Goal: Communication & Community: Answer question/provide support

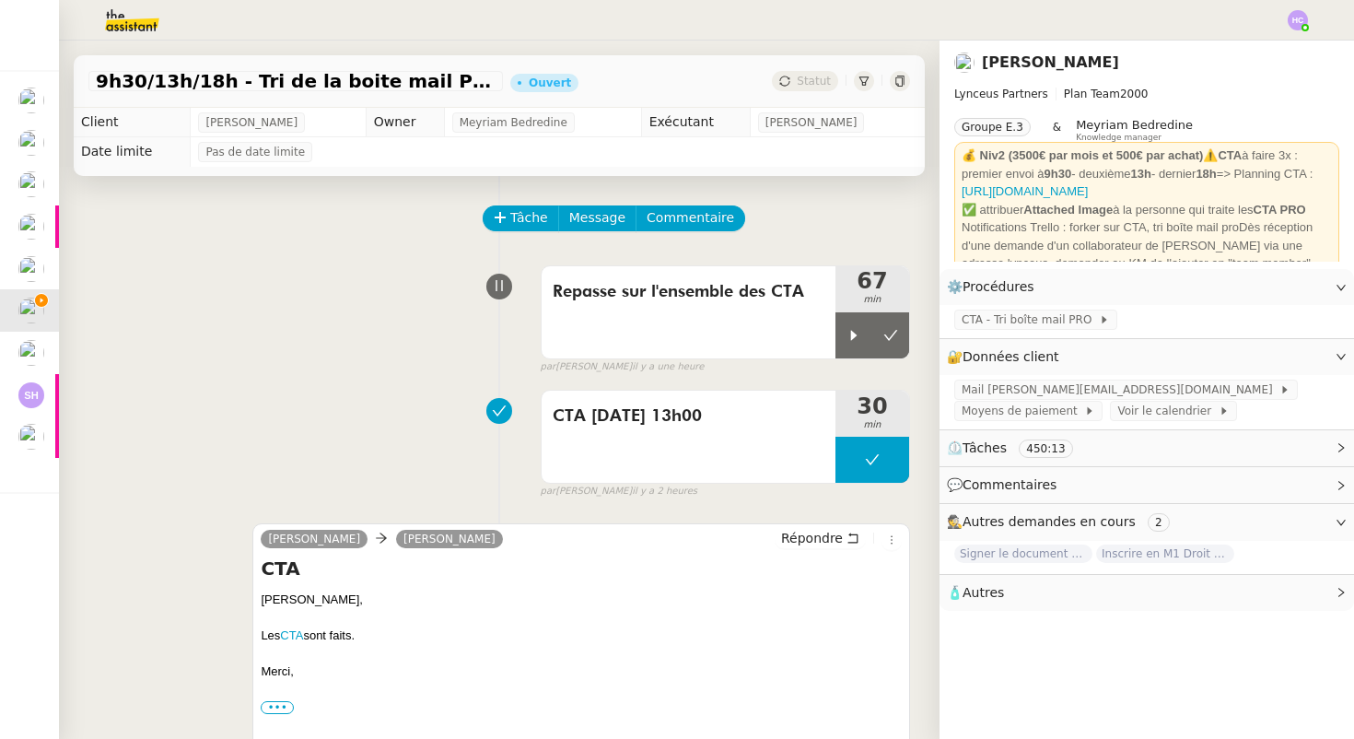
click at [893, 341] on icon at bounding box center [890, 335] width 15 height 15
click at [814, 79] on span "Statut" at bounding box center [814, 81] width 34 height 13
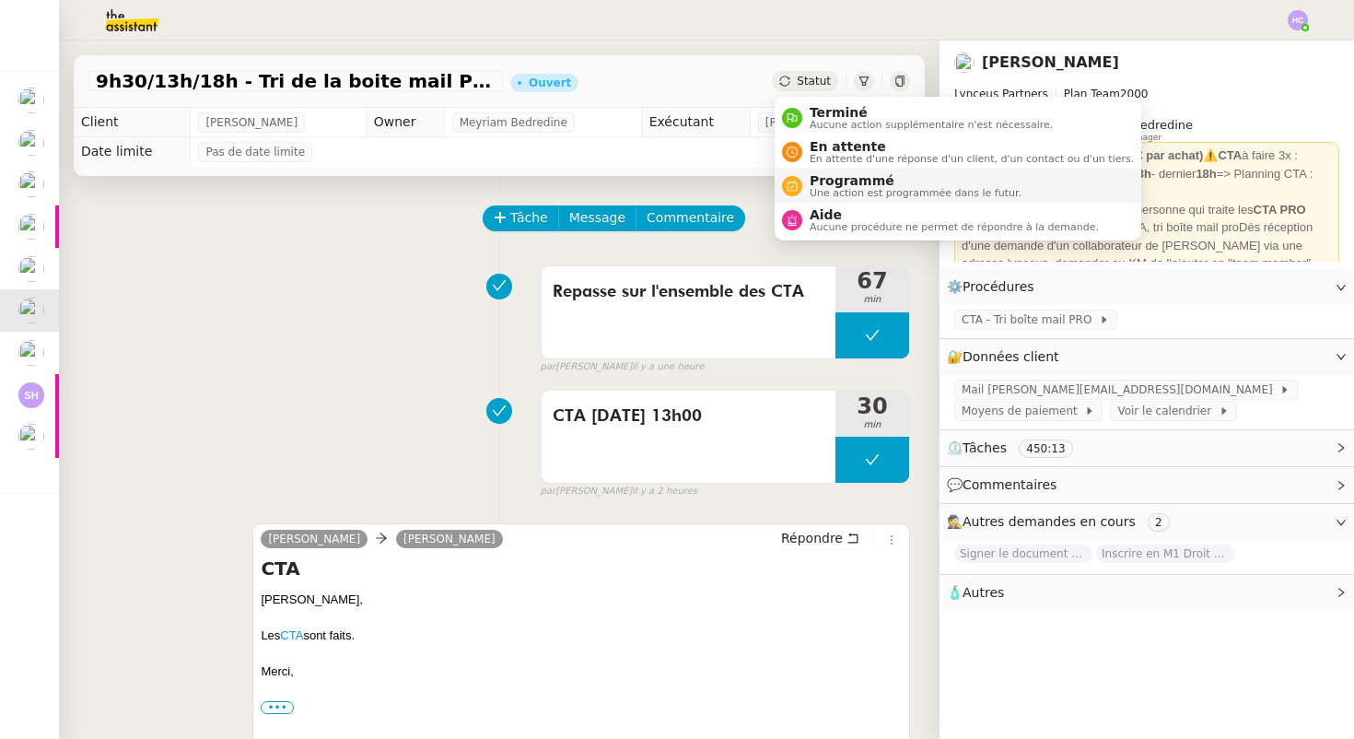
click at [844, 186] on span "Programmé" at bounding box center [916, 180] width 212 height 15
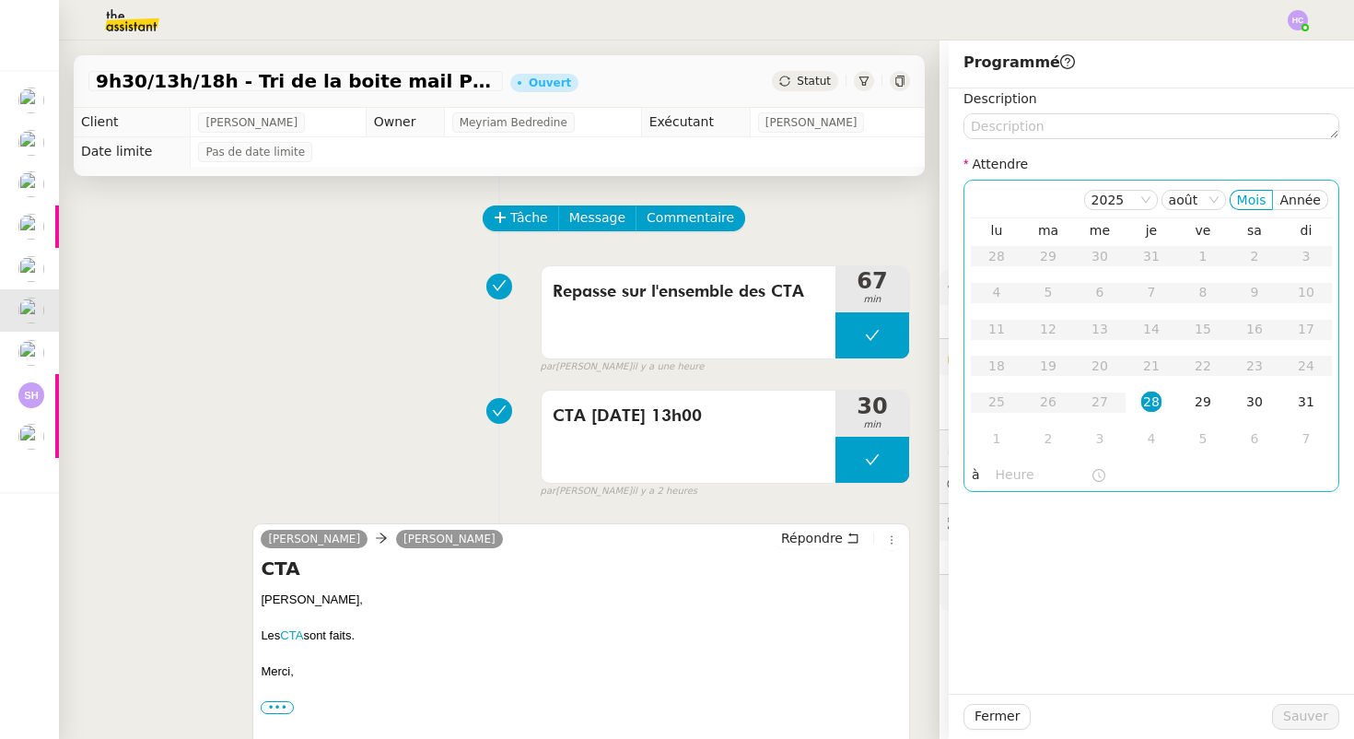
click at [1156, 405] on div "28" at bounding box center [1151, 401] width 20 height 20
click at [1029, 470] on input "text" at bounding box center [1043, 474] width 95 height 21
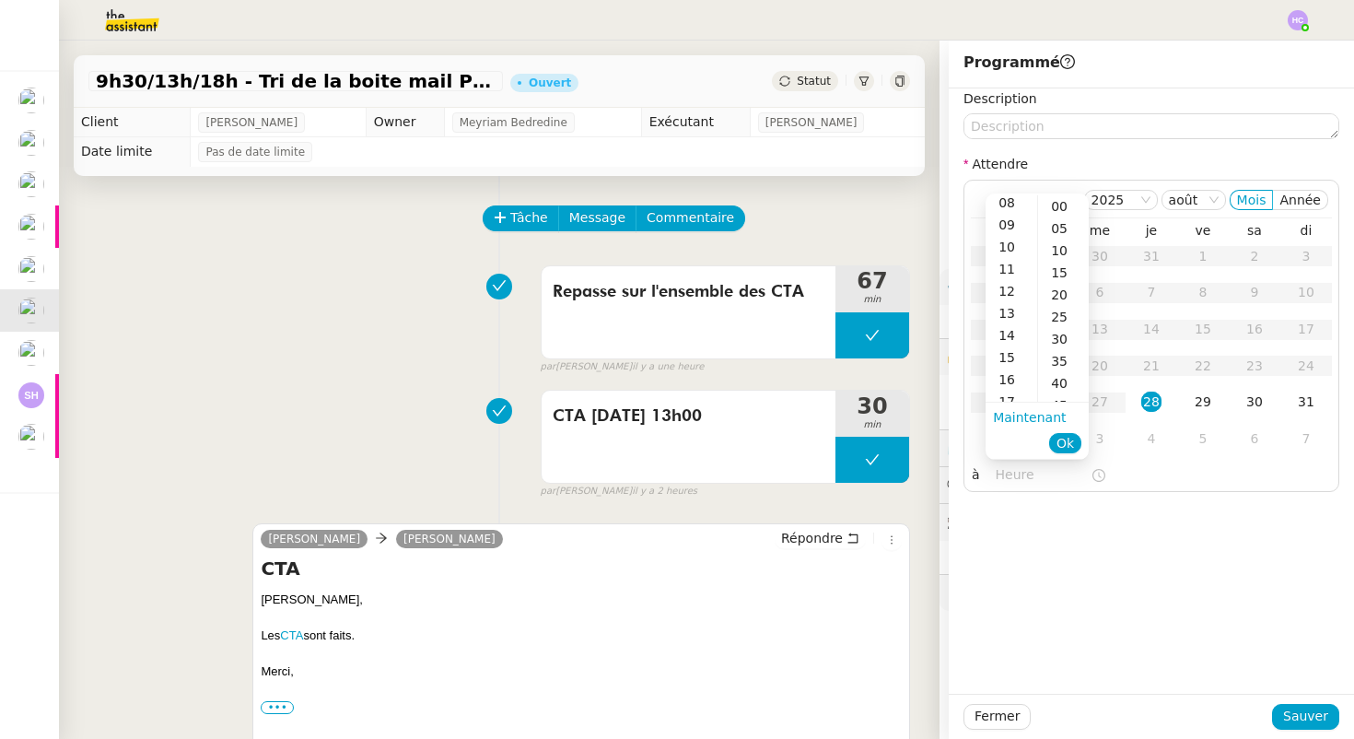
scroll to position [181, 0]
click at [1016, 404] on li "Maintenant" at bounding box center [1029, 417] width 73 height 26
click at [1014, 396] on div "17" at bounding box center [1012, 401] width 52 height 22
click at [1059, 212] on div "00" at bounding box center [1063, 206] width 51 height 22
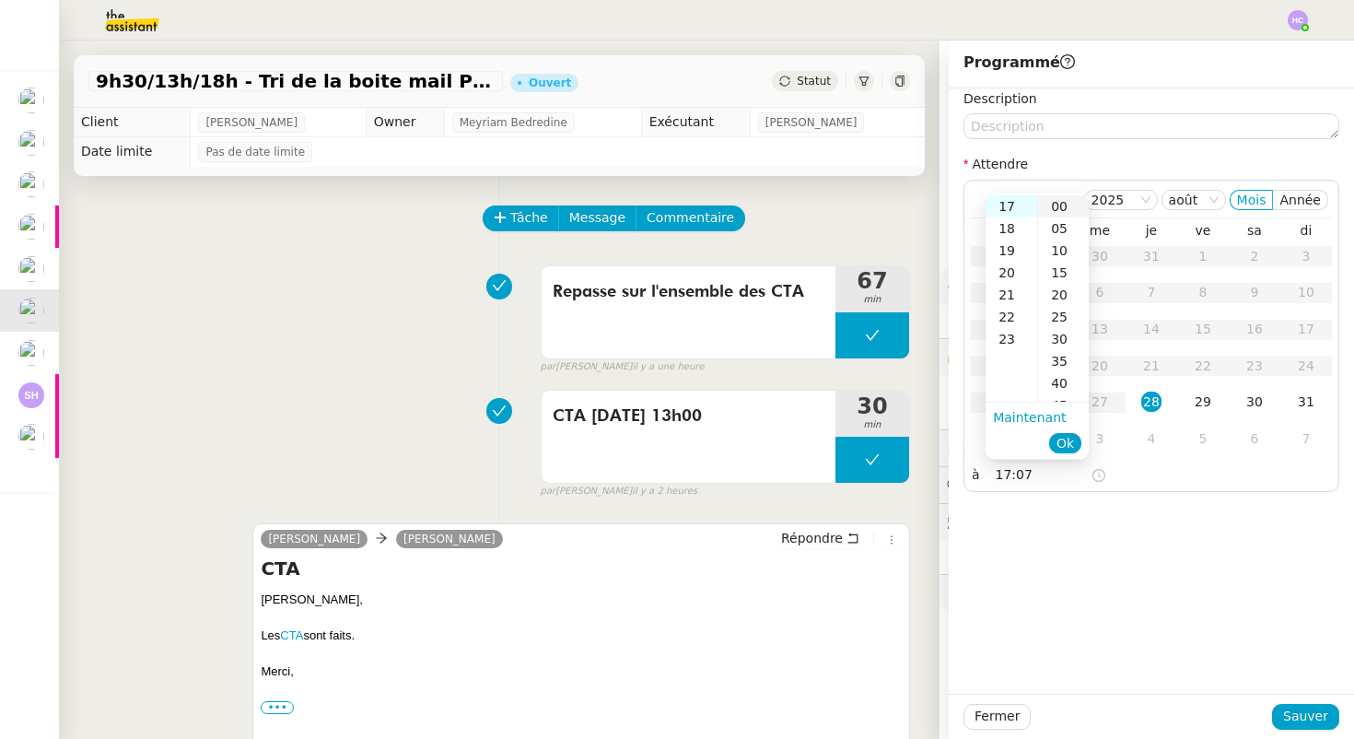
type input "17:00"
click at [1075, 440] on button "Ok" at bounding box center [1065, 443] width 32 height 20
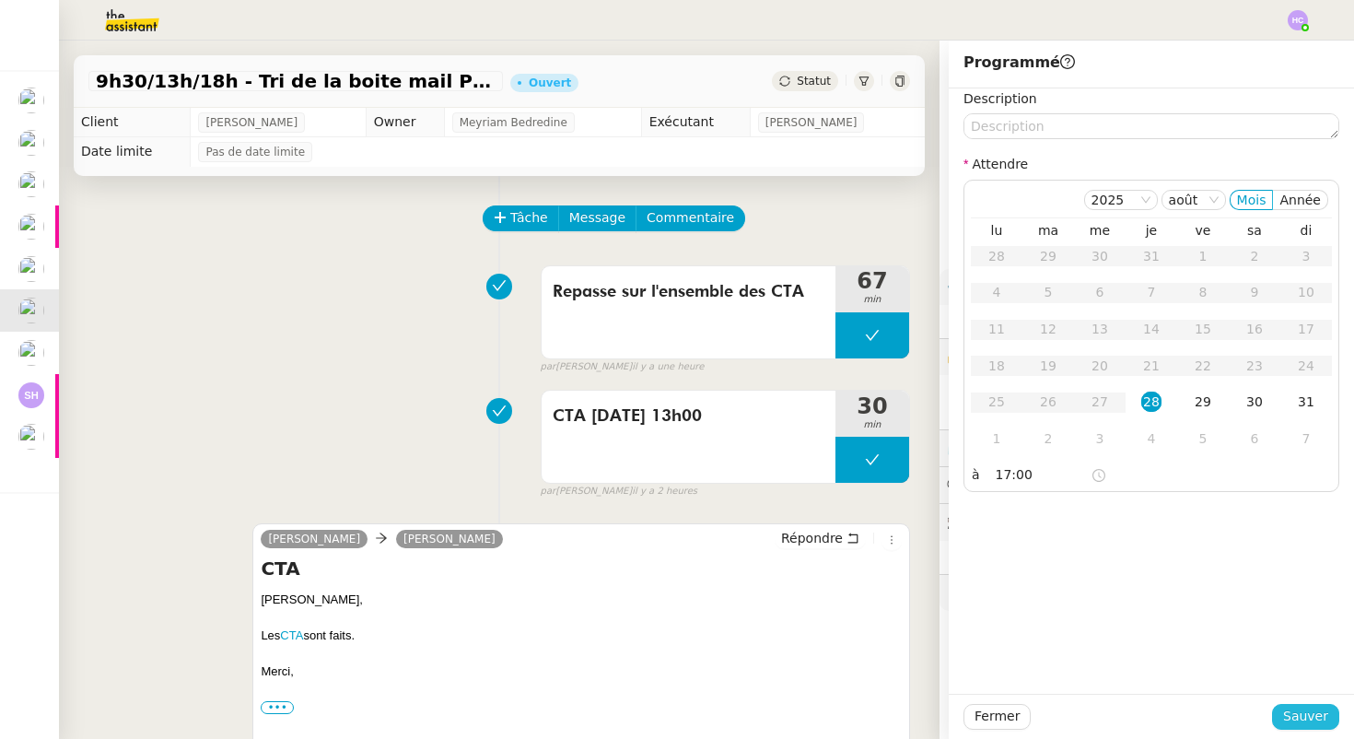
click at [1308, 712] on span "Sauver" at bounding box center [1305, 716] width 45 height 21
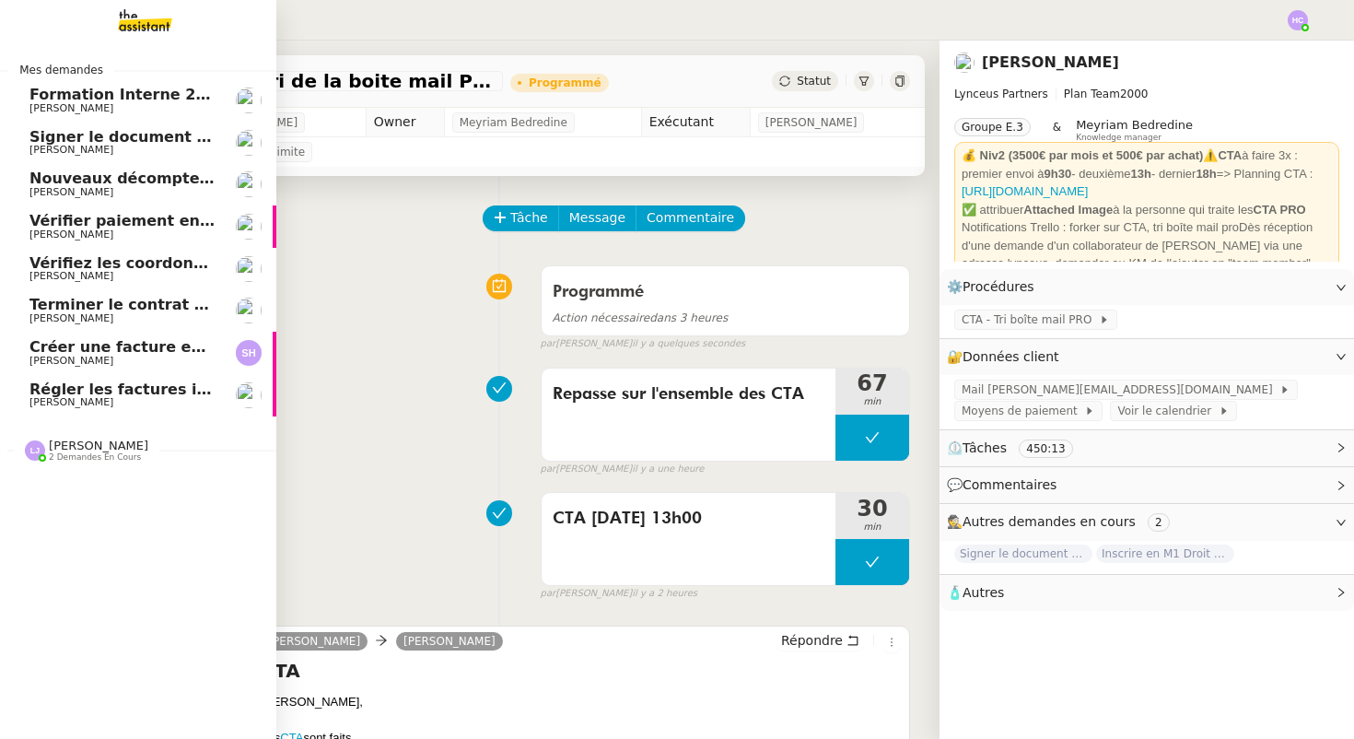
click at [130, 136] on span "Signer le document par [PERSON_NAME]" at bounding box center [197, 137] width 337 height 18
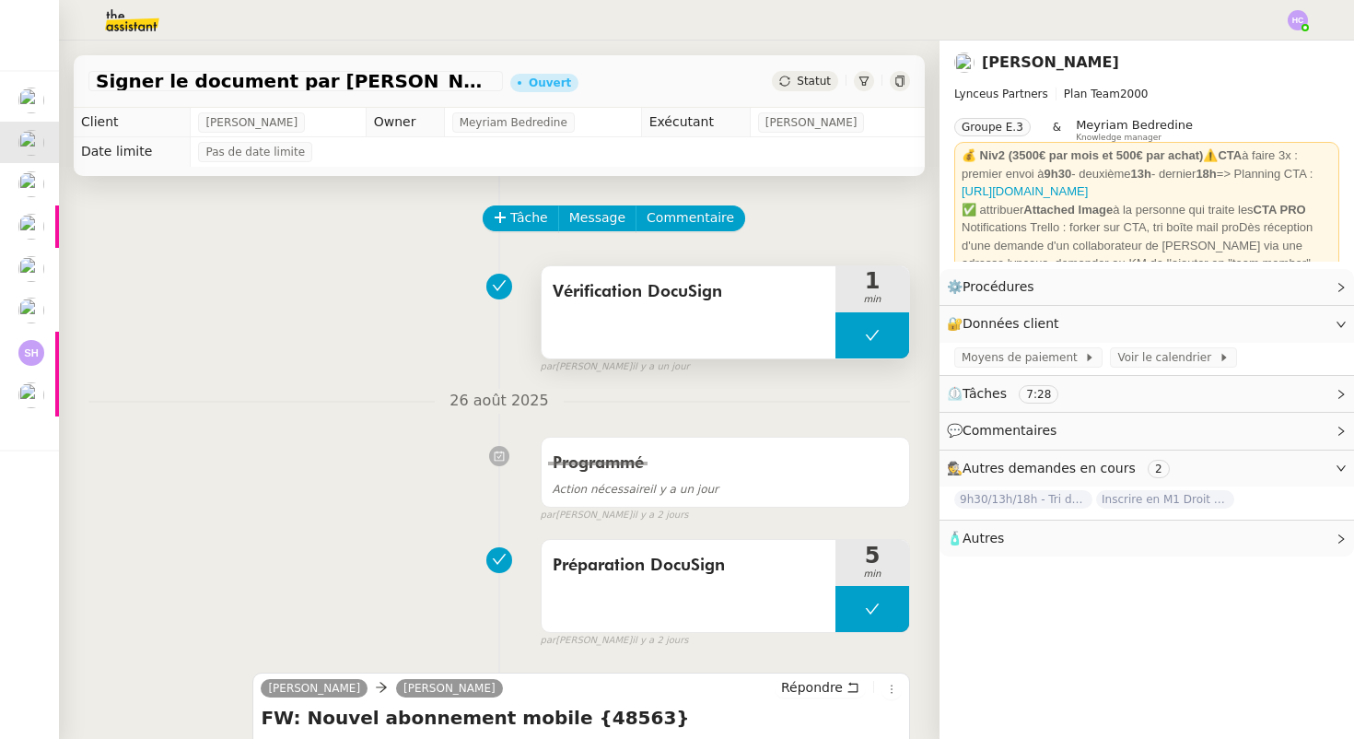
click at [859, 330] on button at bounding box center [873, 335] width 74 height 46
click at [849, 333] on icon at bounding box center [854, 335] width 15 height 15
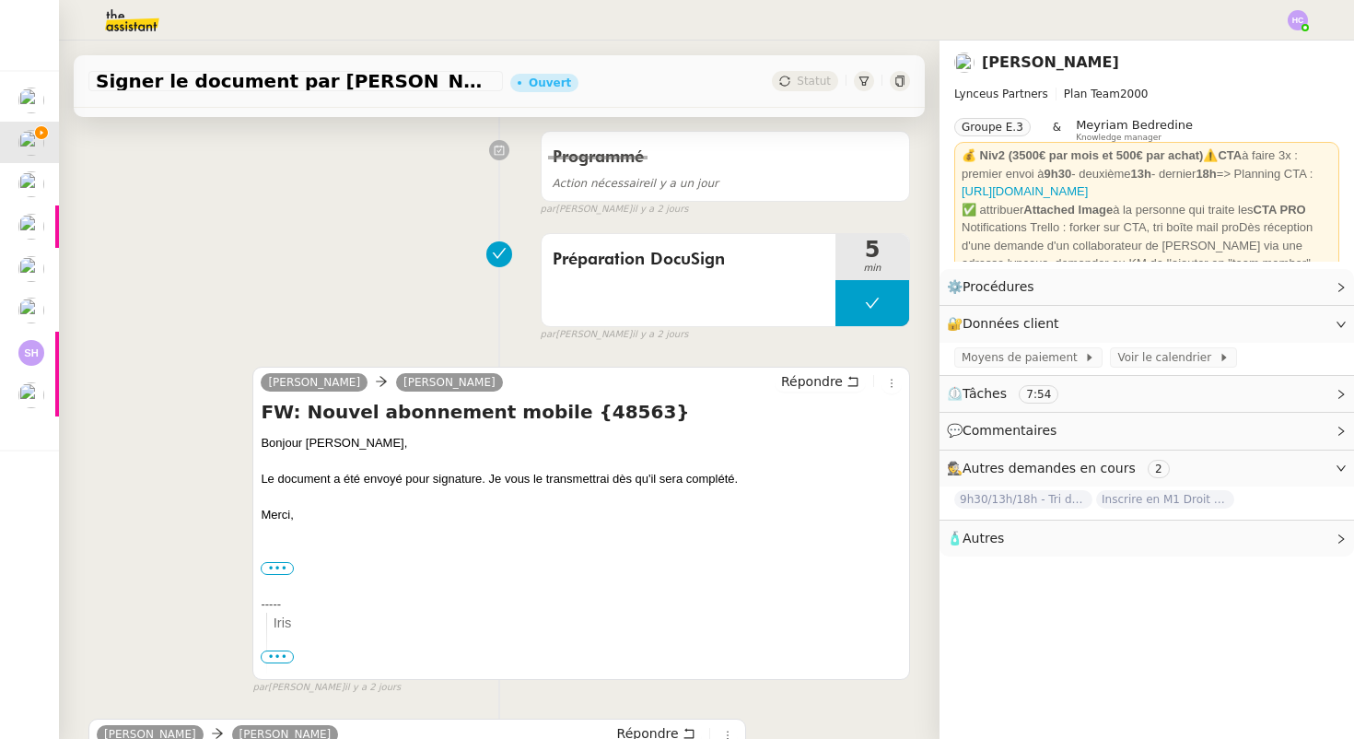
scroll to position [309, 0]
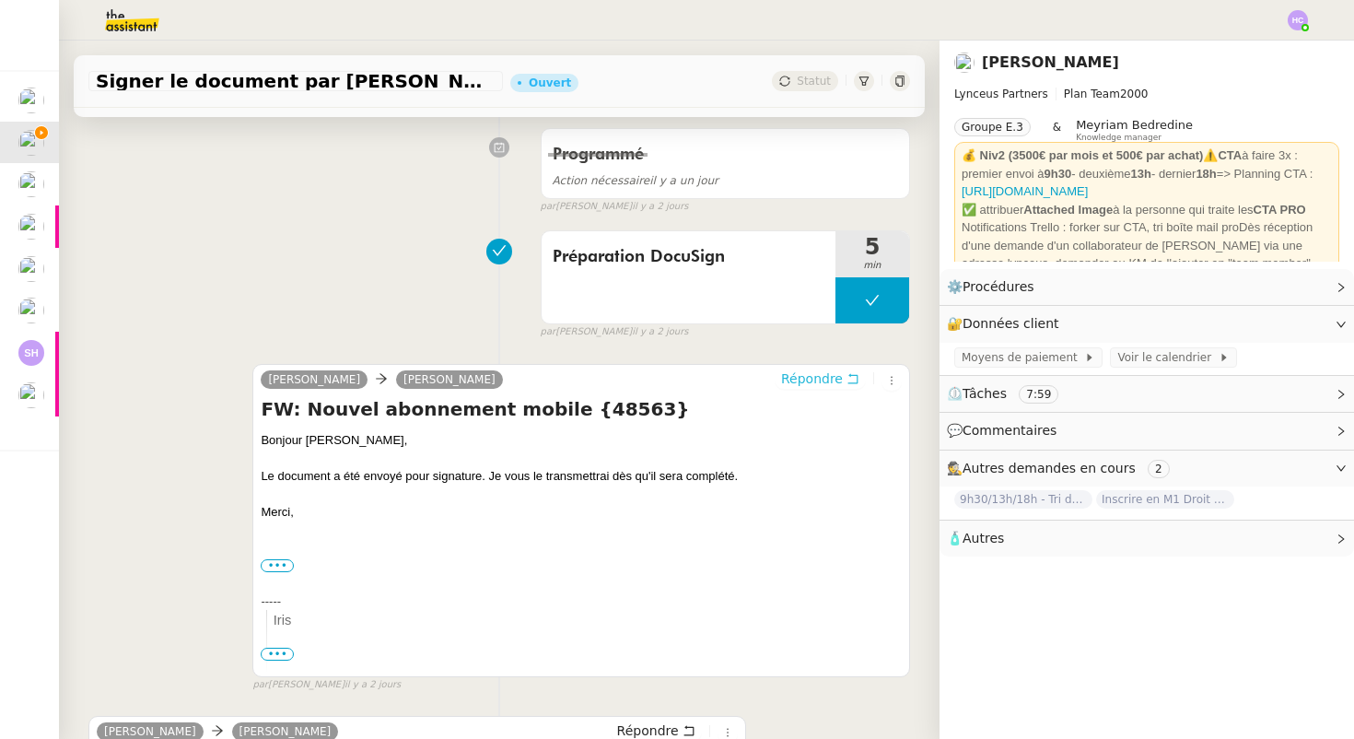
click at [815, 379] on span "Répondre" at bounding box center [812, 378] width 62 height 18
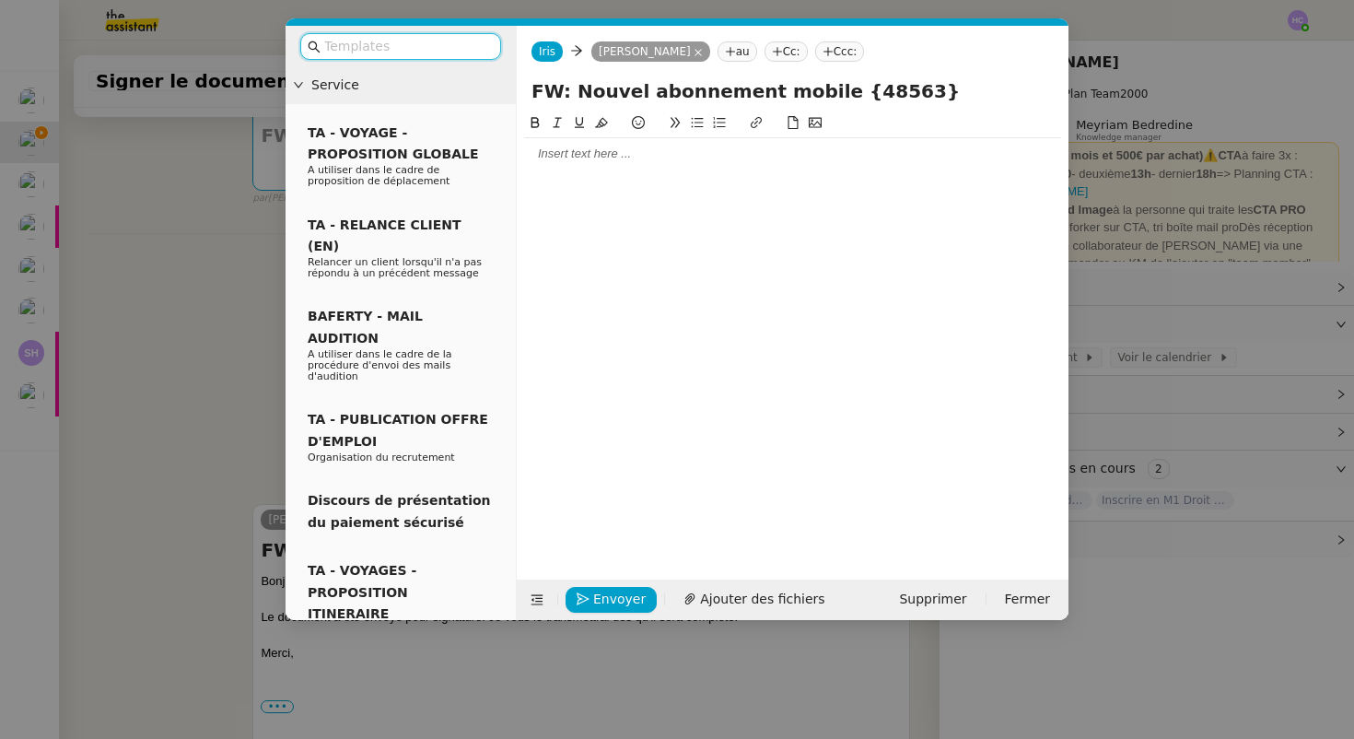
click at [590, 166] on div at bounding box center [792, 153] width 537 height 31
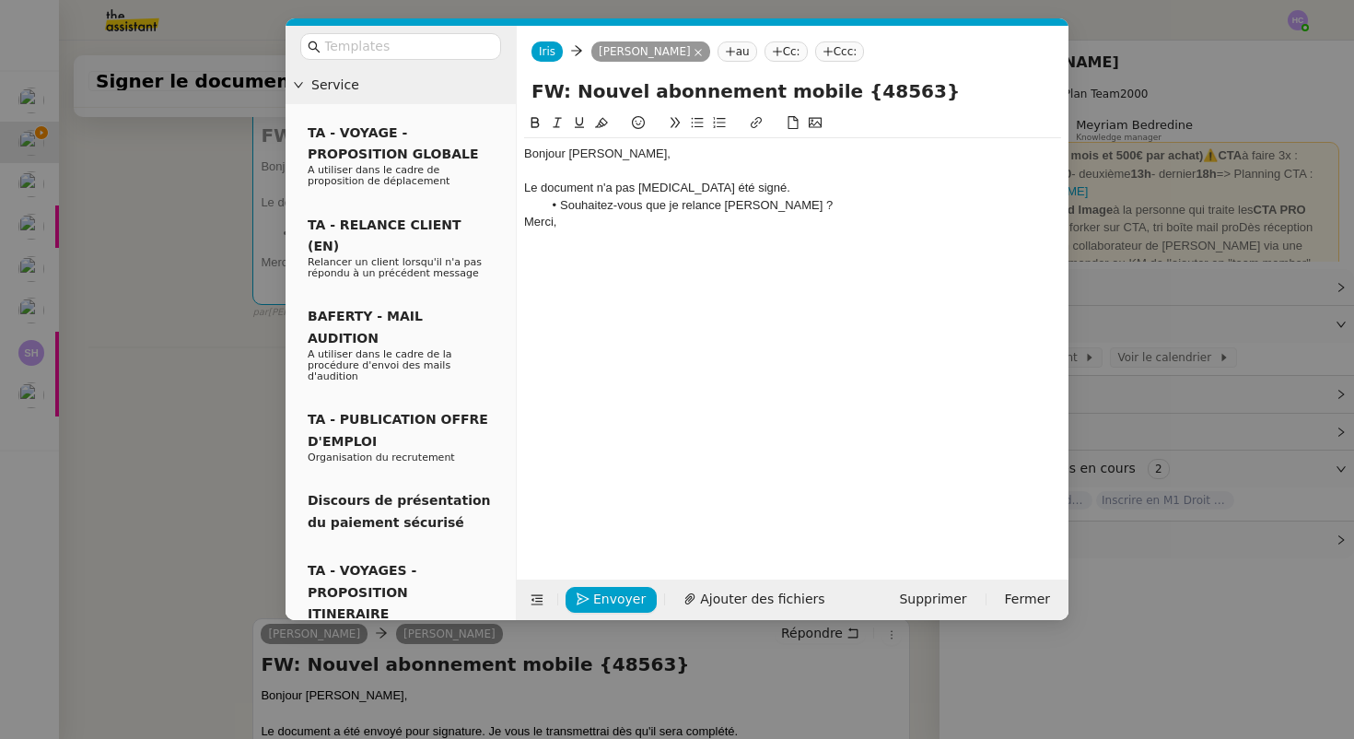
click at [747, 191] on div "Le document n'a pas [MEDICAL_DATA] été signé." at bounding box center [792, 188] width 537 height 17
click at [620, 594] on span "Envoyer" at bounding box center [619, 599] width 53 height 21
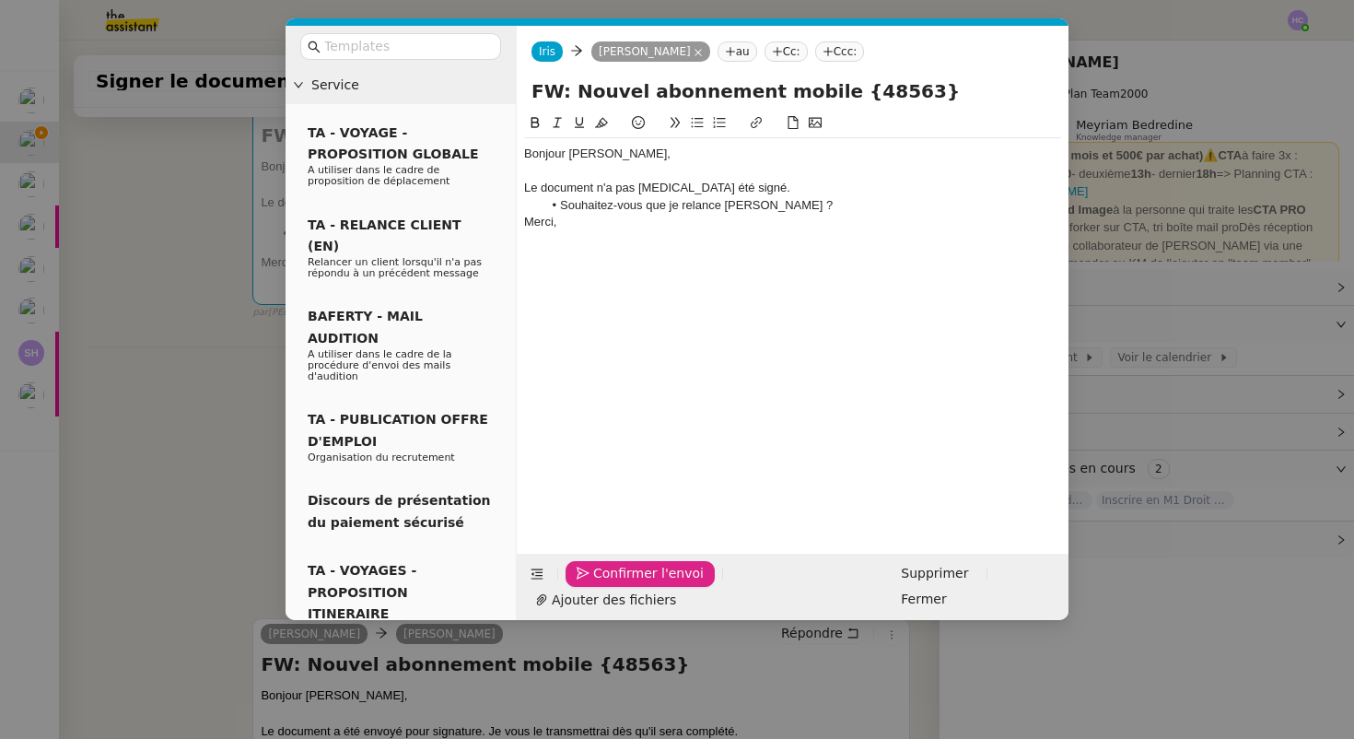
click at [620, 584] on span "Confirmer l'envoi" at bounding box center [648, 573] width 111 height 21
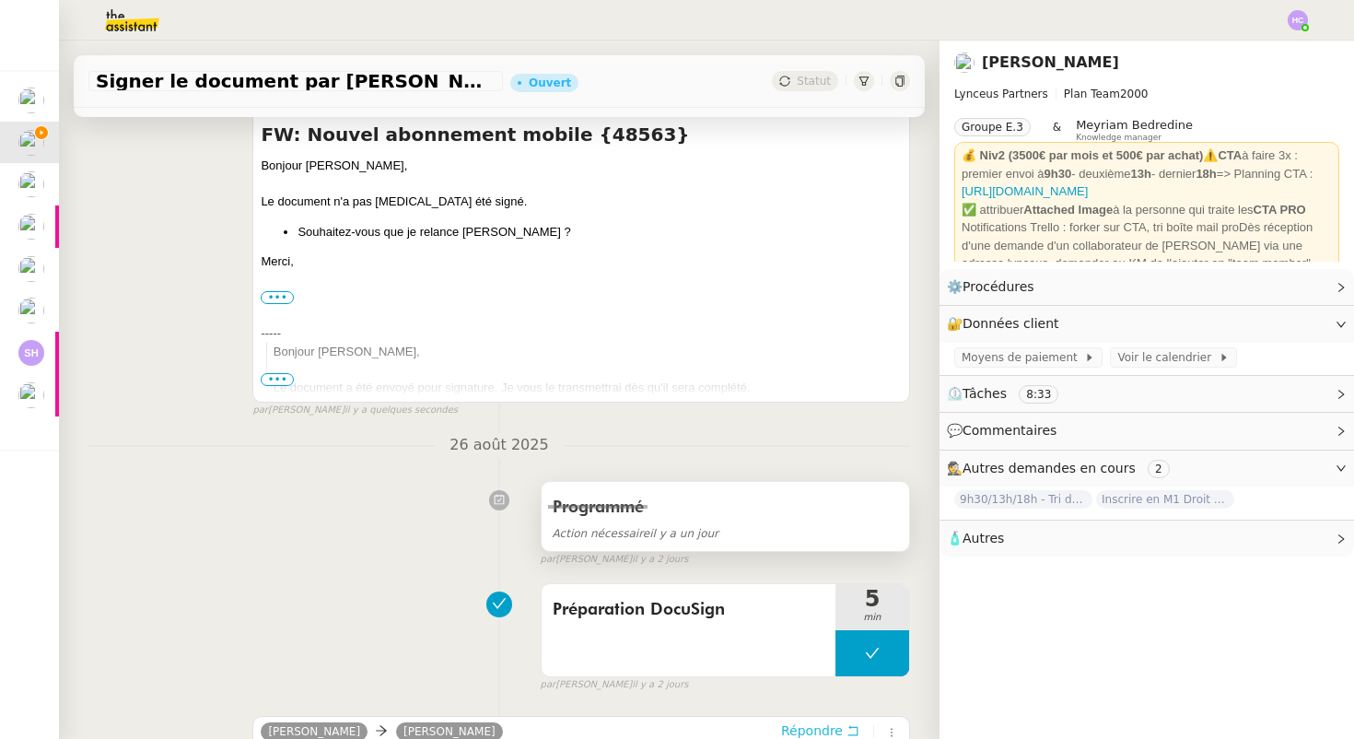
scroll to position [0, 0]
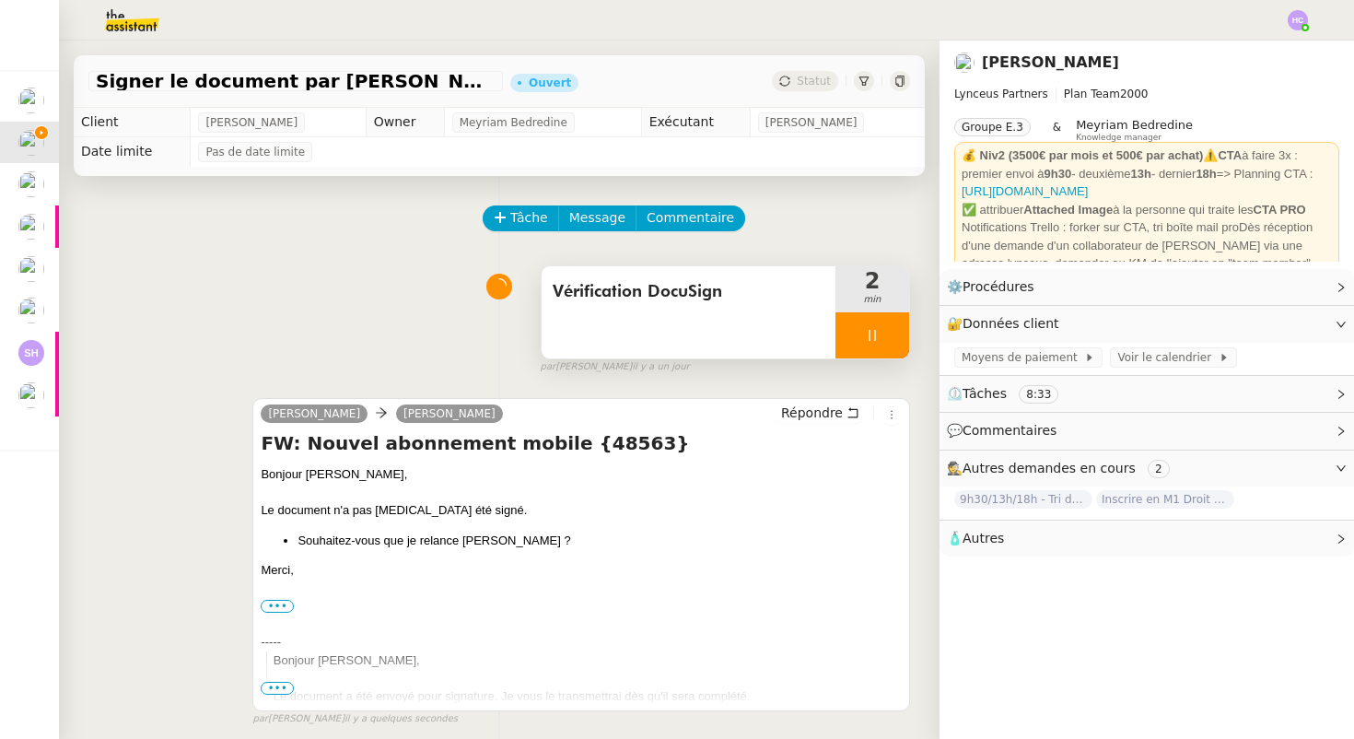
click at [855, 338] on div at bounding box center [873, 335] width 74 height 46
click at [879, 338] on button at bounding box center [890, 335] width 37 height 46
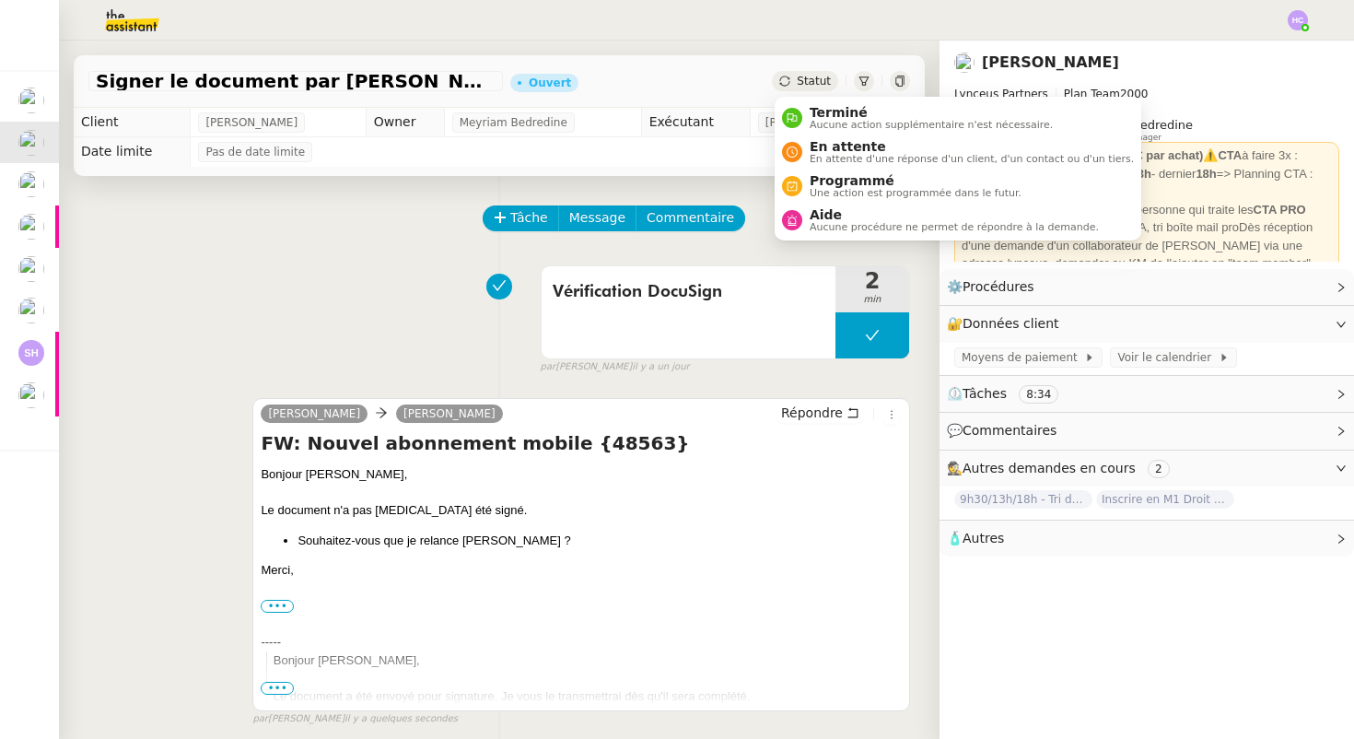
click at [792, 80] on div "Statut" at bounding box center [805, 81] width 66 height 20
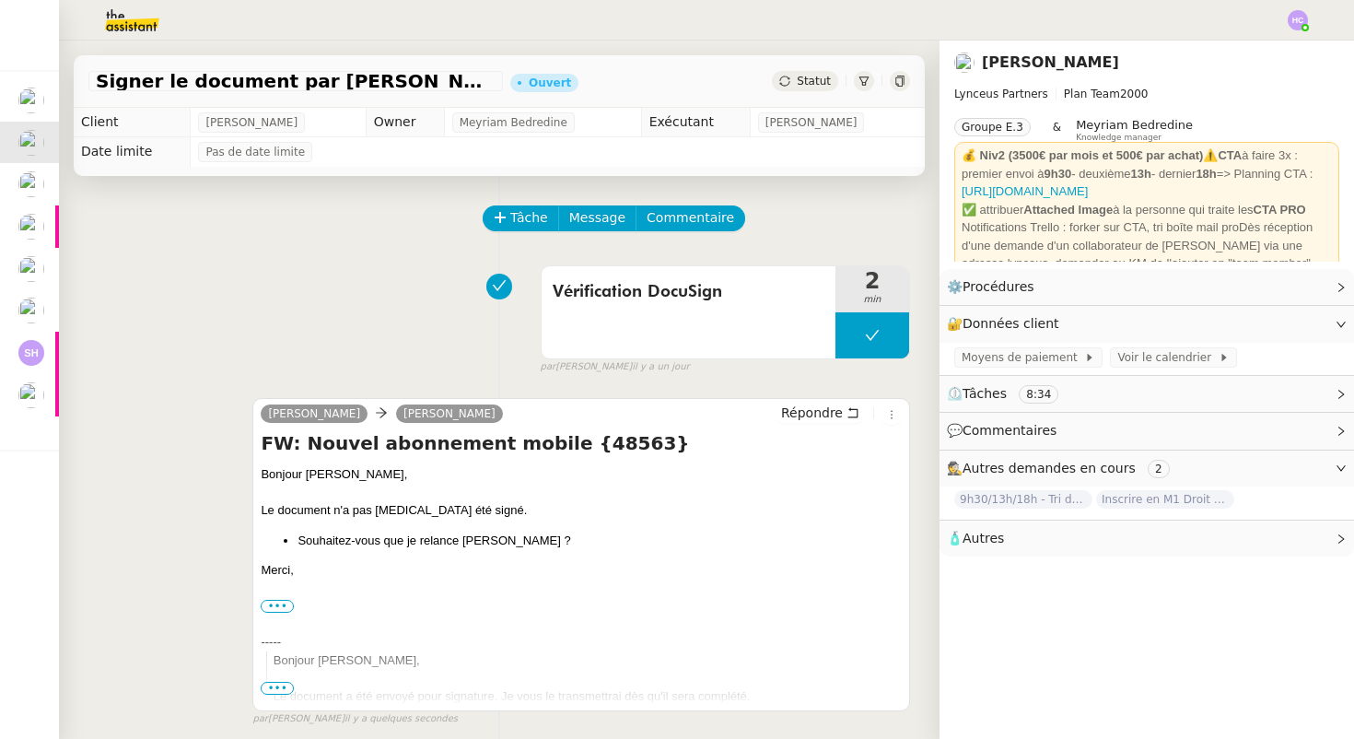
click at [341, 297] on div "Vérification DocuSign 2 min false par [PERSON_NAME] [DATE]" at bounding box center [499, 316] width 822 height 118
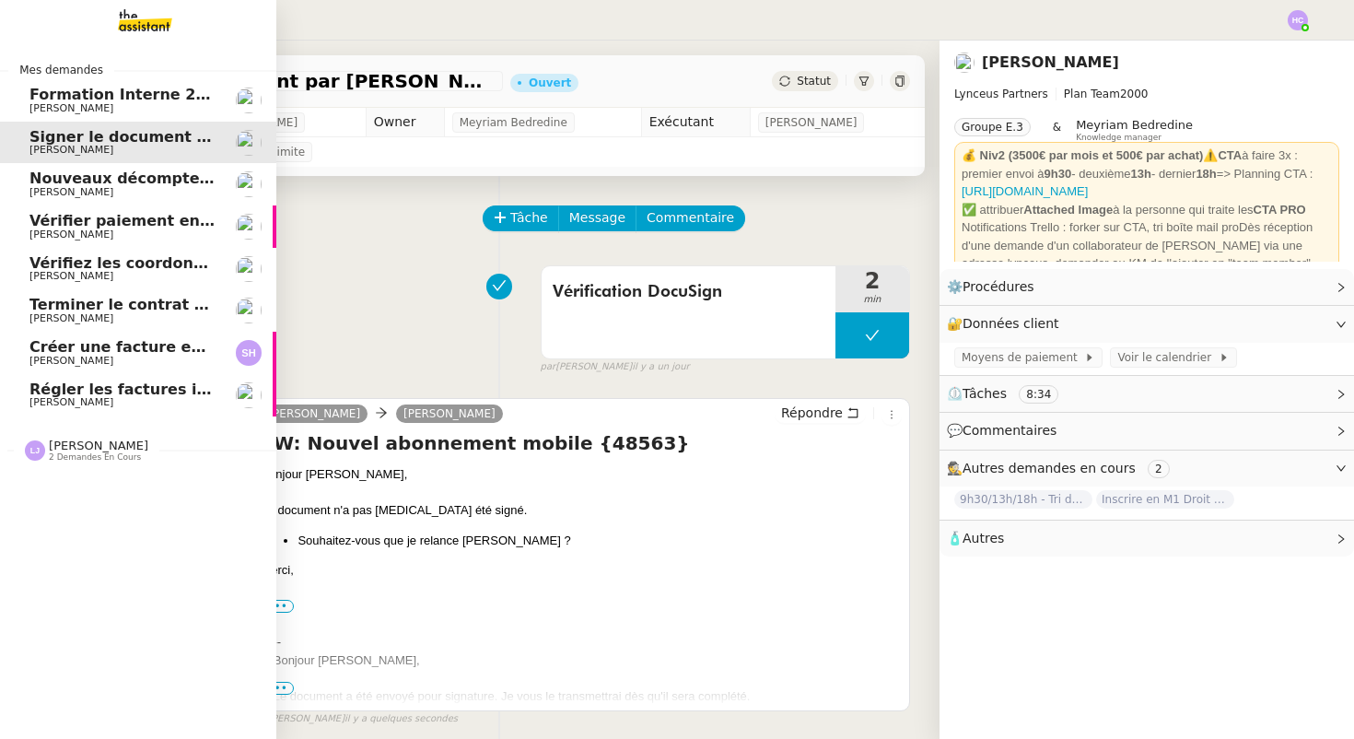
click at [63, 183] on span "Nouveaux décomptes de commissions" at bounding box center [187, 178] width 316 height 18
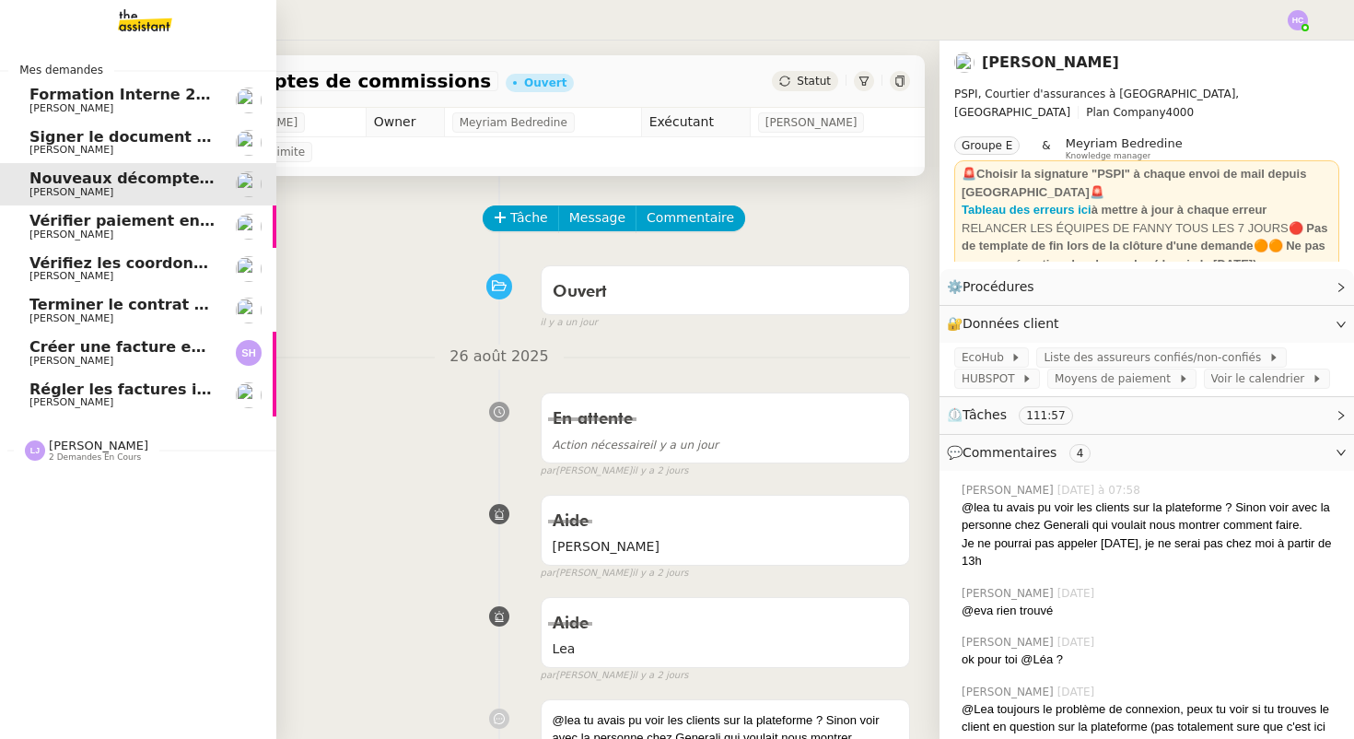
click at [122, 235] on span "[PERSON_NAME]" at bounding box center [122, 234] width 186 height 11
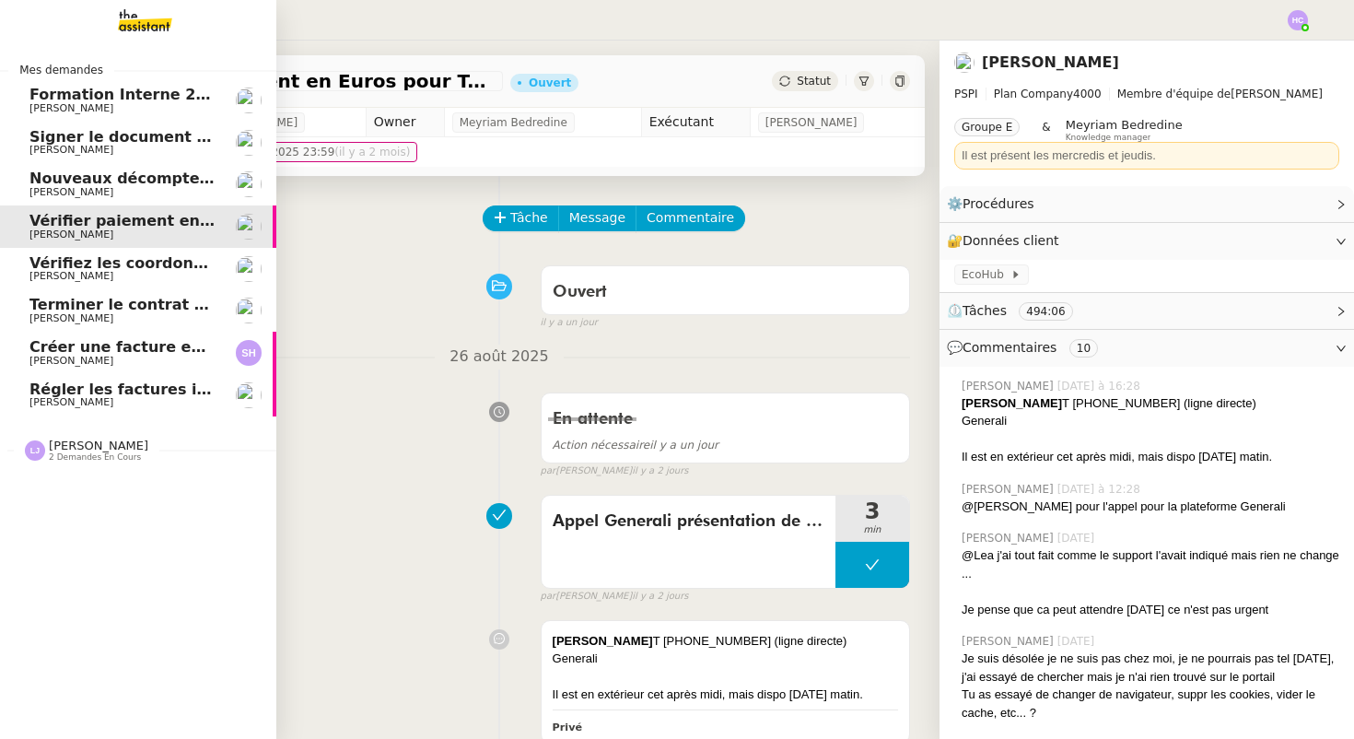
click at [123, 269] on span "Vérifiez les coordonnées bancaires pour le virement" at bounding box center [245, 263] width 433 height 18
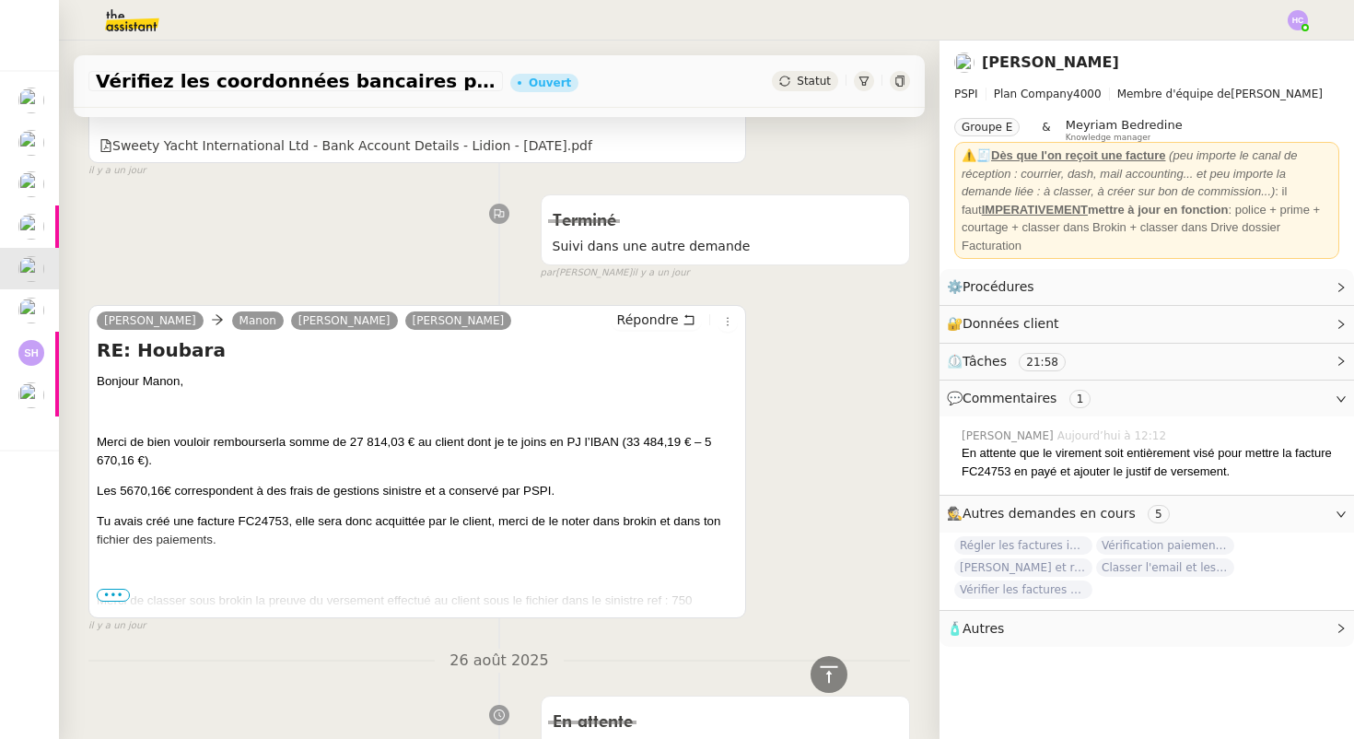
scroll to position [2402, 0]
click at [104, 592] on span "•••" at bounding box center [113, 594] width 33 height 13
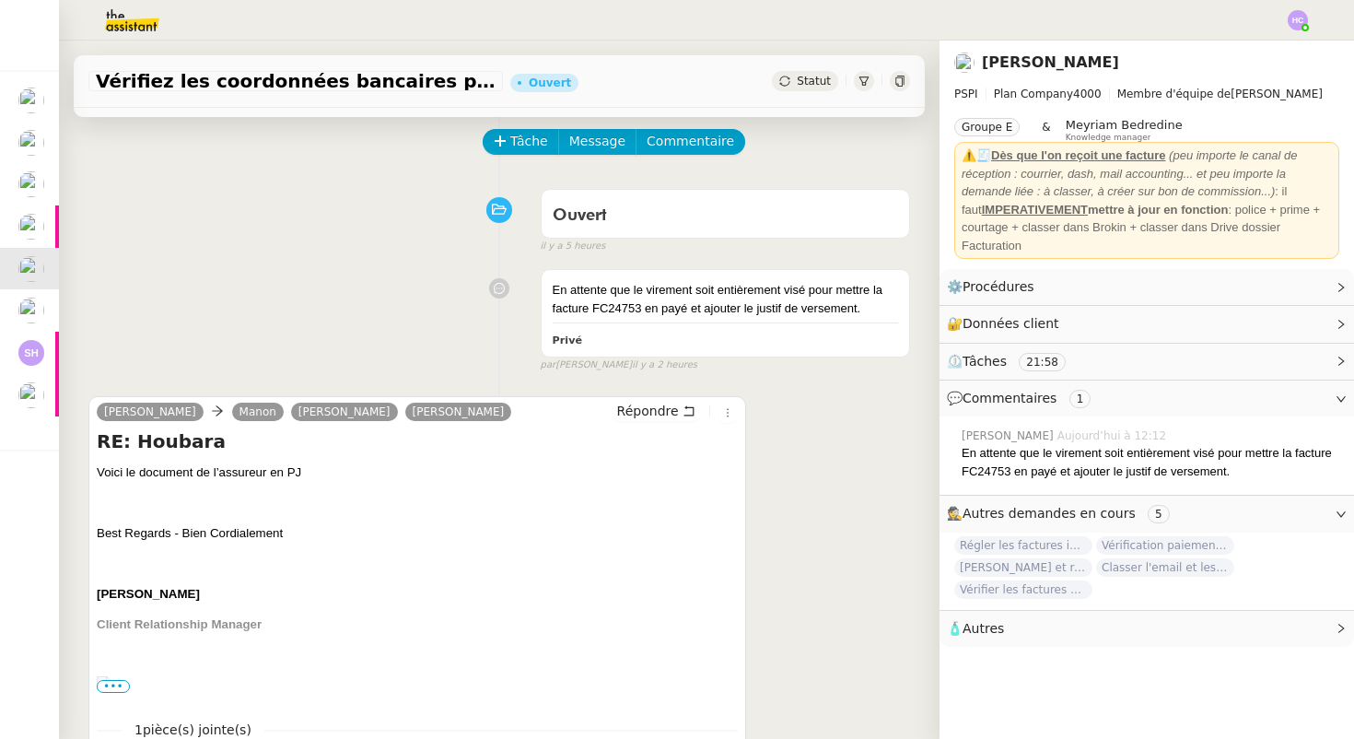
scroll to position [0, 0]
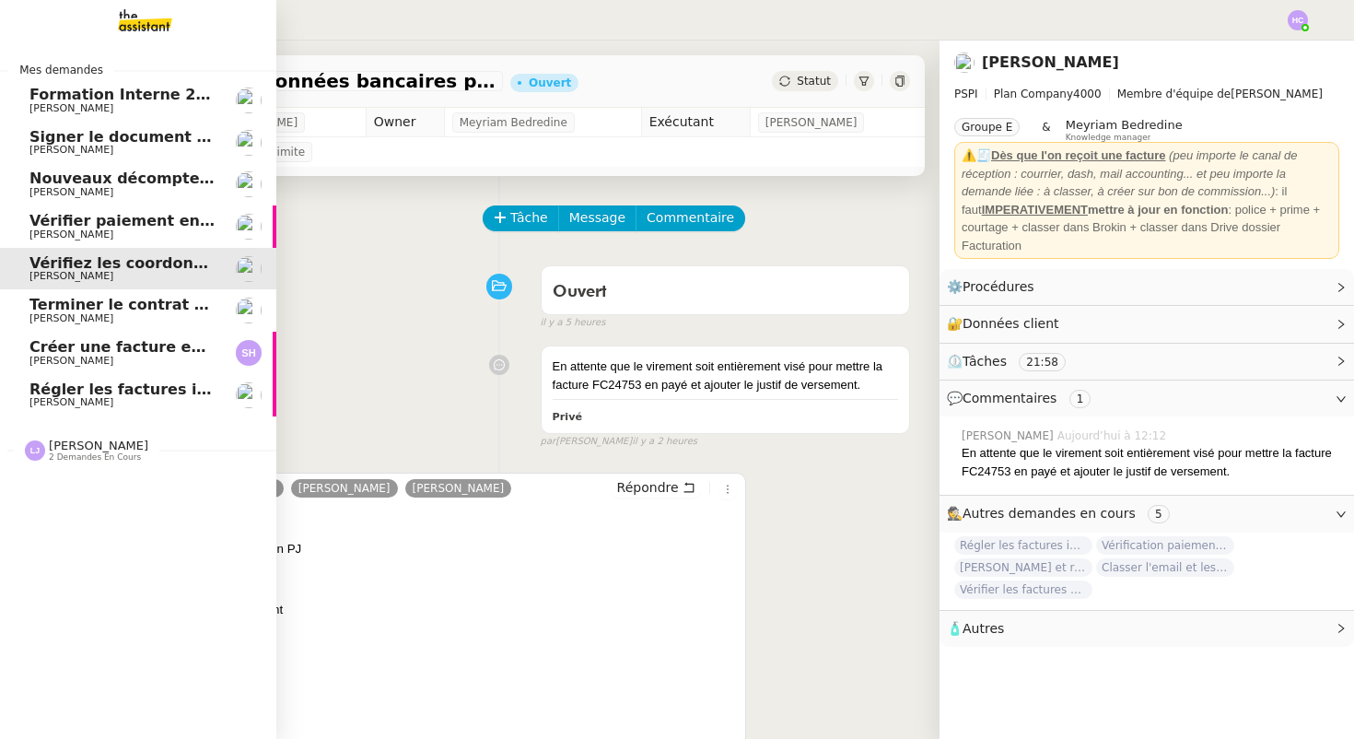
click at [116, 310] on span "Terminer le contrat avec [PERSON_NAME]" at bounding box center [201, 305] width 345 height 18
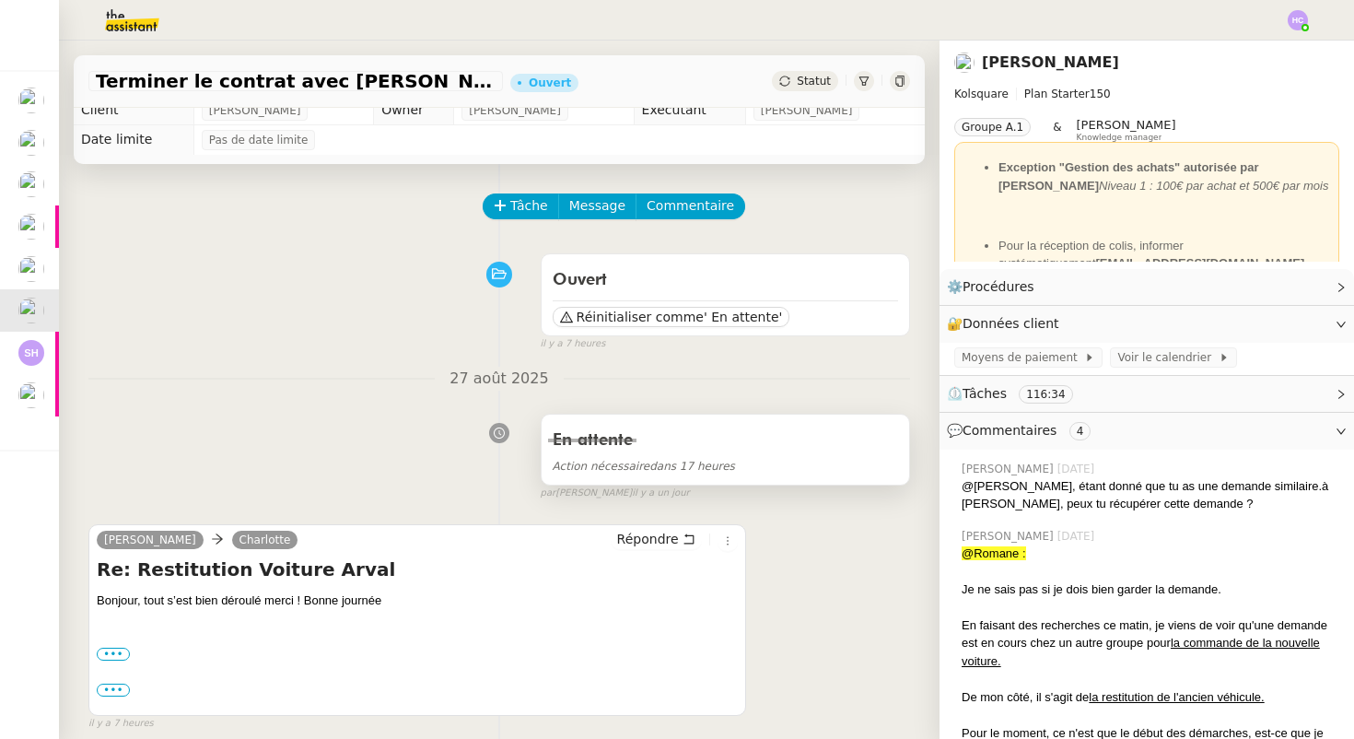
scroll to position [1, 0]
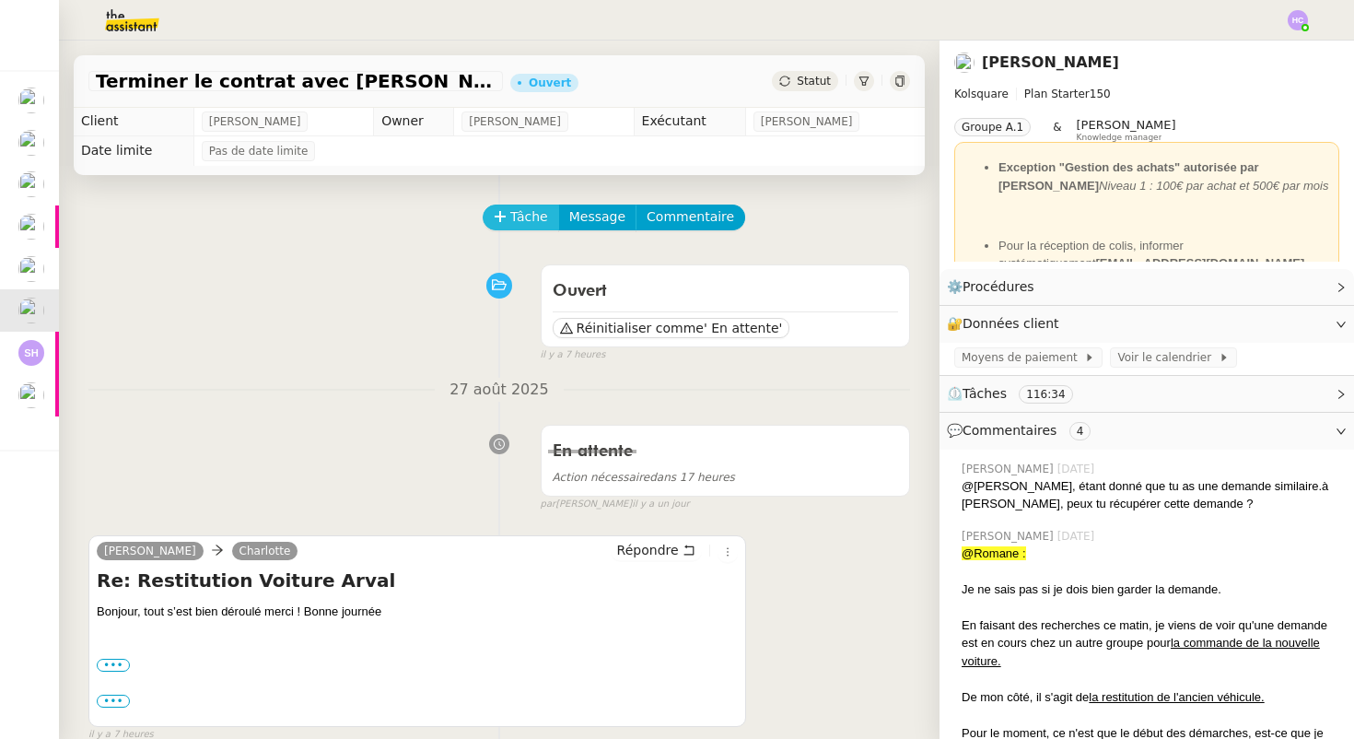
click at [521, 222] on span "Tâche" at bounding box center [529, 216] width 38 height 21
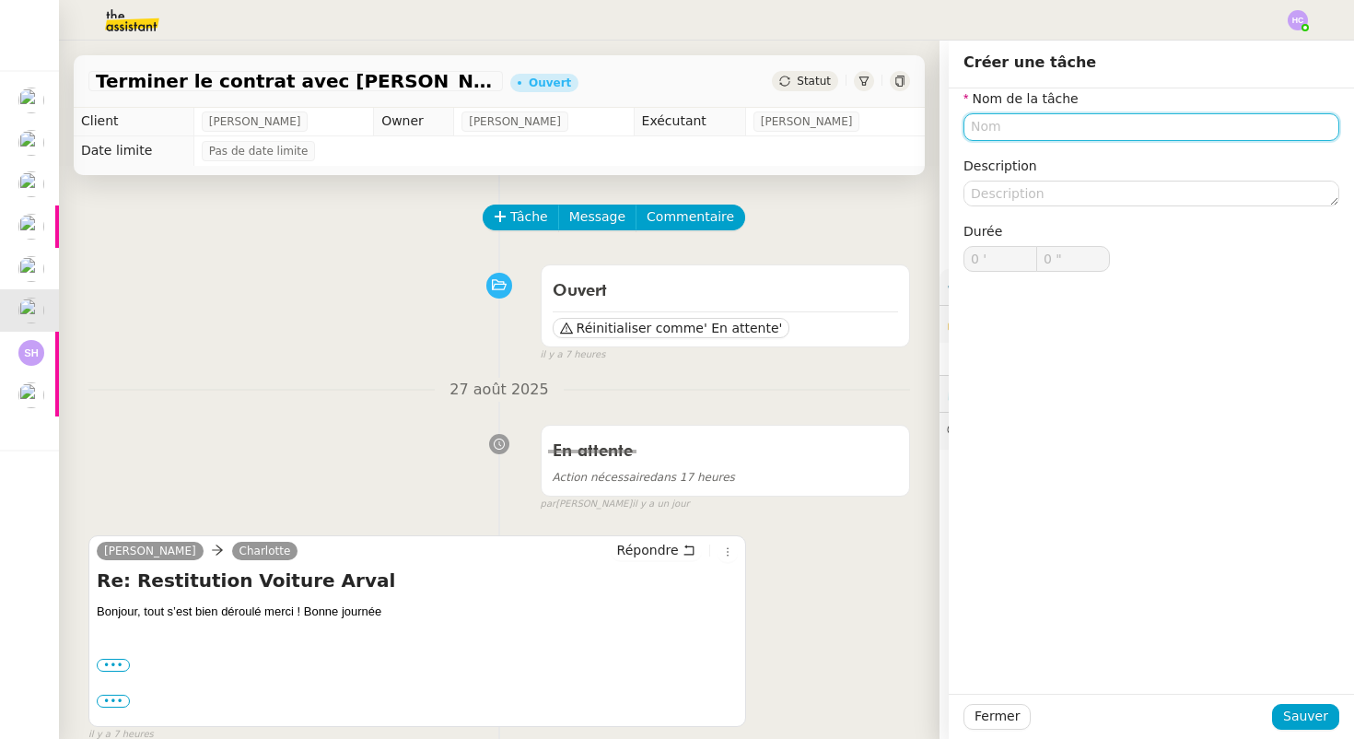
click at [1011, 129] on input "text" at bounding box center [1152, 126] width 376 height 27
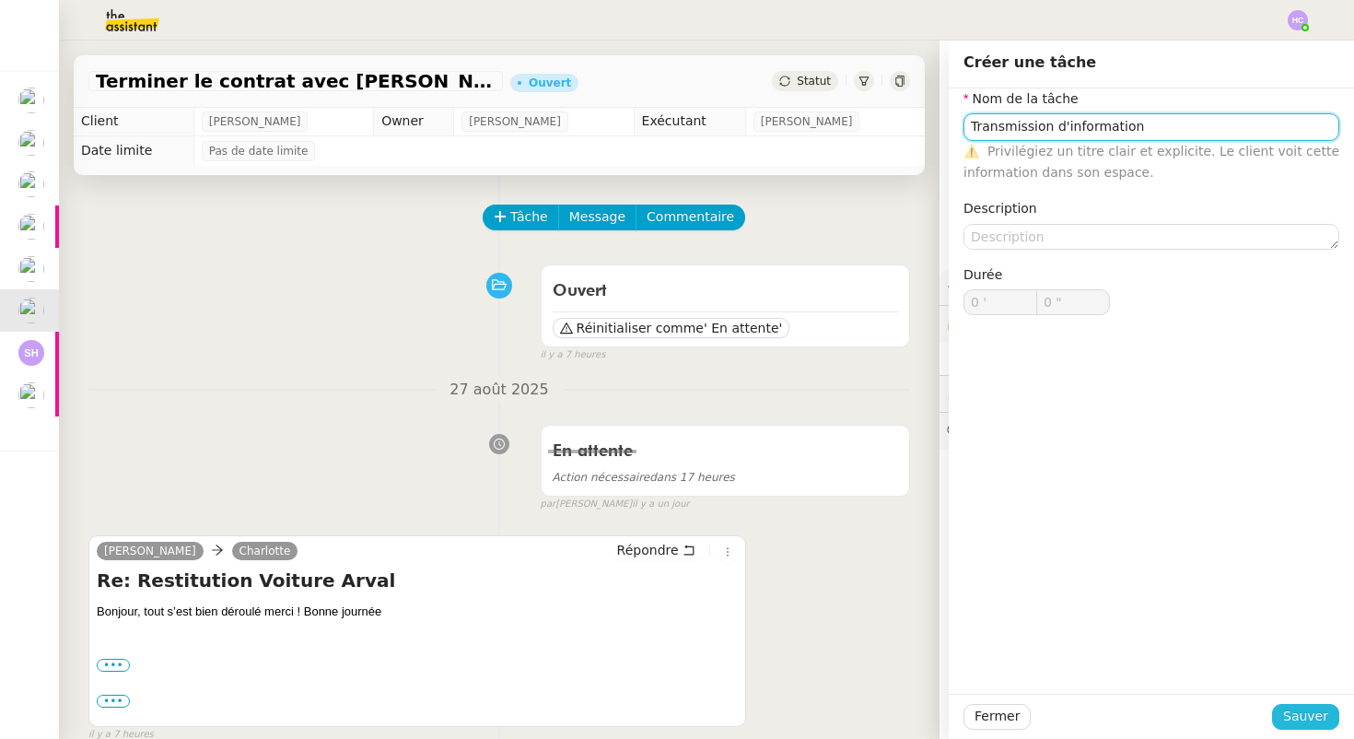
type input "Transmission d'information"
click at [1313, 720] on span "Sauver" at bounding box center [1305, 716] width 45 height 21
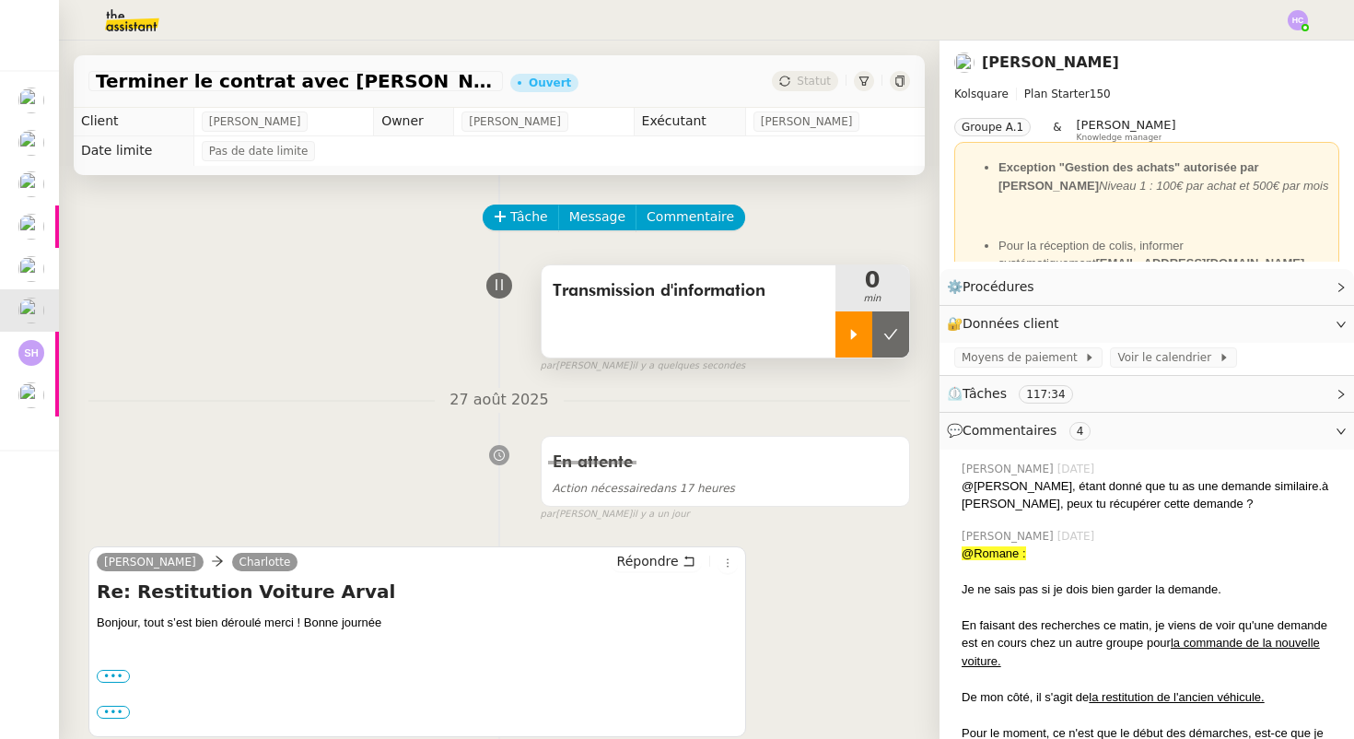
click at [840, 333] on div at bounding box center [854, 334] width 37 height 46
click at [641, 561] on span "Répondre" at bounding box center [648, 561] width 62 height 18
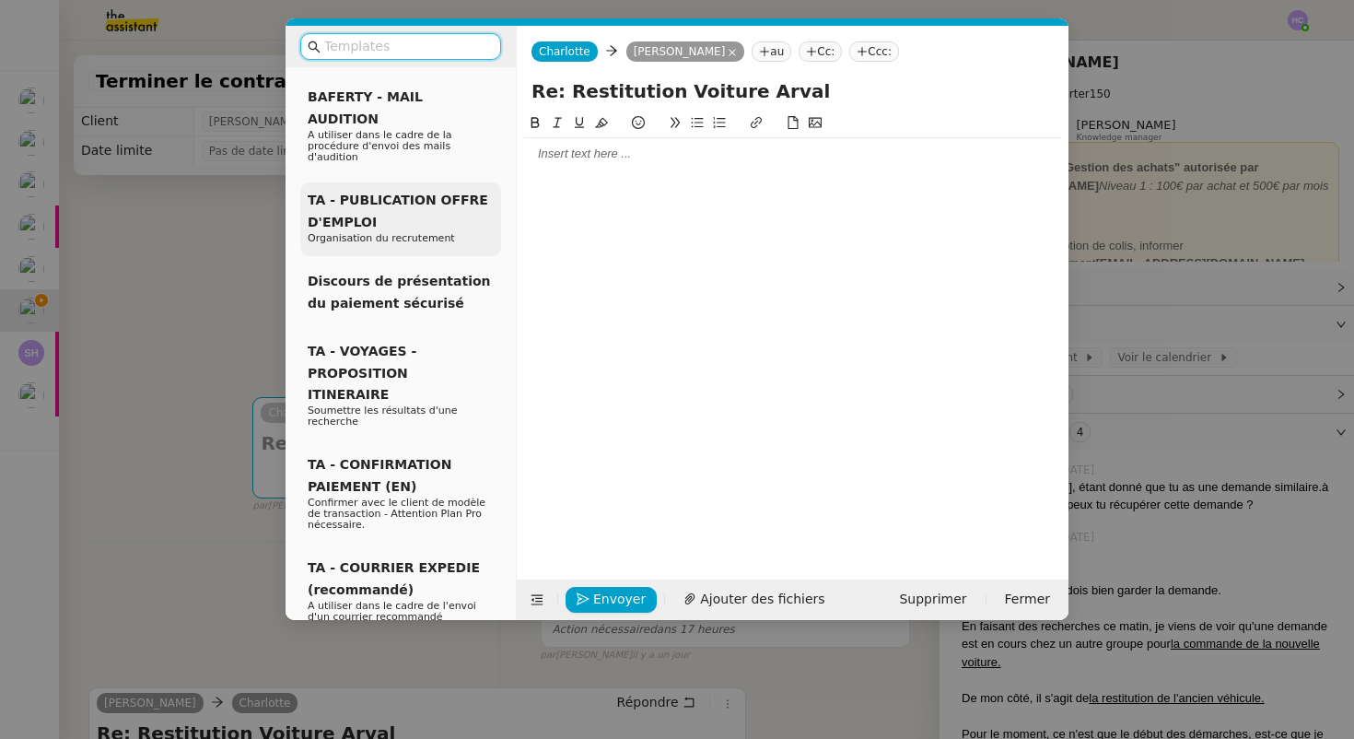
scroll to position [279, 0]
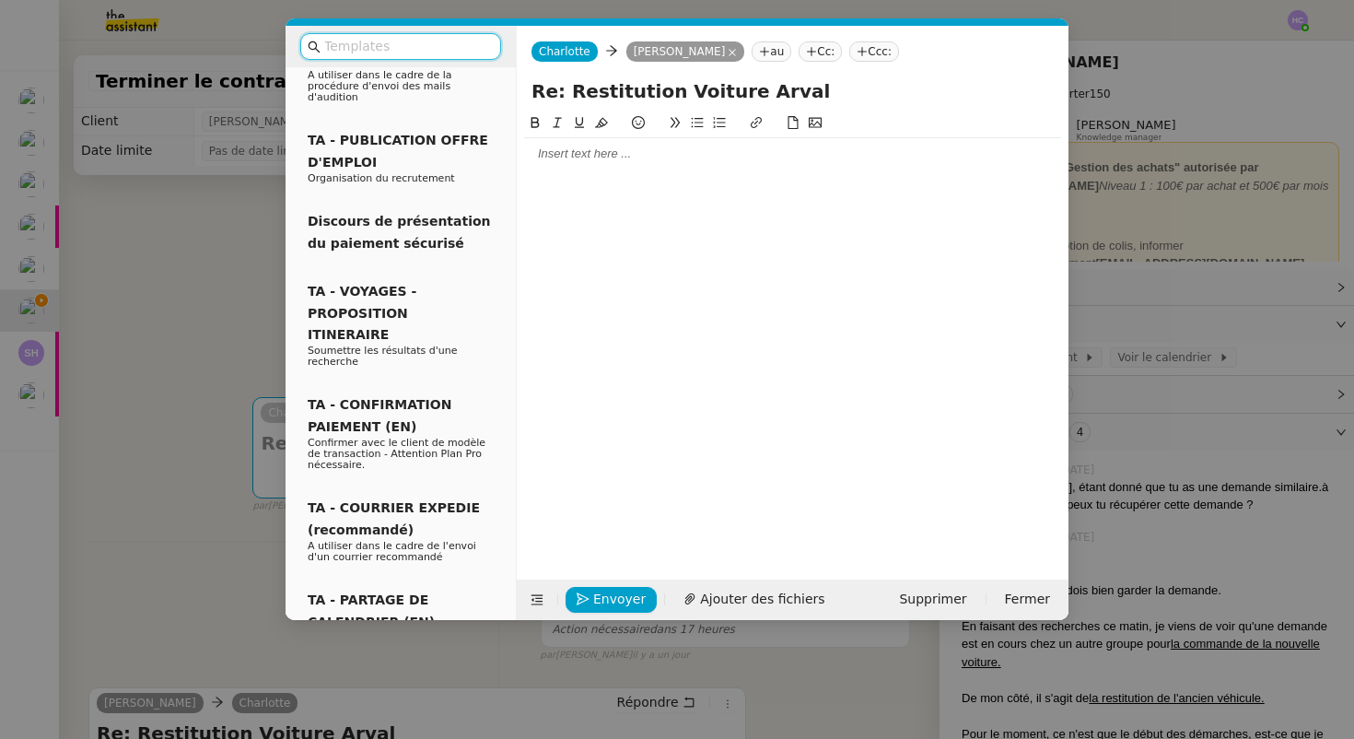
click at [182, 350] on nz-modal-container "Service TA - VOYAGE - PROPOSITION GLOBALE A utiliser dans le cadre de propositi…" at bounding box center [677, 369] width 1354 height 739
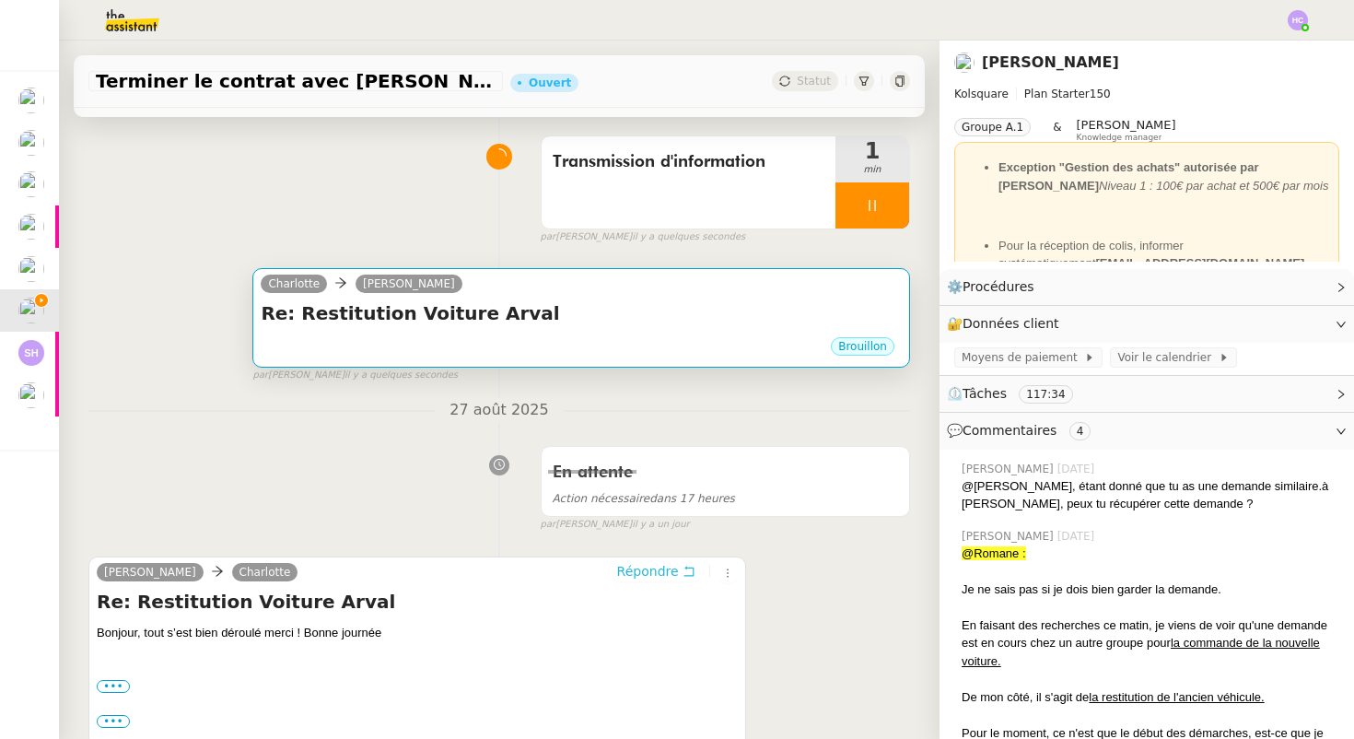
scroll to position [143, 0]
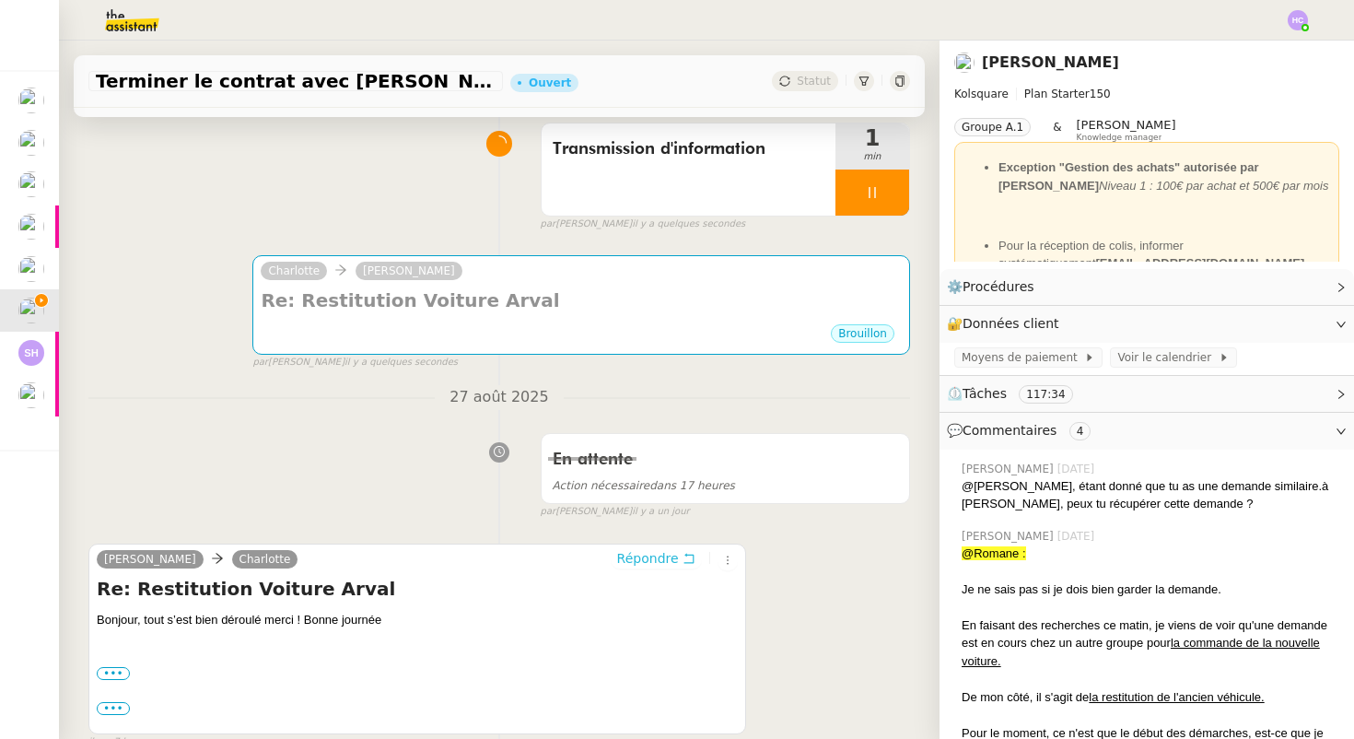
click at [641, 562] on span "Répondre" at bounding box center [648, 558] width 62 height 18
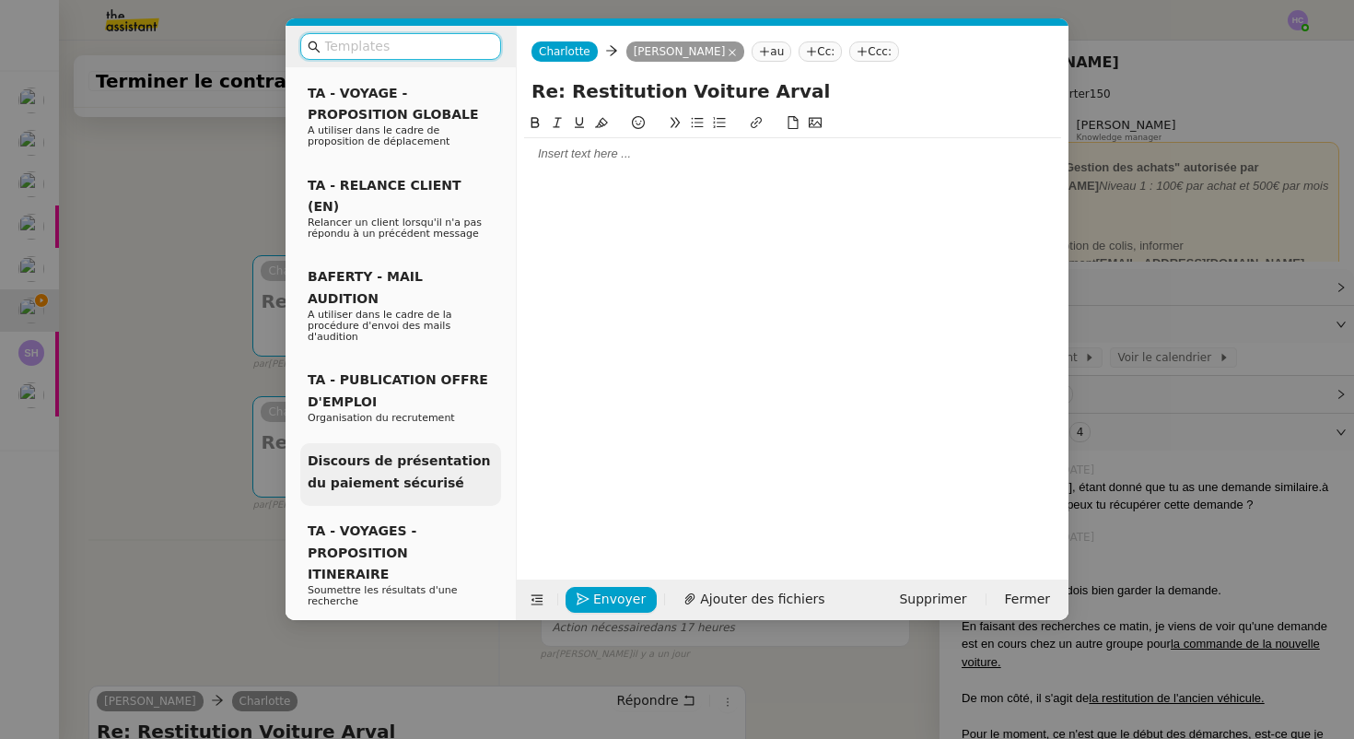
scroll to position [43, 0]
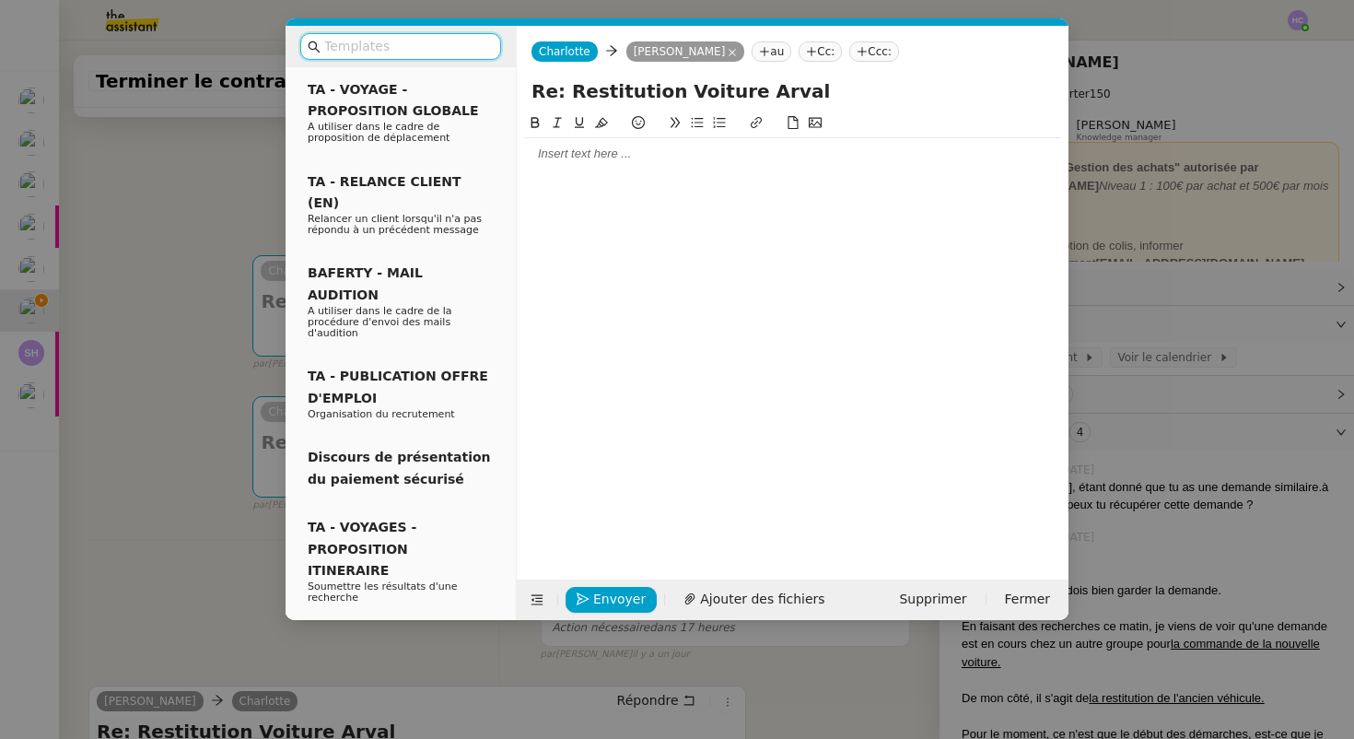
click at [201, 500] on nz-modal-container "Service TA - VOYAGE - PROPOSITION GLOBALE A utiliser dans le cadre de propositi…" at bounding box center [677, 369] width 1354 height 739
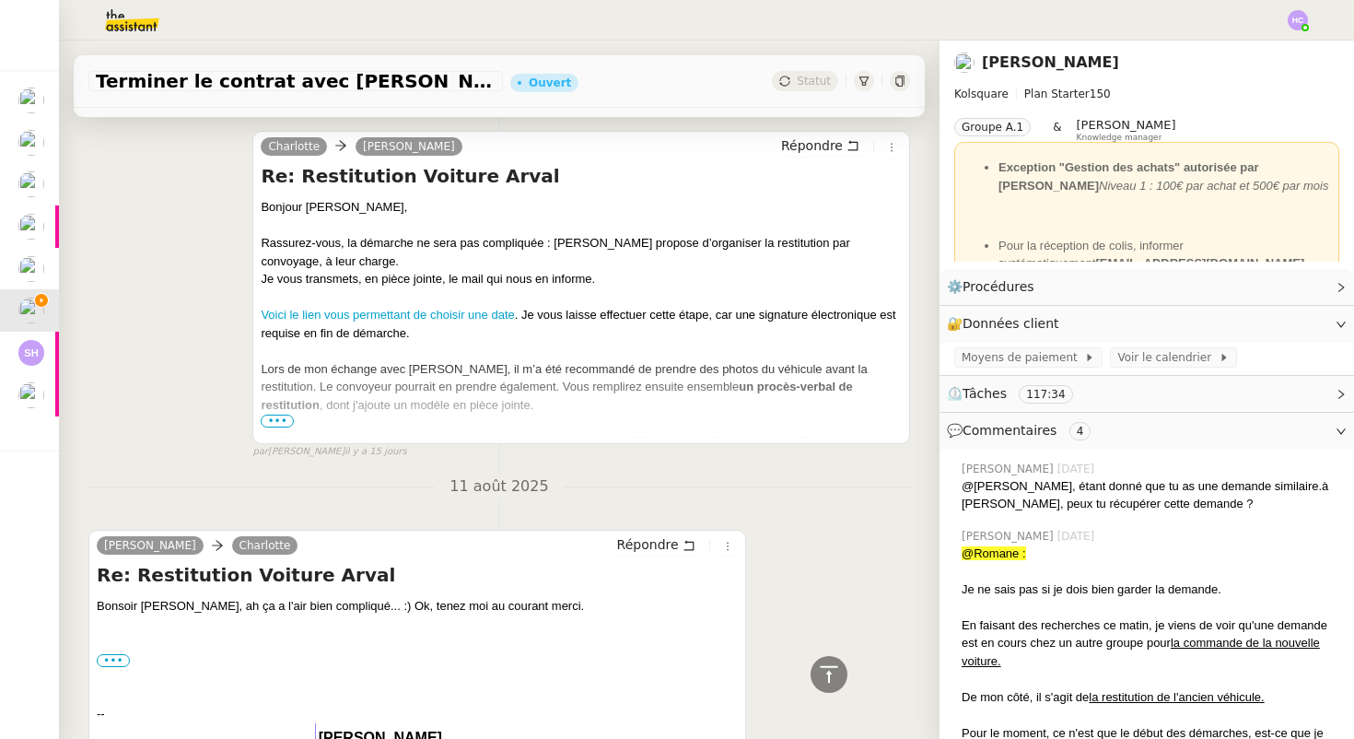
scroll to position [3234, 0]
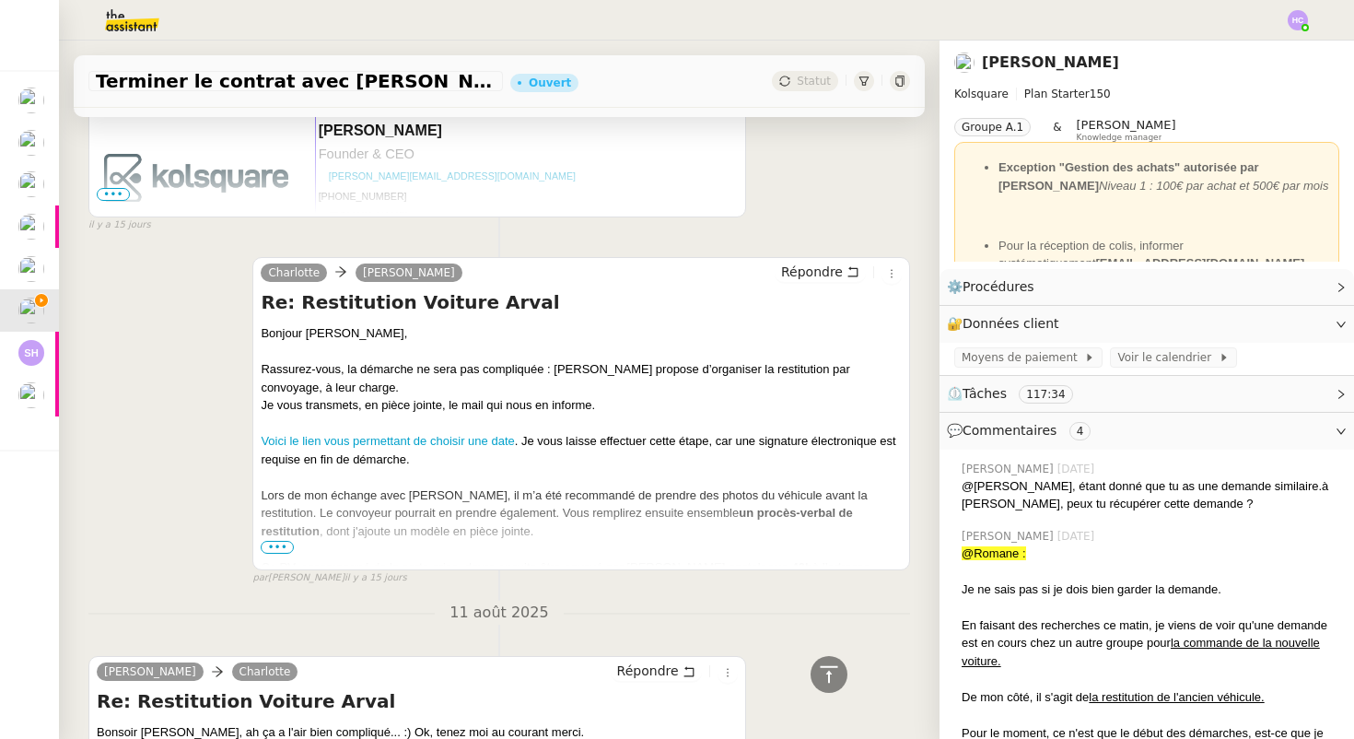
click at [287, 543] on span "•••" at bounding box center [277, 547] width 33 height 13
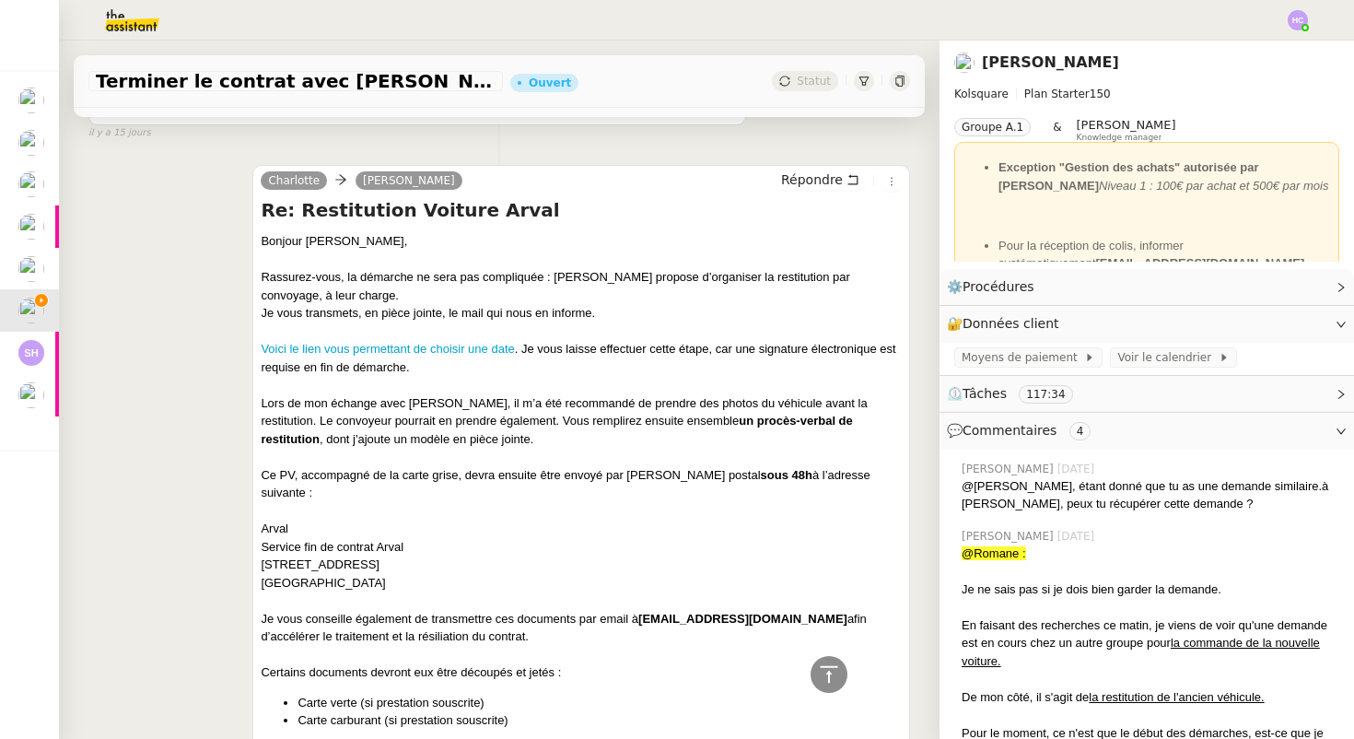
scroll to position [3329, 0]
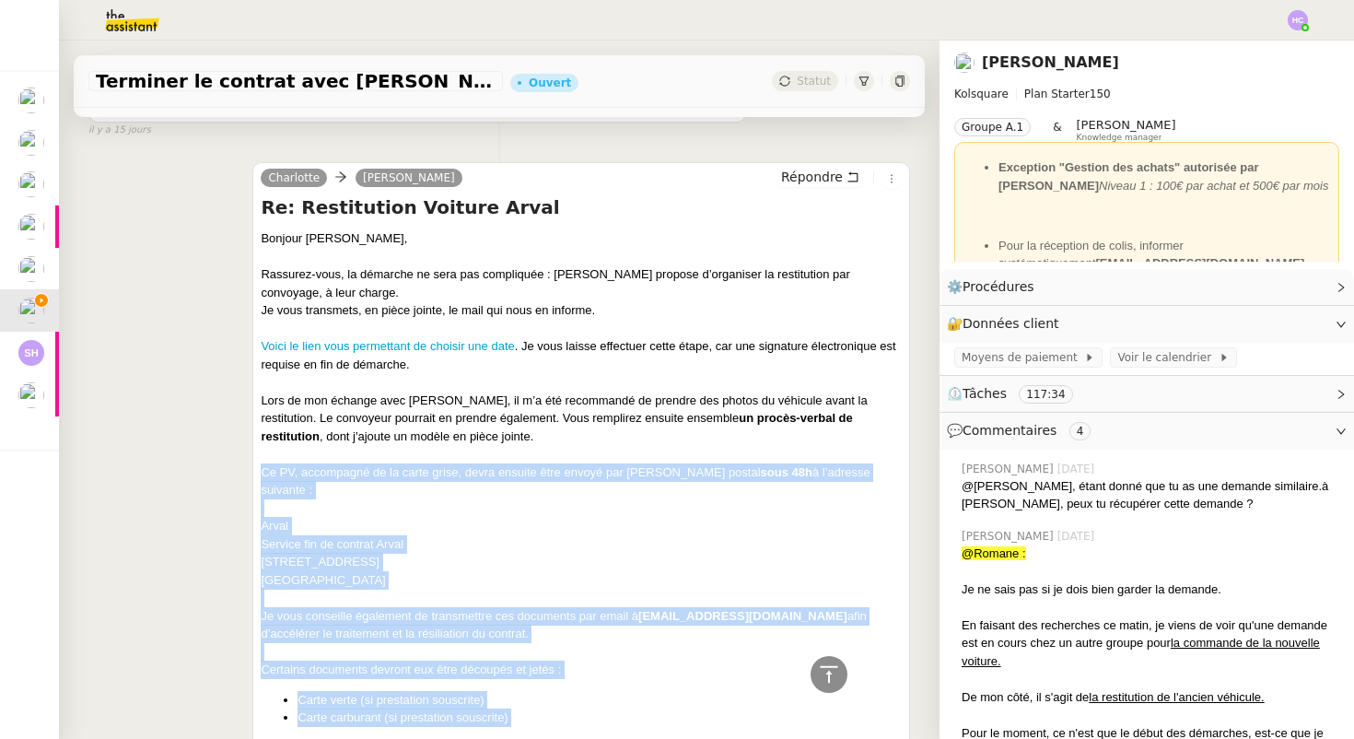
drag, startPoint x: 262, startPoint y: 471, endPoint x: 552, endPoint y: 713, distance: 378.0
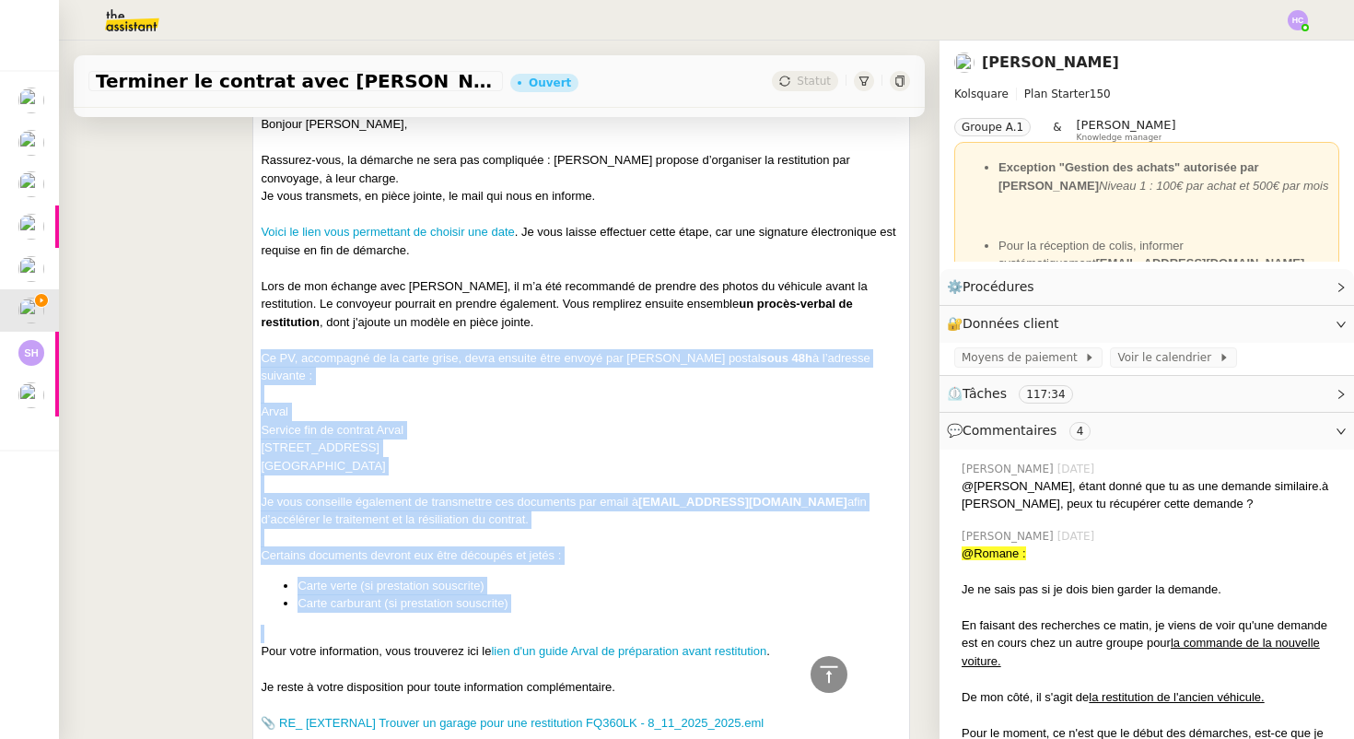
scroll to position [3453, 0]
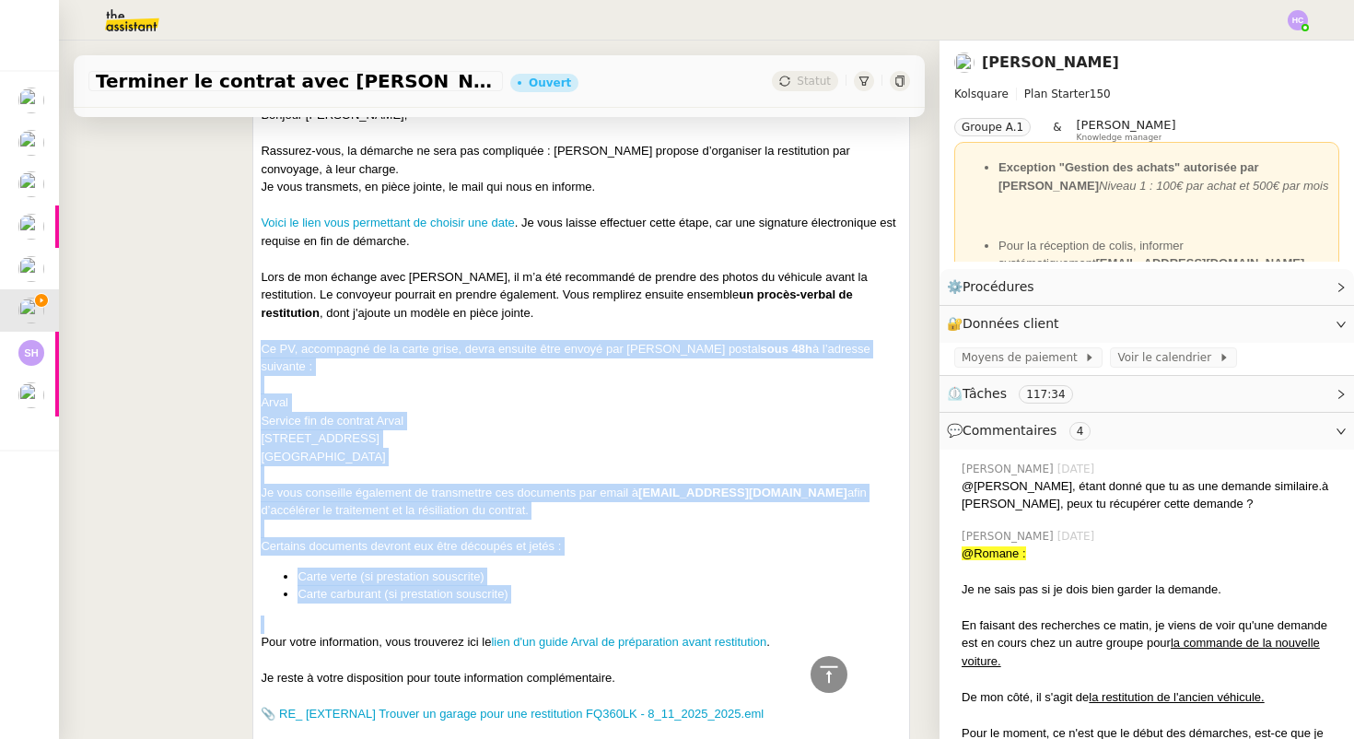
click at [523, 585] on li "Carte carburant (si prestation souscrite)" at bounding box center [600, 594] width 604 height 18
drag, startPoint x: 262, startPoint y: 349, endPoint x: 520, endPoint y: 586, distance: 350.8
click at [520, 586] on div "Bonjour [PERSON_NAME], Rassurez-vous, la démarche ne sera pas compliquée : [PER…" at bounding box center [581, 712] width 641 height 1212
copy div "Ce PV, accompagné de la carte grise, devra ensuite être envoyé par courrier pos…"
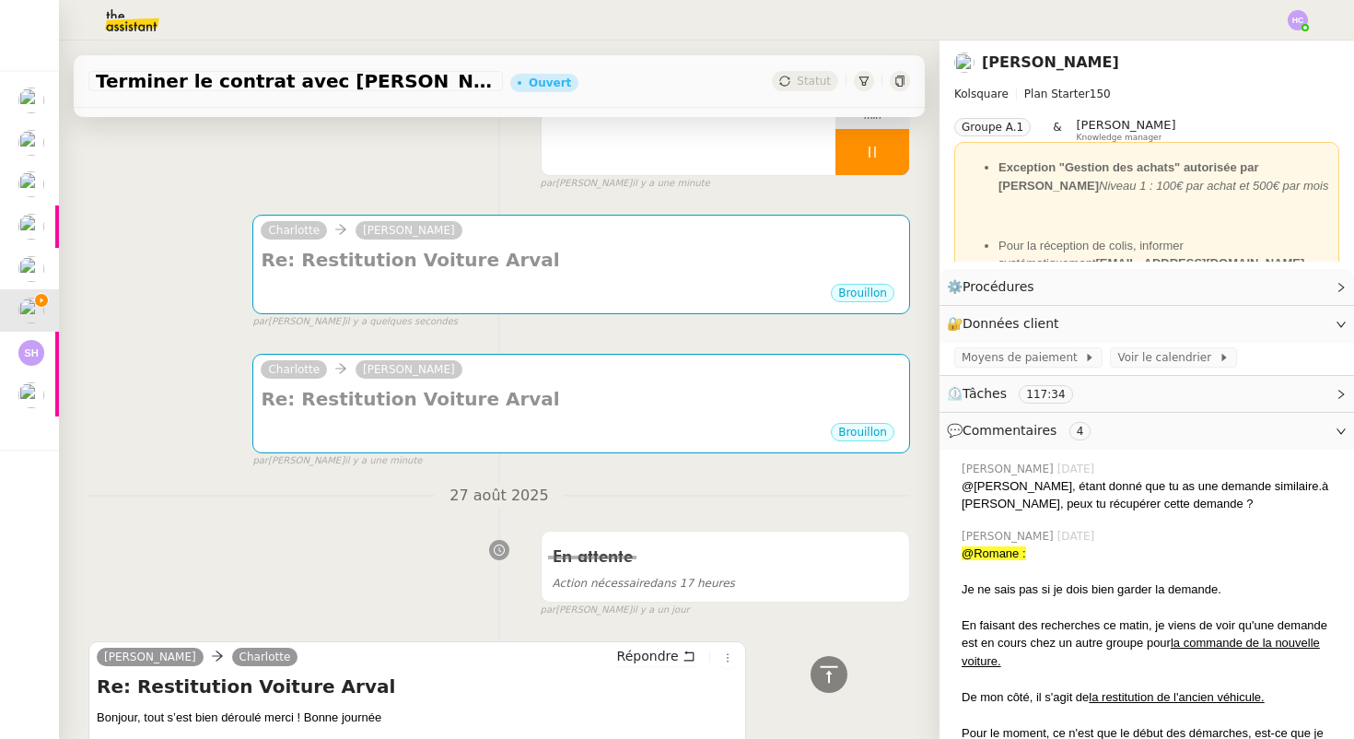
scroll to position [0, 0]
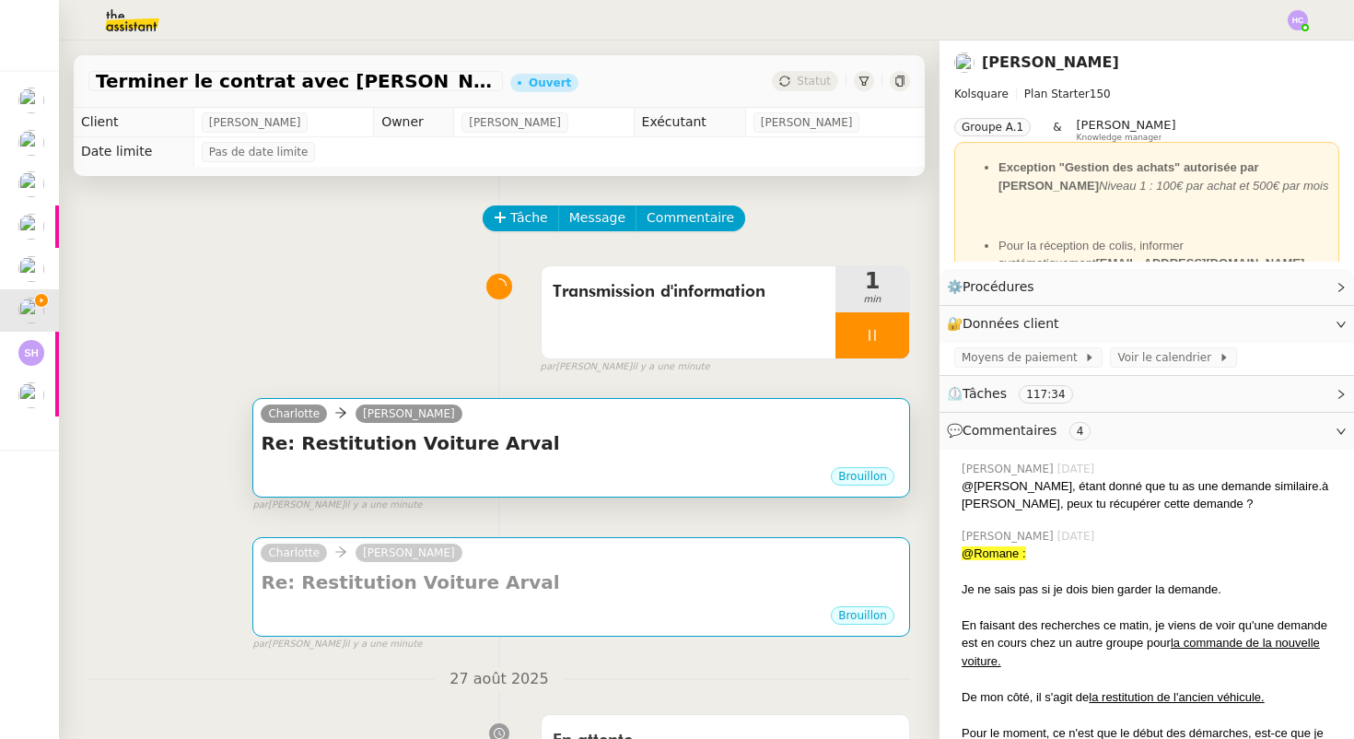
click at [453, 449] on h4 "Re: Restitution Voiture Arval" at bounding box center [581, 443] width 641 height 26
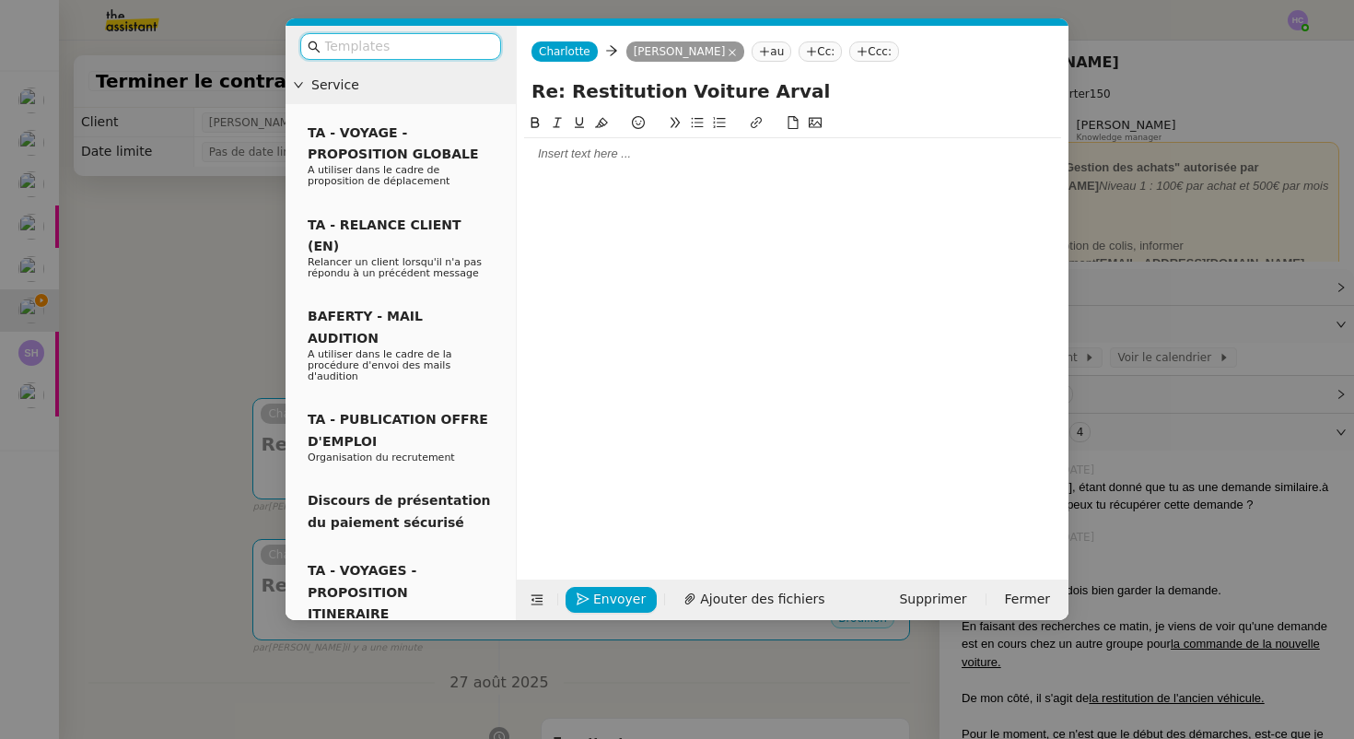
click at [570, 152] on div at bounding box center [792, 154] width 537 height 17
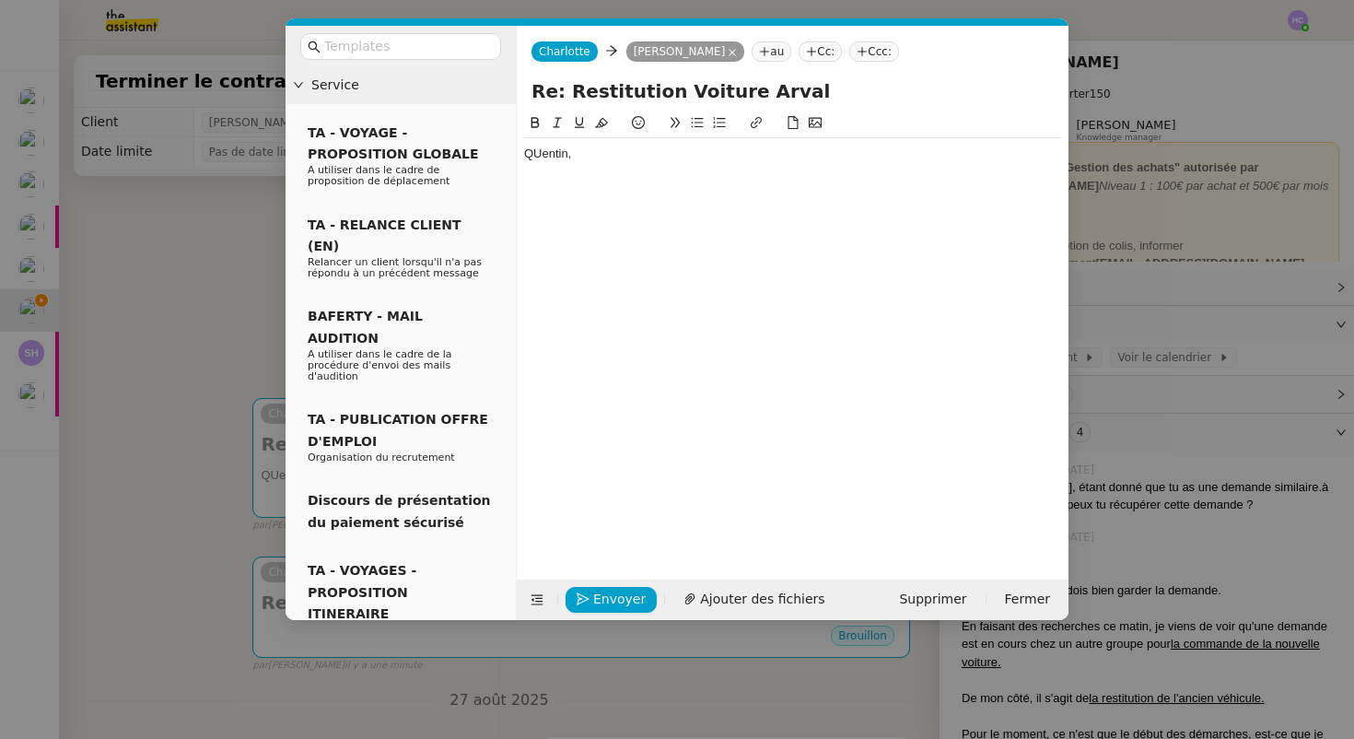
click at [541, 152] on div "QUentin," at bounding box center [792, 154] width 537 height 17
click at [612, 157] on div "[PERSON_NAME]," at bounding box center [792, 154] width 537 height 17
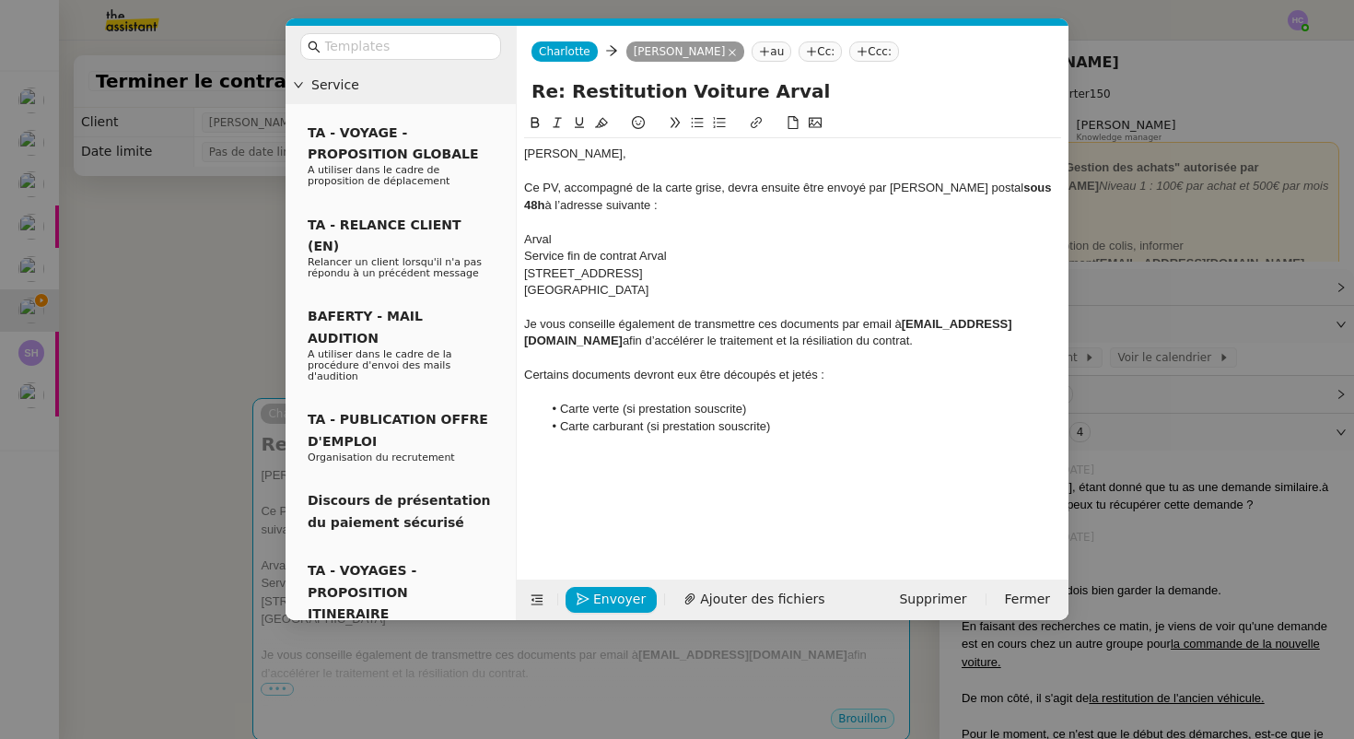
click at [539, 188] on div "Ce PV, accompagné de la carte grise, devra ensuite être envoyé par [PERSON_NAME…" at bounding box center [792, 197] width 537 height 34
drag, startPoint x: 539, startPoint y: 188, endPoint x: 525, endPoint y: 186, distance: 13.9
click at [525, 186] on div "Ce PV, accompagné de la carte grise, devra ensuite être envoyé par [PERSON_NAME…" at bounding box center [792, 197] width 537 height 34
click at [728, 232] on div "Arval" at bounding box center [792, 239] width 537 height 17
click at [684, 186] on div "Parfait, il vous faut désormais PV, accompagné de la carte grise, devra ensuite…" at bounding box center [792, 197] width 537 height 34
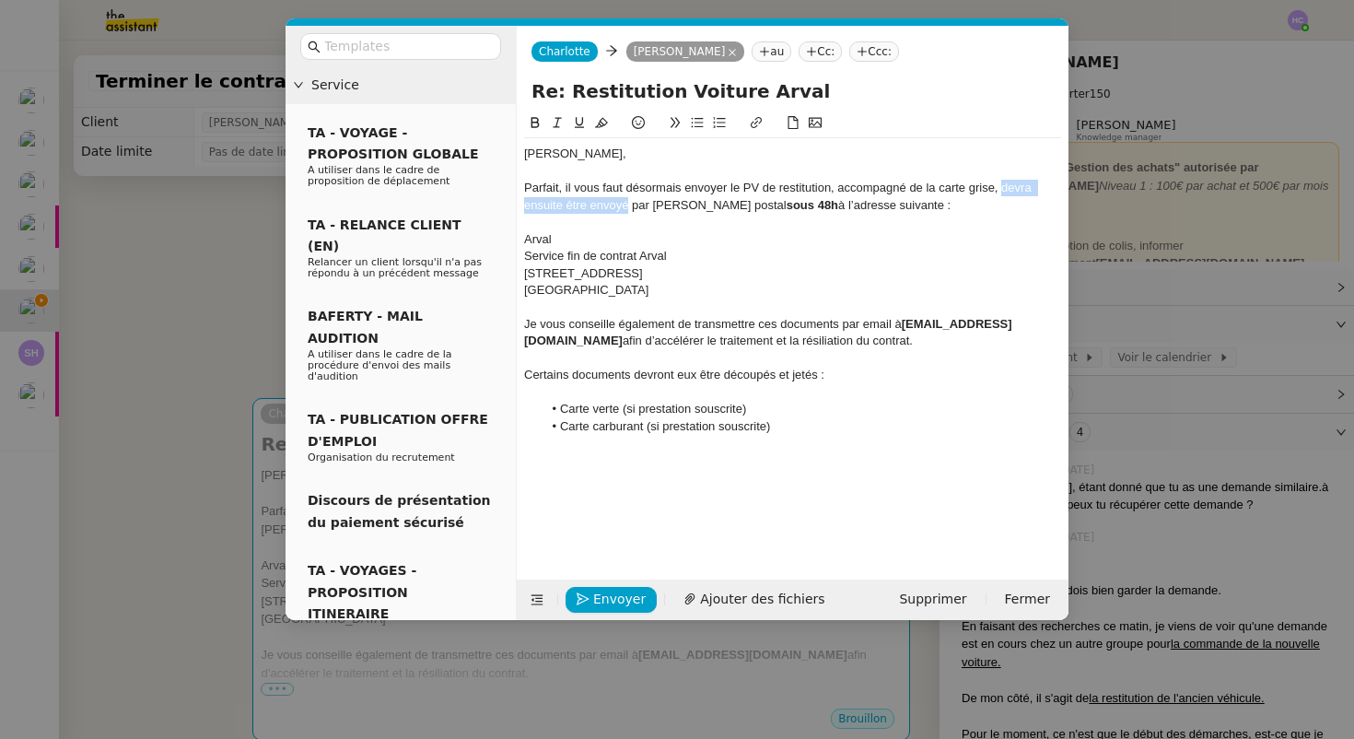
drag, startPoint x: 1001, startPoint y: 190, endPoint x: 628, endPoint y: 212, distance: 373.7
click at [628, 212] on div "Parfait, il vous faut désormais envoyer le PV de restitution, accompagné de la …" at bounding box center [792, 197] width 537 height 34
click at [530, 185] on div "Parfait, il vous faut désormais envoyer le PV de restitution, accompagné de la …" at bounding box center [792, 197] width 537 height 34
click at [564, 192] on div "Parfait, il vous faut désormais envoyer le PV de restitution, accompagné de la …" at bounding box center [792, 197] width 537 height 34
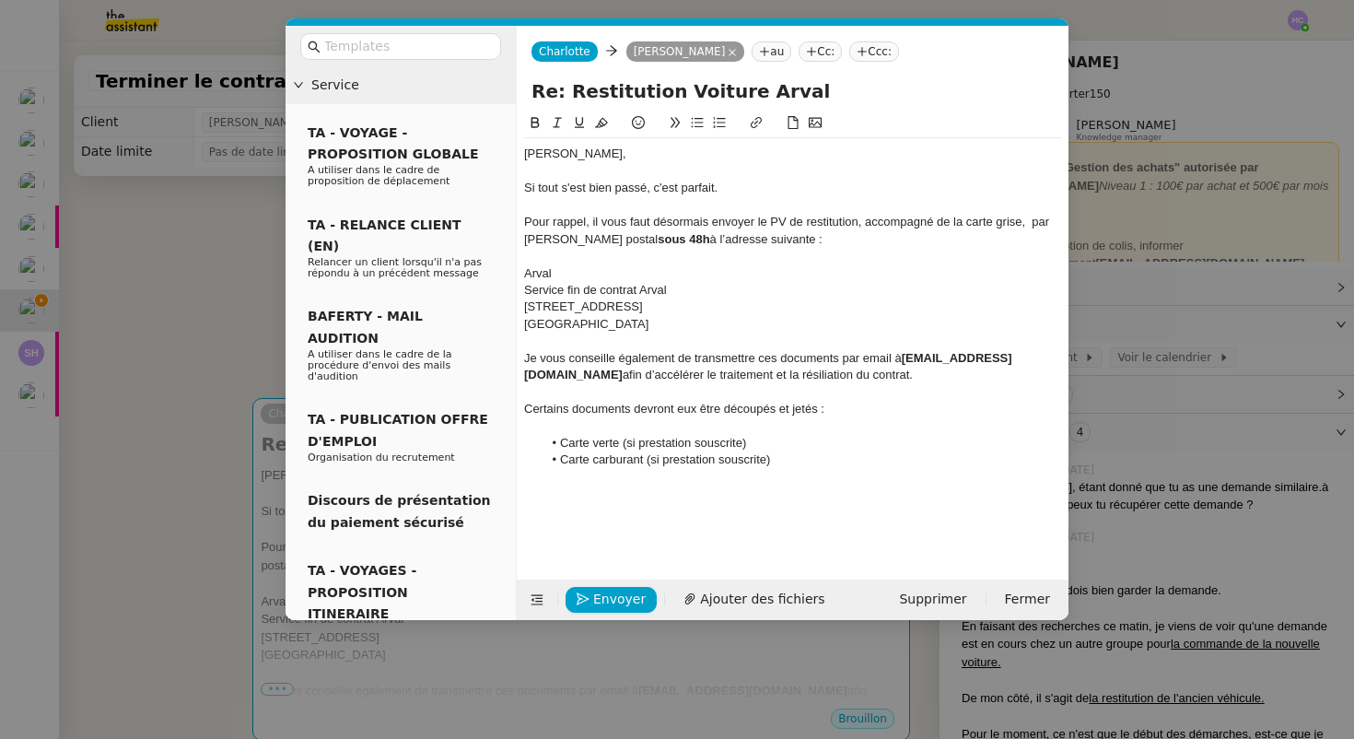
click at [815, 240] on div "Pour rappel, il vous faut désormais envoyer le PV de restitution, accompagné de…" at bounding box center [792, 231] width 537 height 34
click at [577, 260] on div at bounding box center [792, 256] width 537 height 17
click at [704, 336] on div at bounding box center [792, 341] width 537 height 17
click at [807, 379] on div "Je vous conseille également de transmettre ces documents par email à [EMAIL_ADD…" at bounding box center [792, 367] width 537 height 34
click at [595, 428] on div at bounding box center [792, 426] width 537 height 17
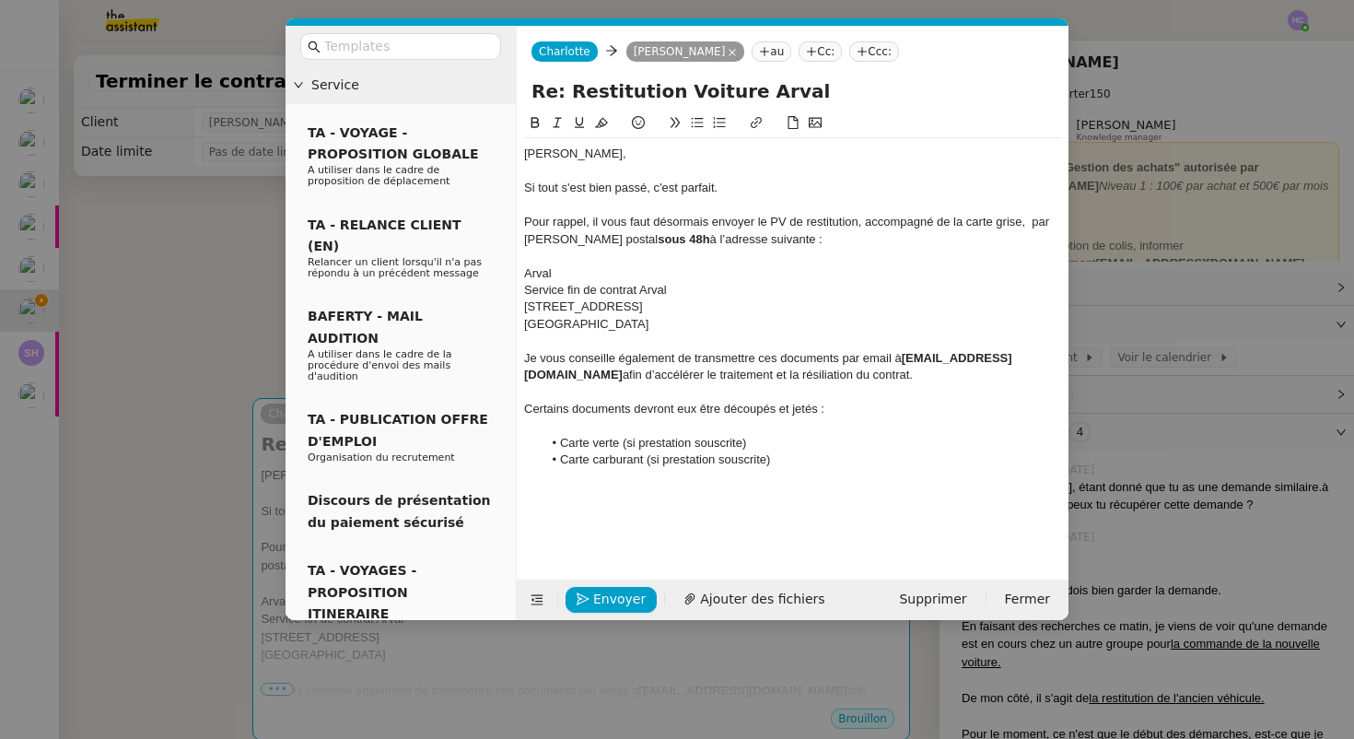
click at [792, 469] on div at bounding box center [792, 477] width 537 height 17
click at [572, 490] on li "SOuhatez vous" at bounding box center [803, 493] width 520 height 17
click at [562, 446] on li "Carte verte (si prestation souscrite)" at bounding box center [803, 443] width 520 height 17
click at [661, 498] on li "Souhatez vous" at bounding box center [803, 493] width 520 height 17
click at [592, 224] on div "Pour rappel, il vous faut désormais envoyer le PV de restitution, accompagné de…" at bounding box center [792, 231] width 537 height 34
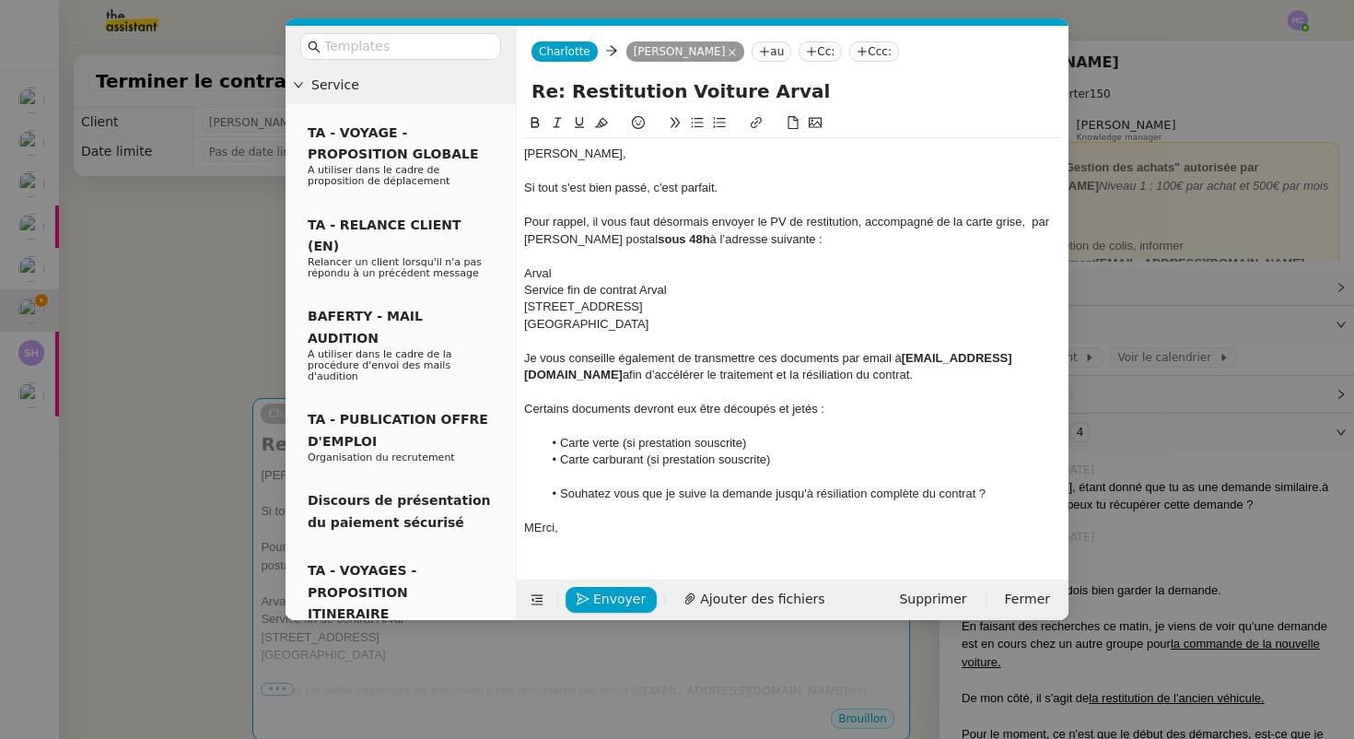
click at [679, 317] on div "[GEOGRAPHIC_DATA]" at bounding box center [792, 324] width 537 height 17
click at [541, 528] on div "MErci," at bounding box center [792, 528] width 537 height 17
click at [660, 447] on li "Carte verte (si prestation souscrite)" at bounding box center [803, 443] width 520 height 17
click at [595, 498] on li "Souhatez vous que je suive la demande jusqu'à résiliation complète du contrat ?" at bounding box center [803, 493] width 520 height 17
click at [0, 0] on lt-span "Souha i tez" at bounding box center [0, 0] width 0 height 0
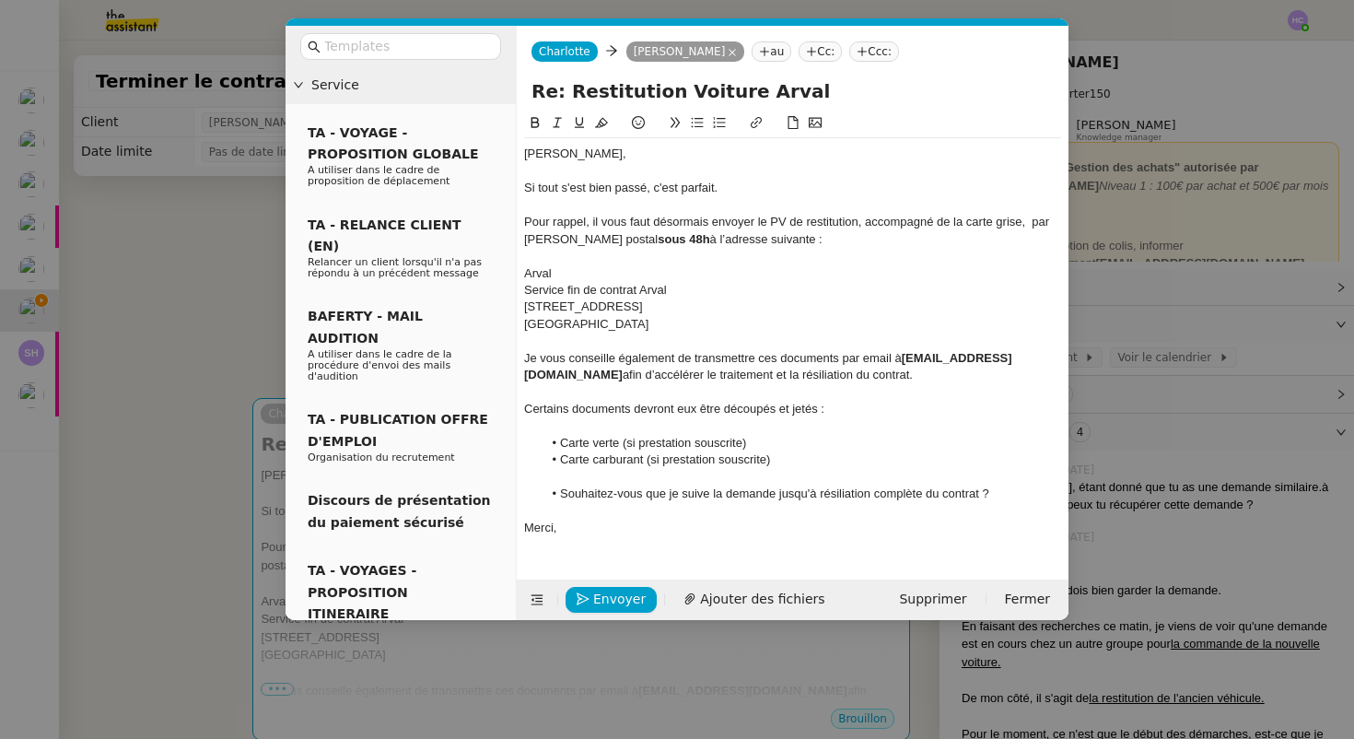
click at [999, 493] on li "Souhaitez-vous que je suive la demande jusqu'à résiliation complète du contrat ?" at bounding box center [803, 493] width 520 height 17
click at [821, 496] on li "Souhaitez-vous que je suive la demande jusqu'à résiliation complète du contrat ?" at bounding box center [803, 493] width 520 height 17
click at [612, 521] on div "Merci," at bounding box center [792, 528] width 537 height 17
click at [597, 593] on span "Envoyer" at bounding box center [619, 599] width 53 height 21
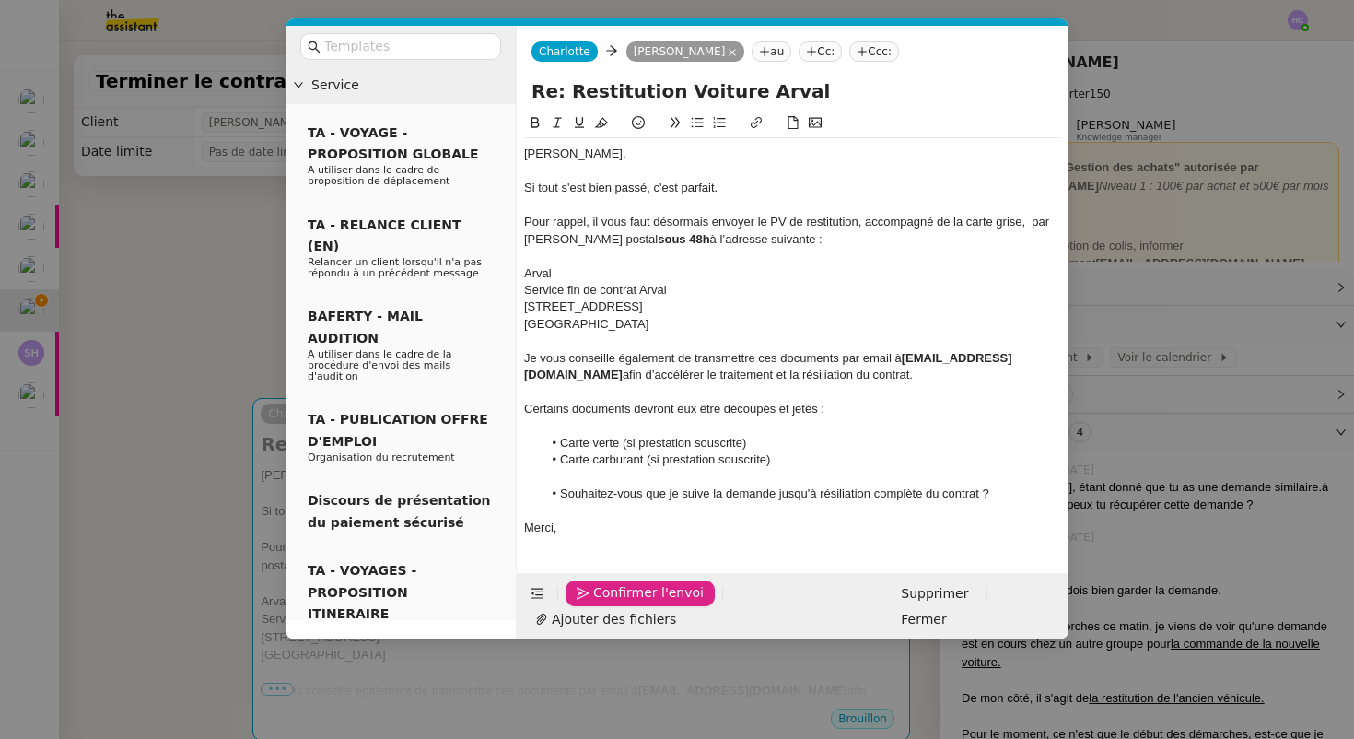
click at [596, 594] on span "Confirmer l'envoi" at bounding box center [648, 592] width 111 height 21
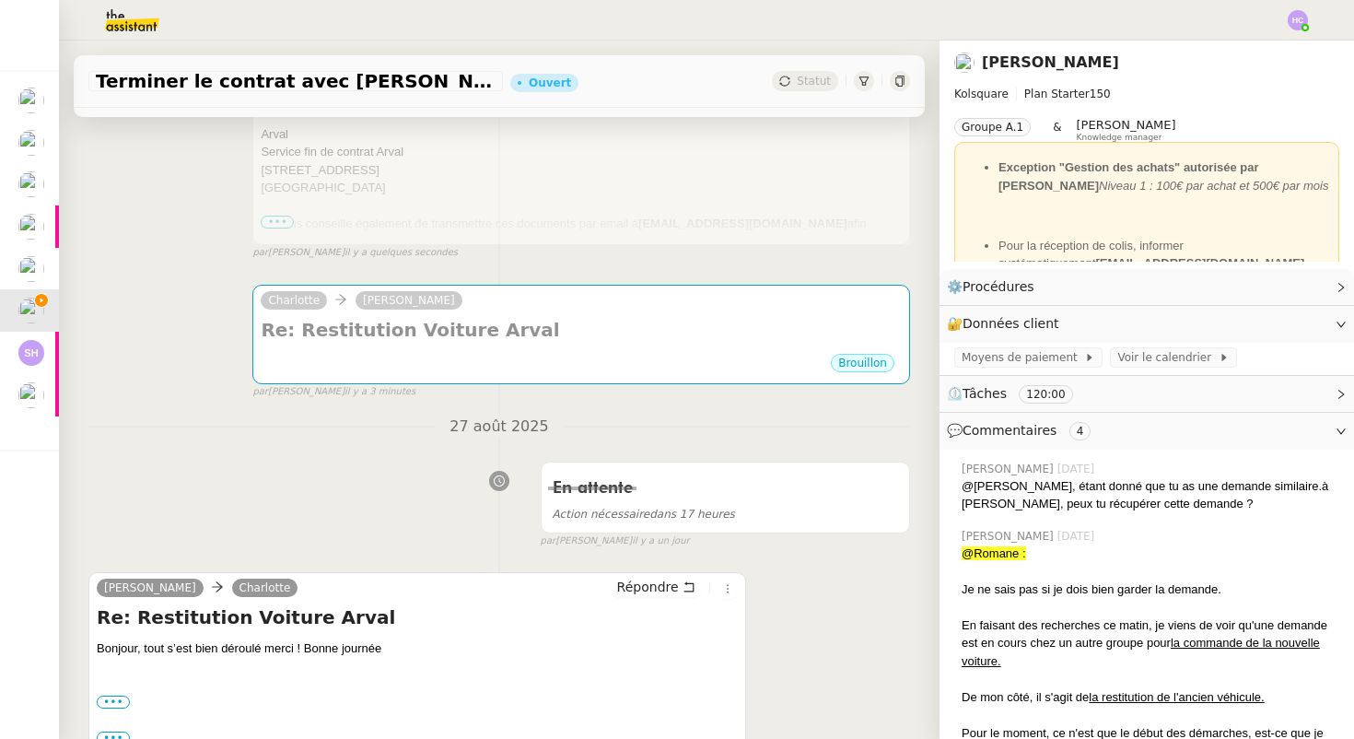
scroll to position [484, 0]
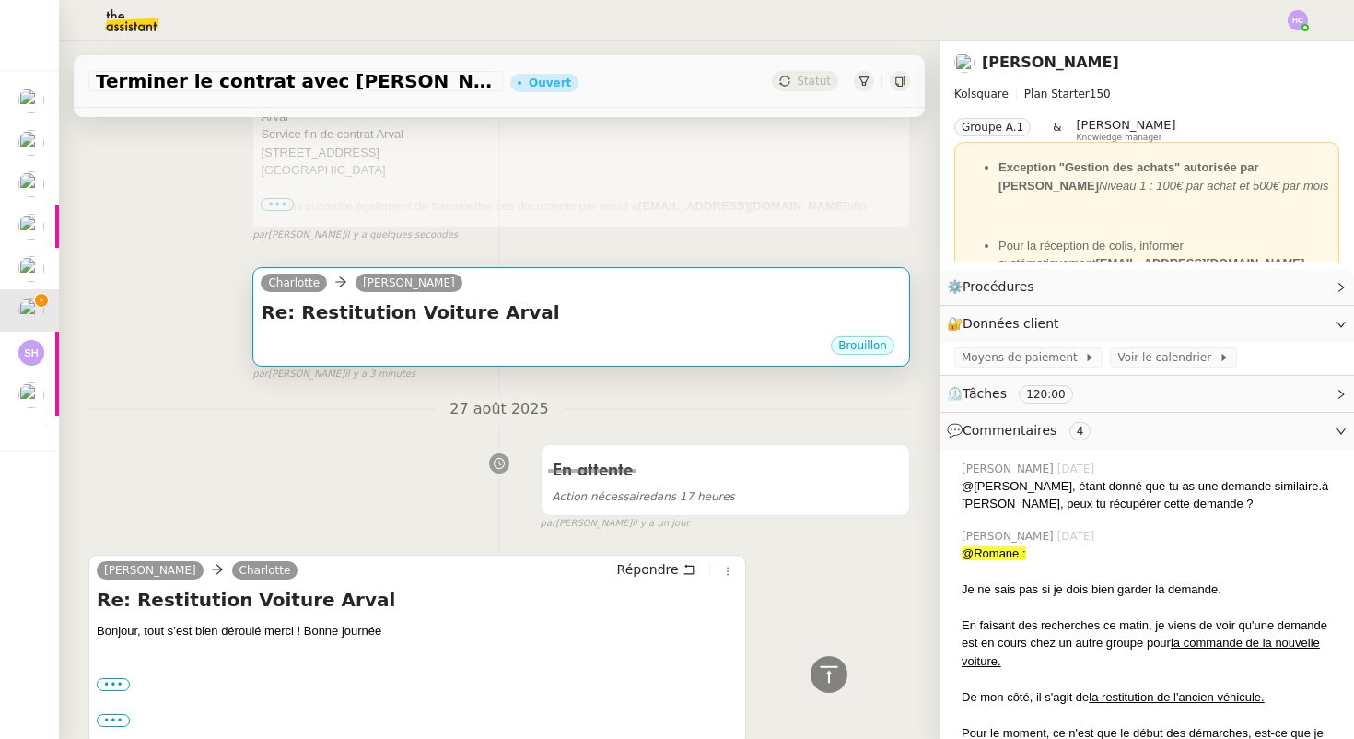
click at [708, 321] on h4 "Re: Restitution Voiture Arval" at bounding box center [581, 312] width 641 height 26
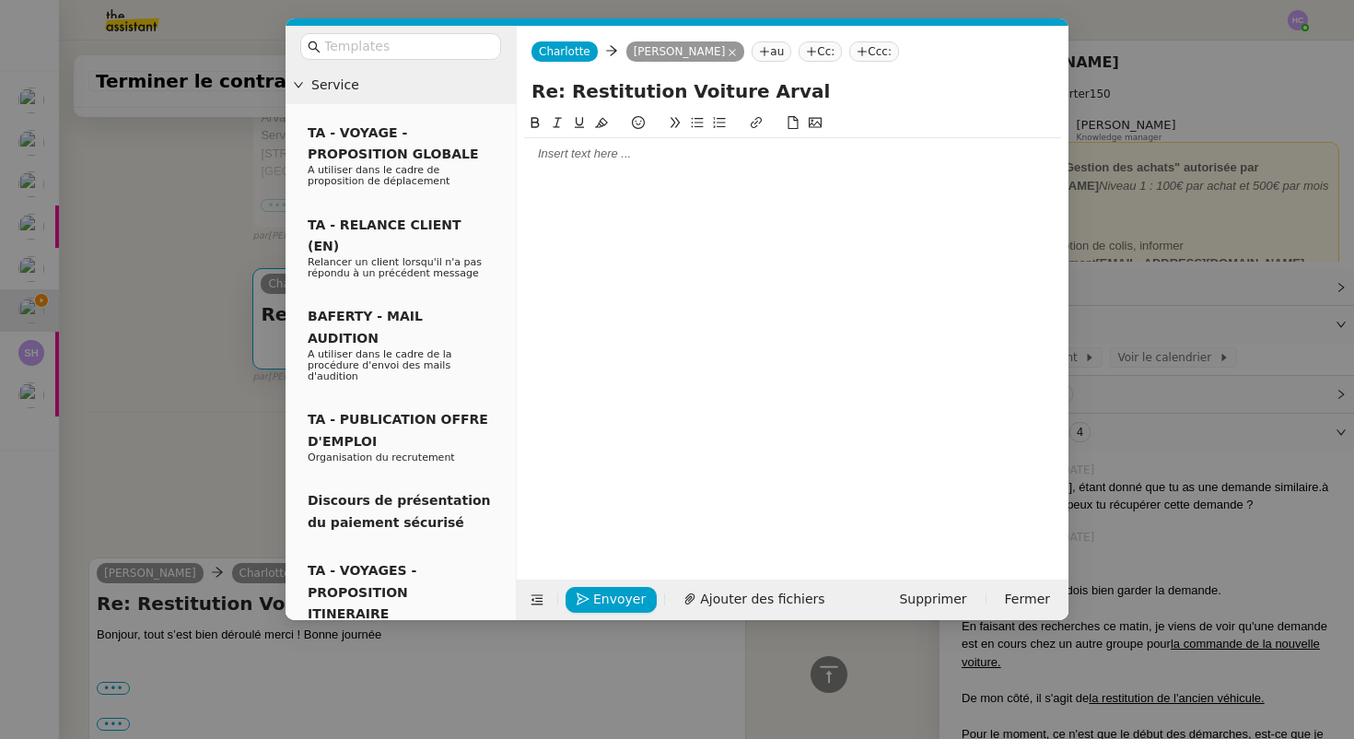
scroll to position [485, 0]
click at [936, 597] on span "Supprimer" at bounding box center [932, 599] width 67 height 21
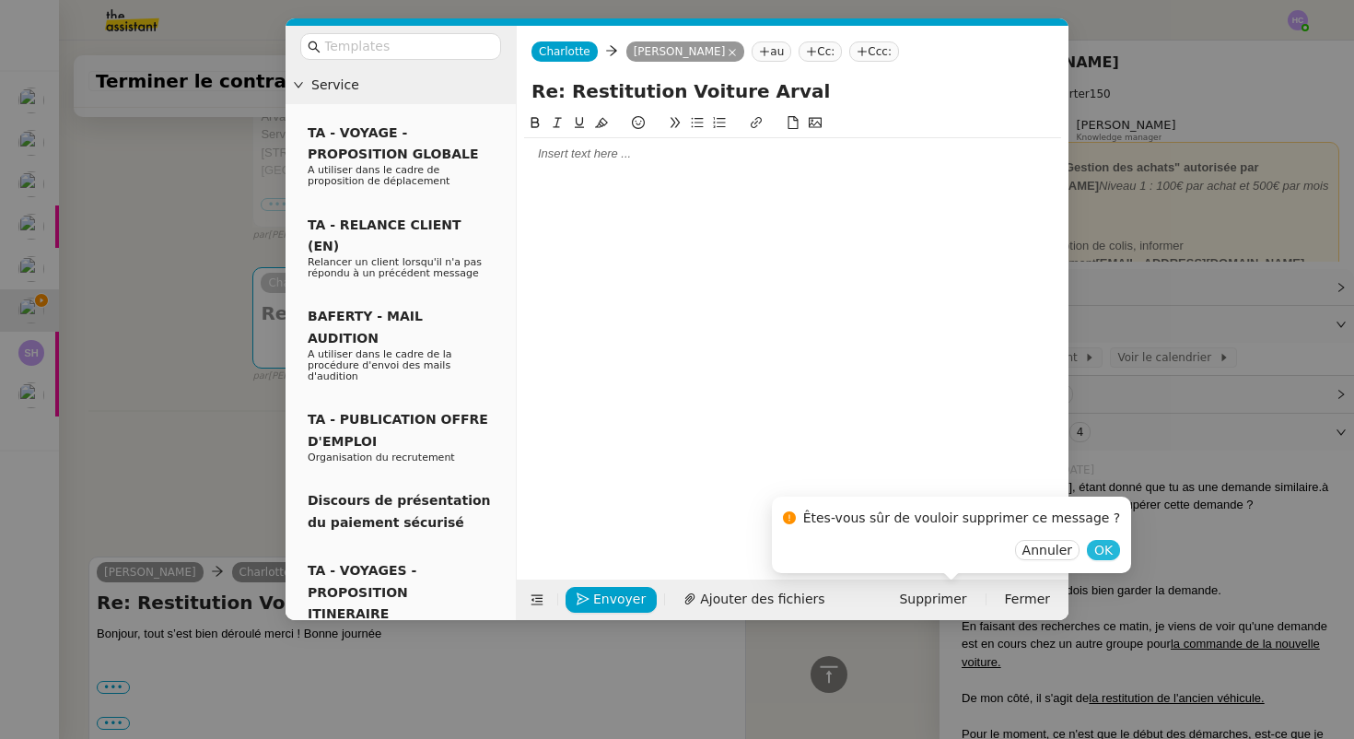
click at [1094, 552] on span "OK" at bounding box center [1103, 550] width 18 height 18
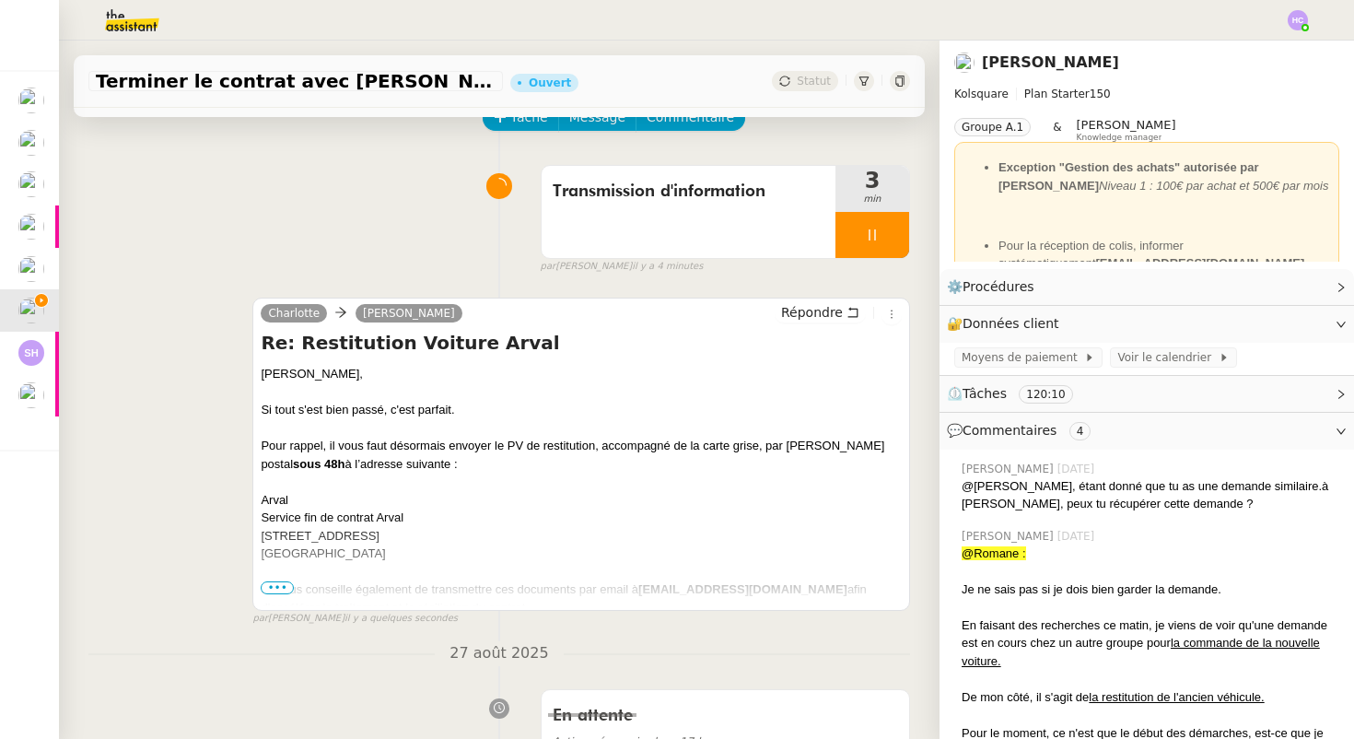
scroll to position [14, 0]
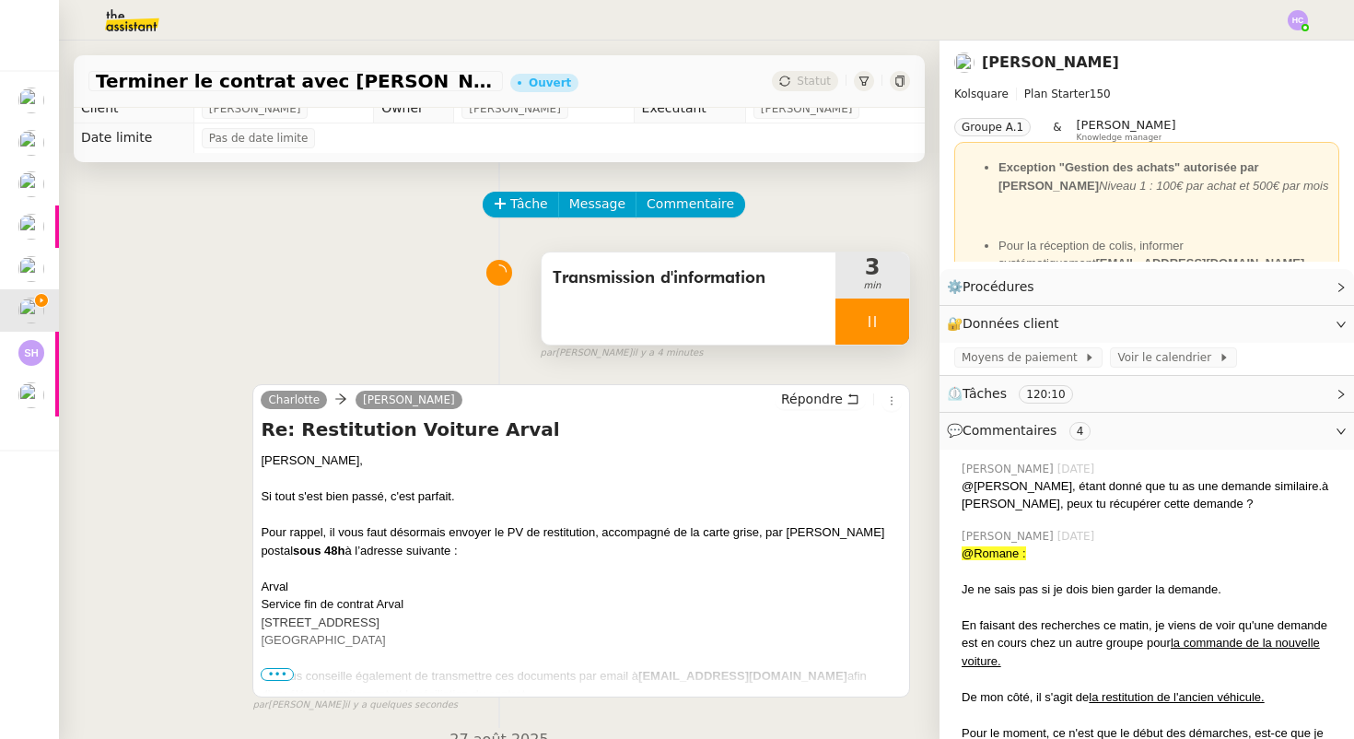
click at [859, 323] on div at bounding box center [873, 321] width 74 height 46
click at [899, 321] on button at bounding box center [890, 321] width 37 height 46
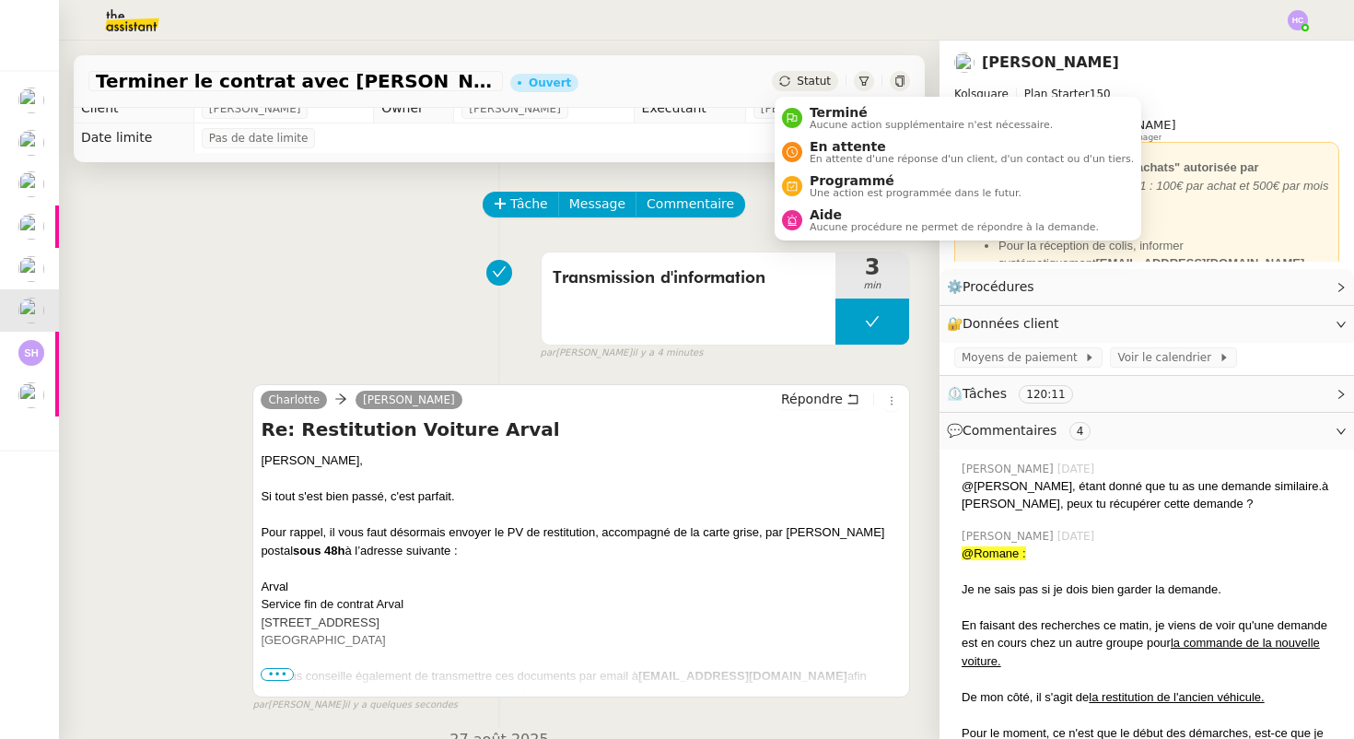
click at [816, 86] on span "Statut" at bounding box center [814, 81] width 34 height 13
click at [833, 145] on span "En attente" at bounding box center [972, 146] width 324 height 15
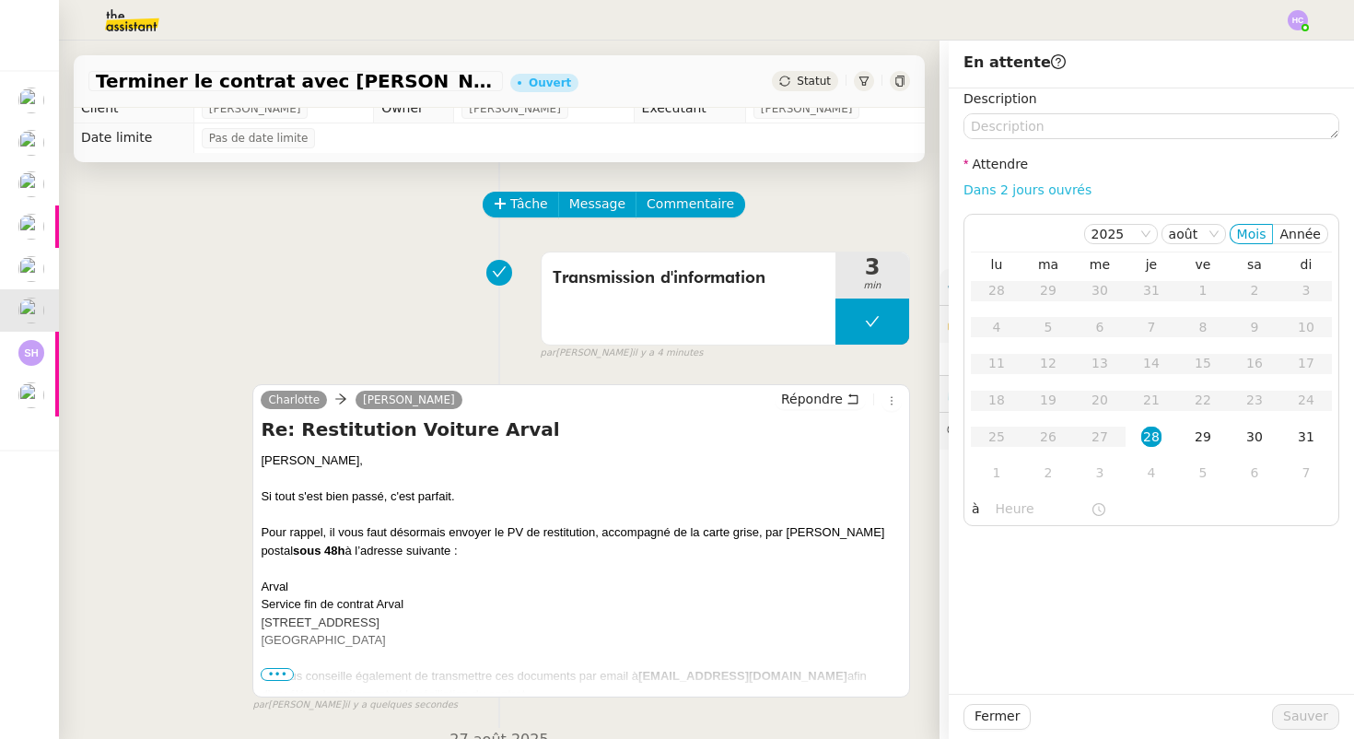
click at [978, 187] on link "Dans 2 jours ouvrés" at bounding box center [1028, 189] width 128 height 15
type input "07:00"
click at [1315, 715] on span "Sauver" at bounding box center [1305, 716] width 45 height 21
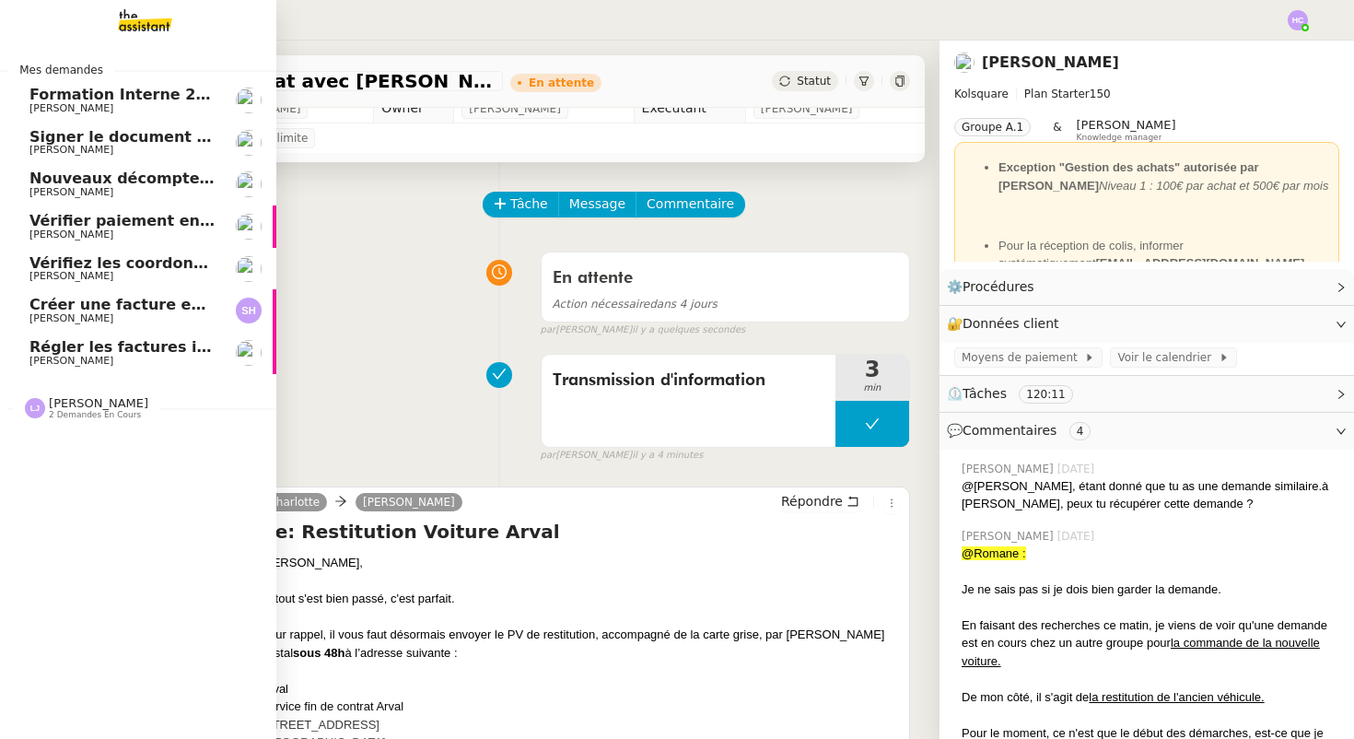
click at [103, 265] on span "Vérifiez les coordonnées bancaires pour le virement" at bounding box center [245, 263] width 433 height 18
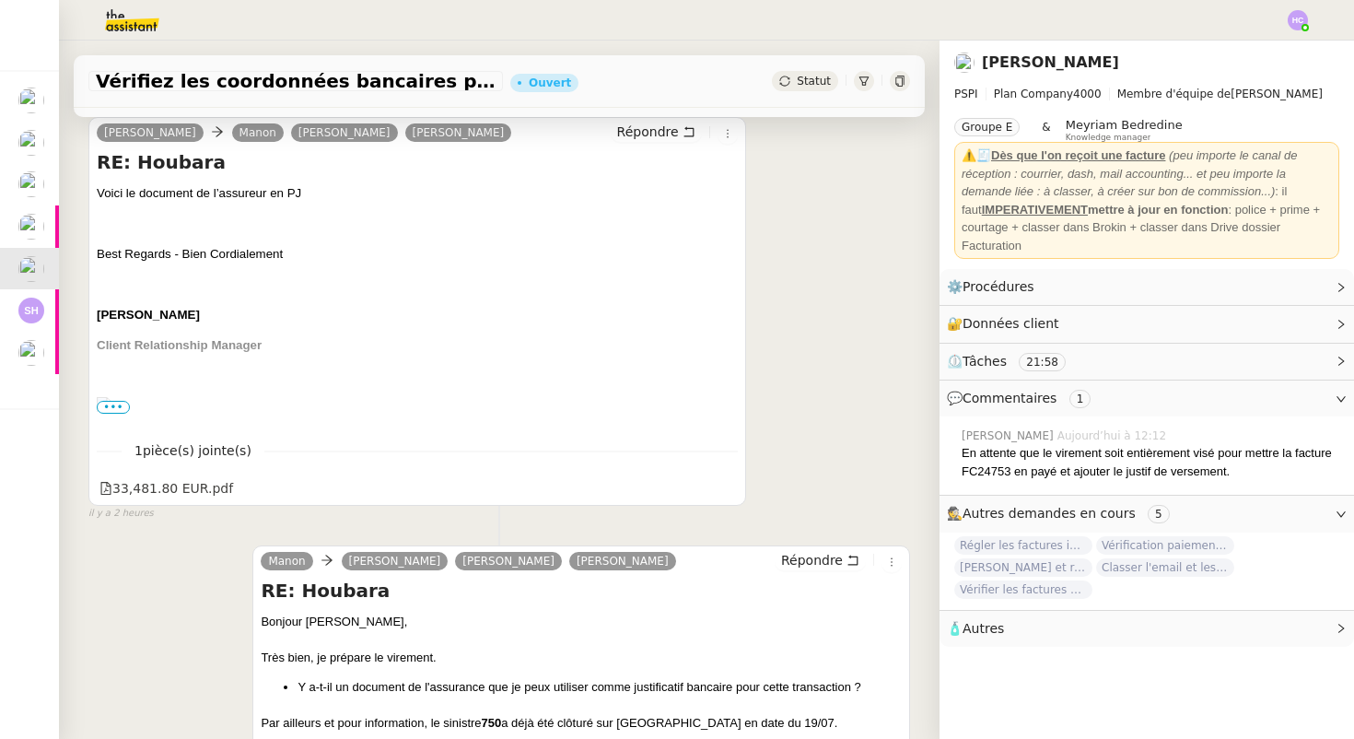
scroll to position [434, 0]
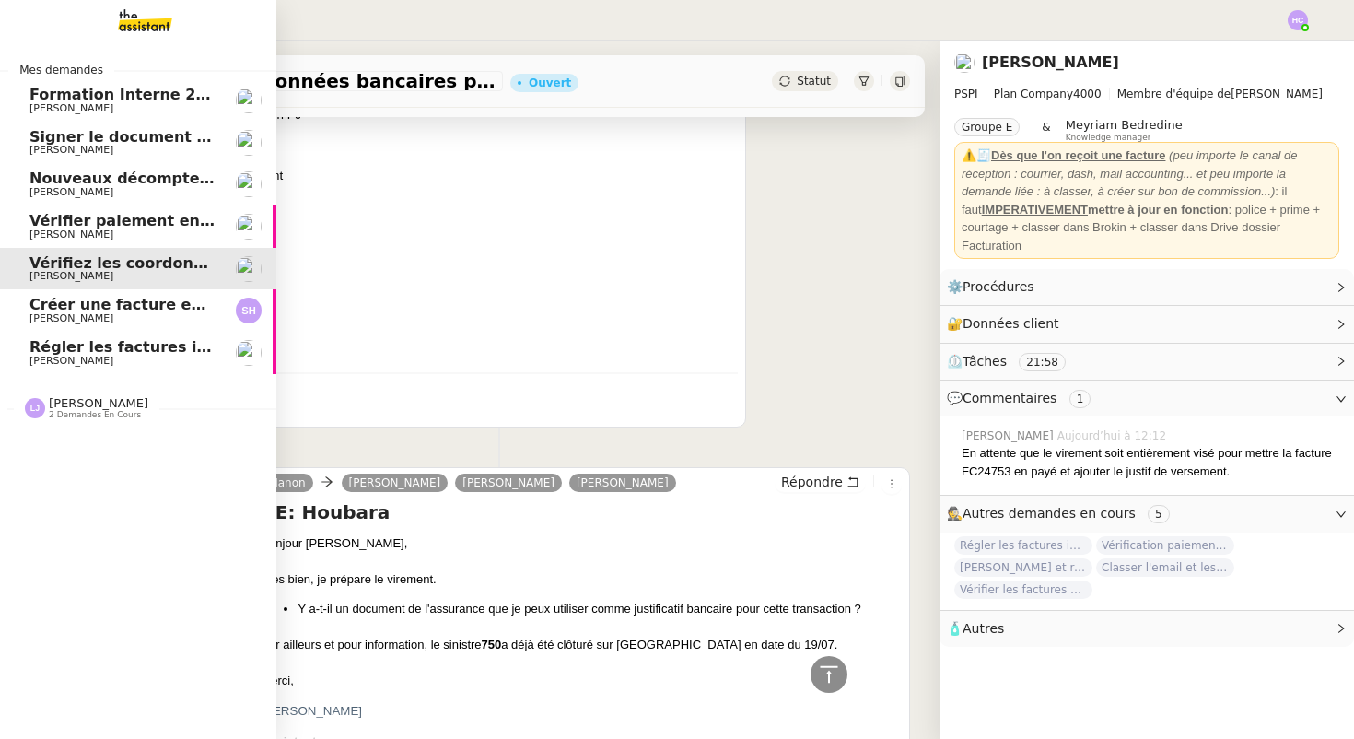
click at [67, 308] on span "Créer une facture en anglais immédiatement" at bounding box center [215, 305] width 373 height 18
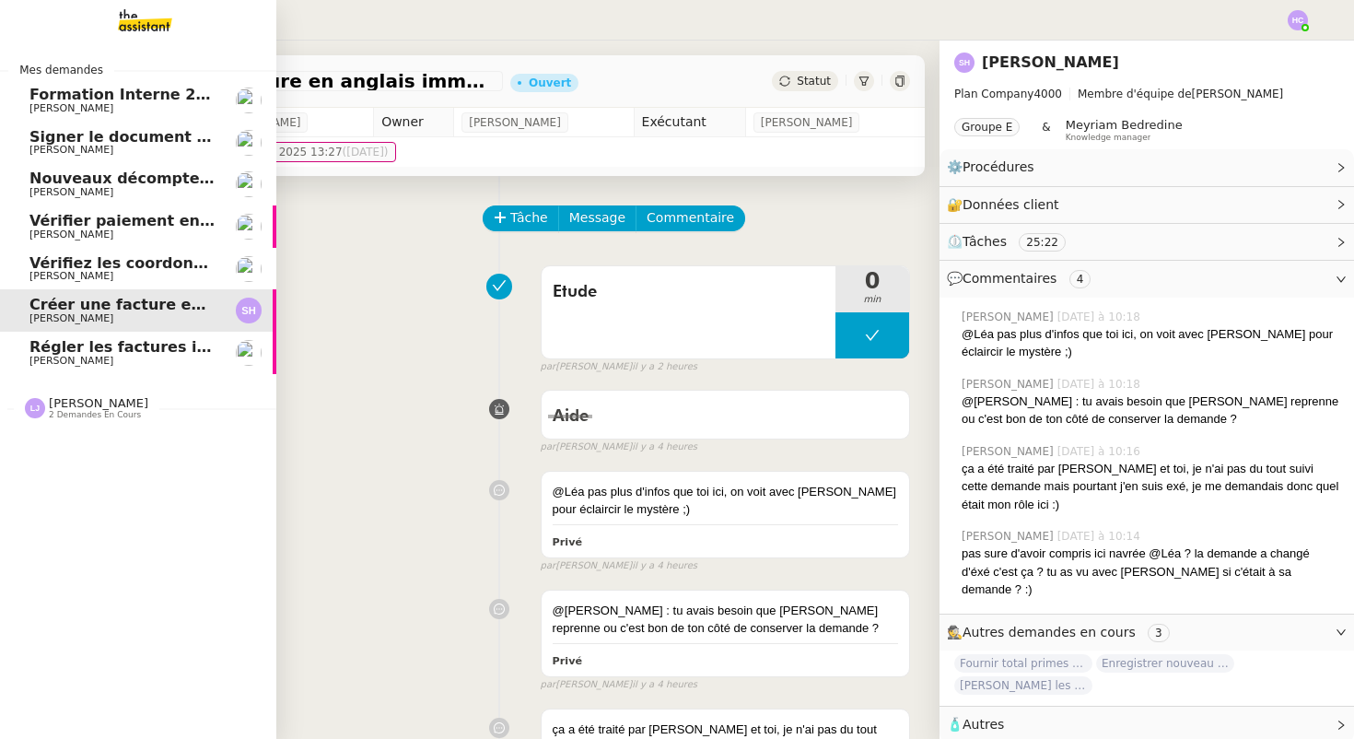
click at [92, 347] on span "Régler les factures impayées" at bounding box center [149, 347] width 241 height 18
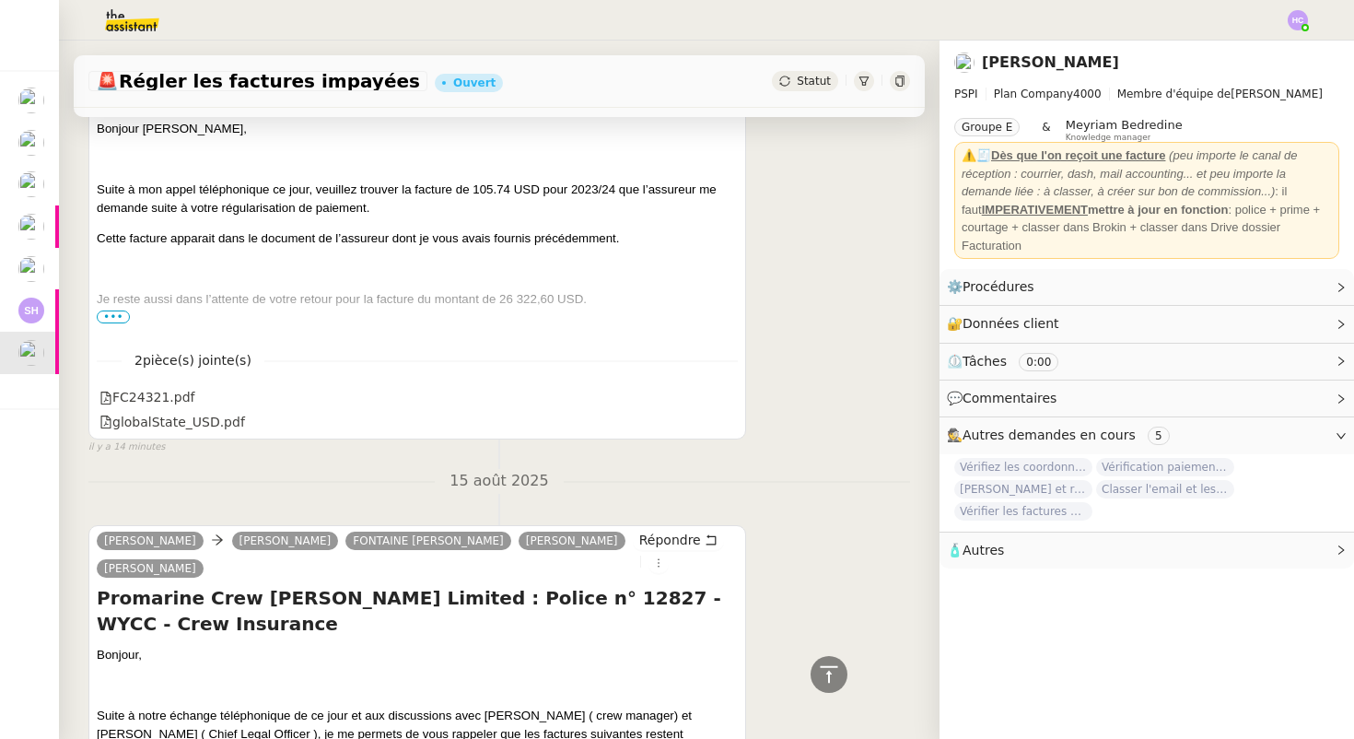
scroll to position [266, 0]
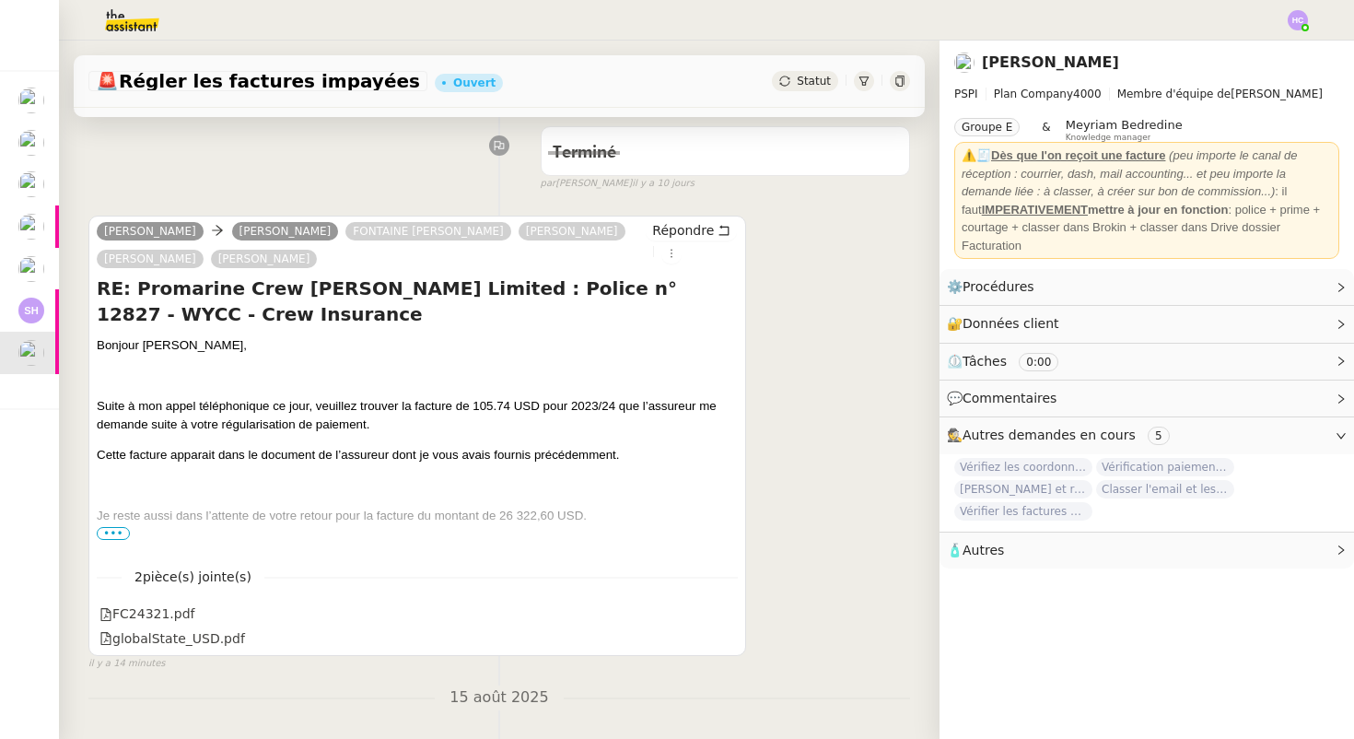
click at [121, 530] on span "•••" at bounding box center [113, 533] width 33 height 13
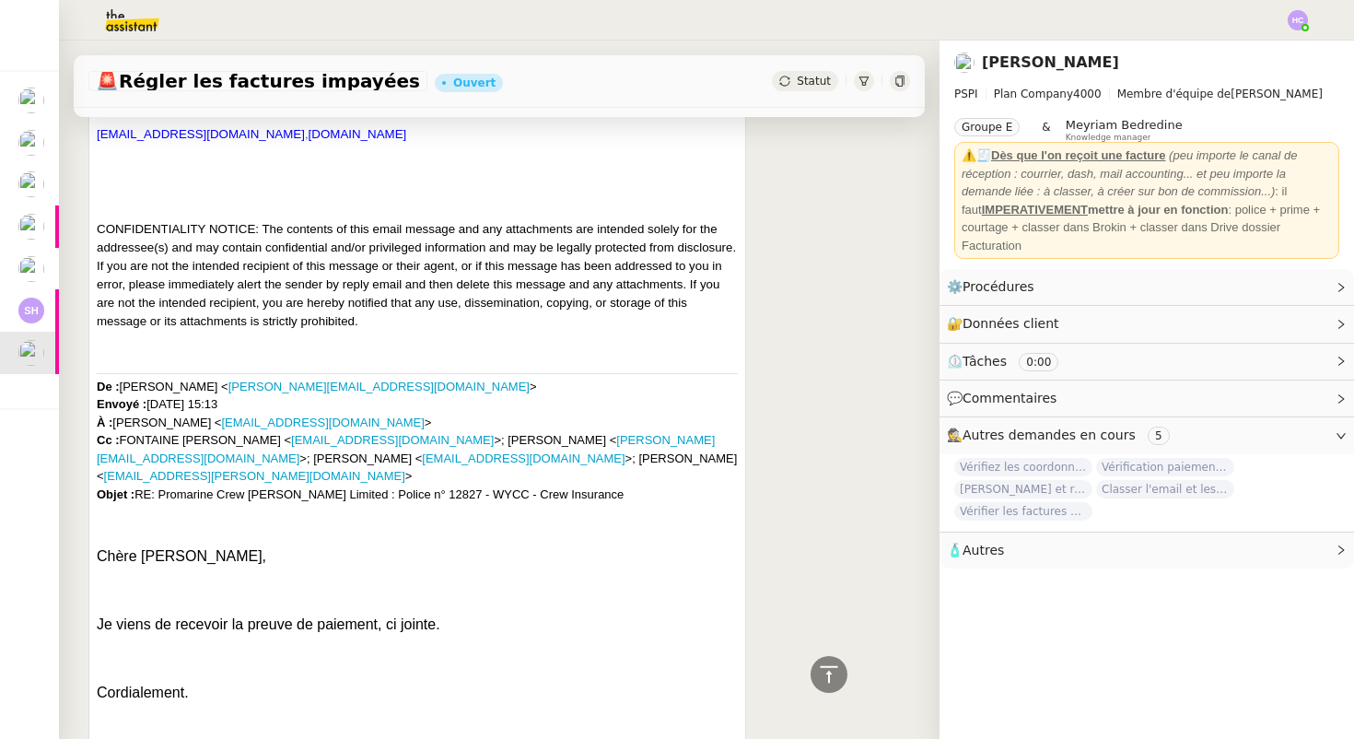
scroll to position [2336, 0]
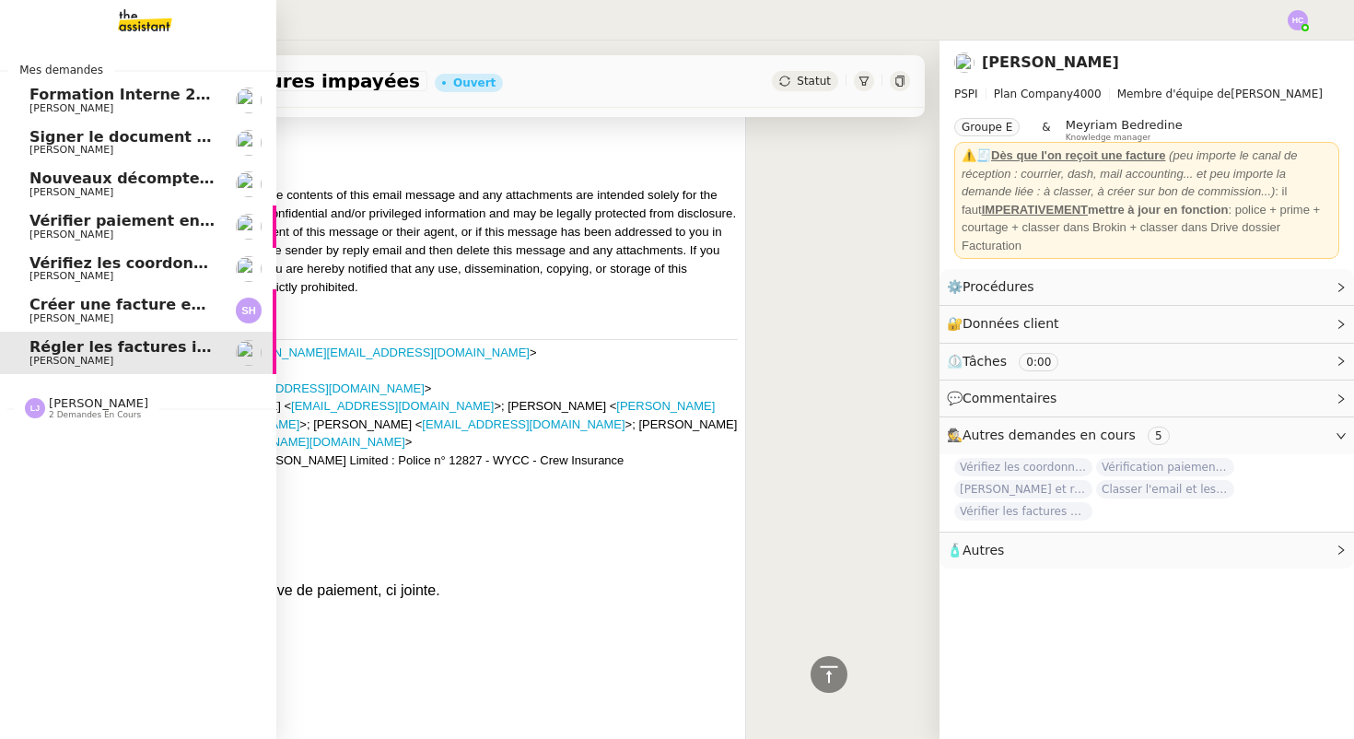
click at [74, 314] on span "[PERSON_NAME]" at bounding box center [71, 318] width 84 height 12
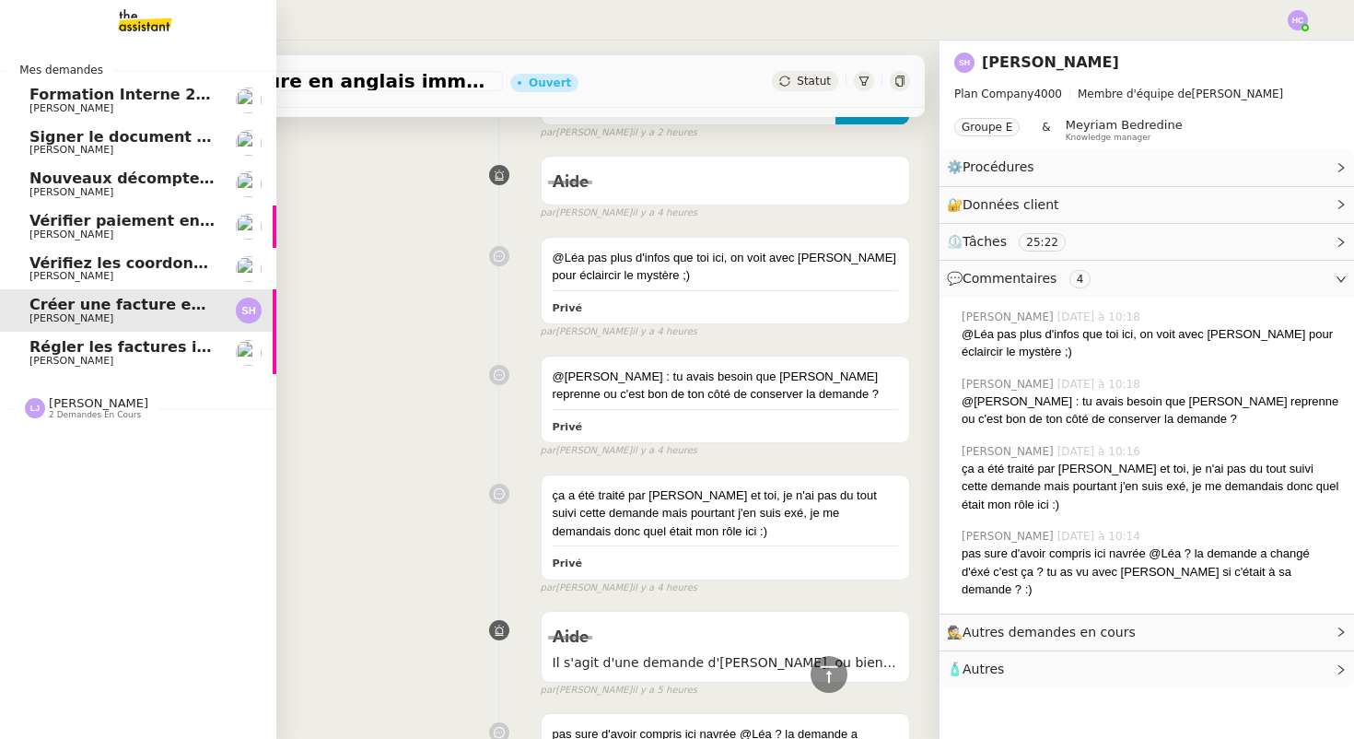
click at [76, 345] on span "Régler les factures impayées" at bounding box center [149, 347] width 241 height 18
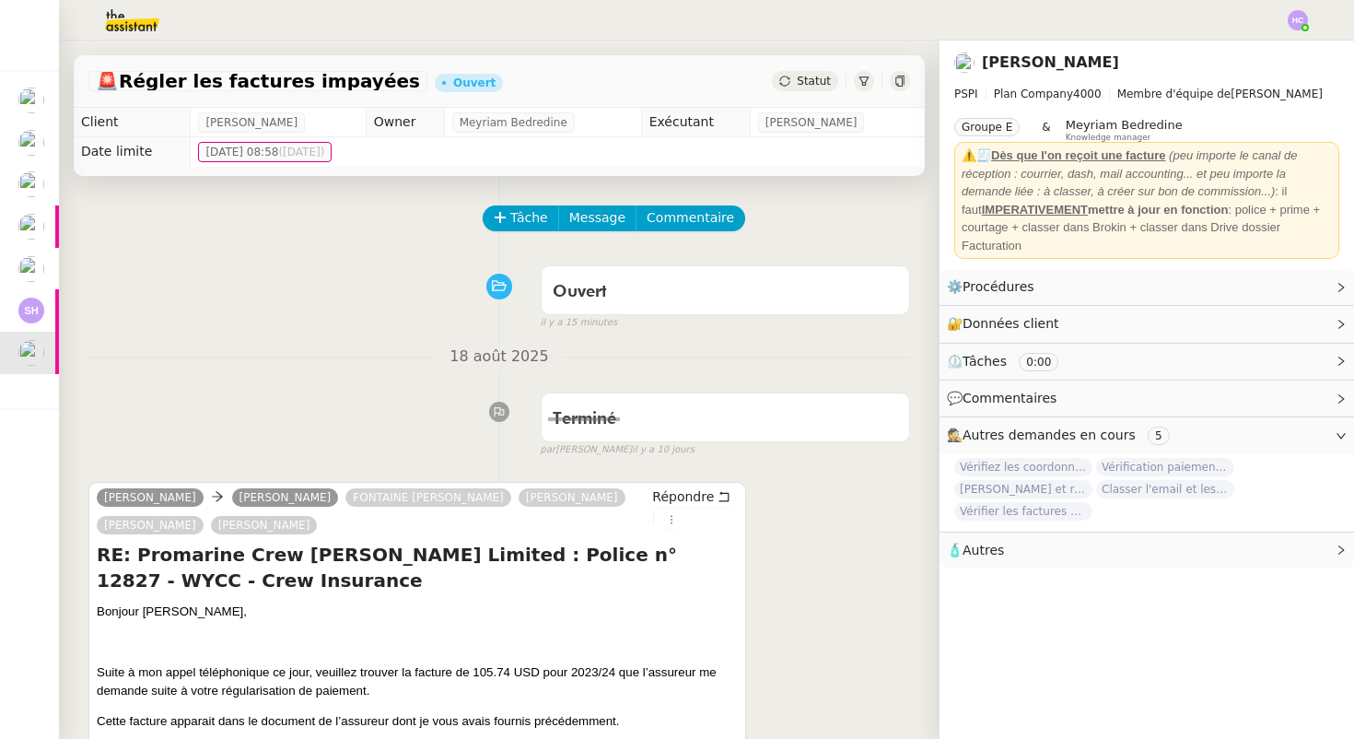
click at [822, 80] on span "Statut" at bounding box center [814, 81] width 34 height 13
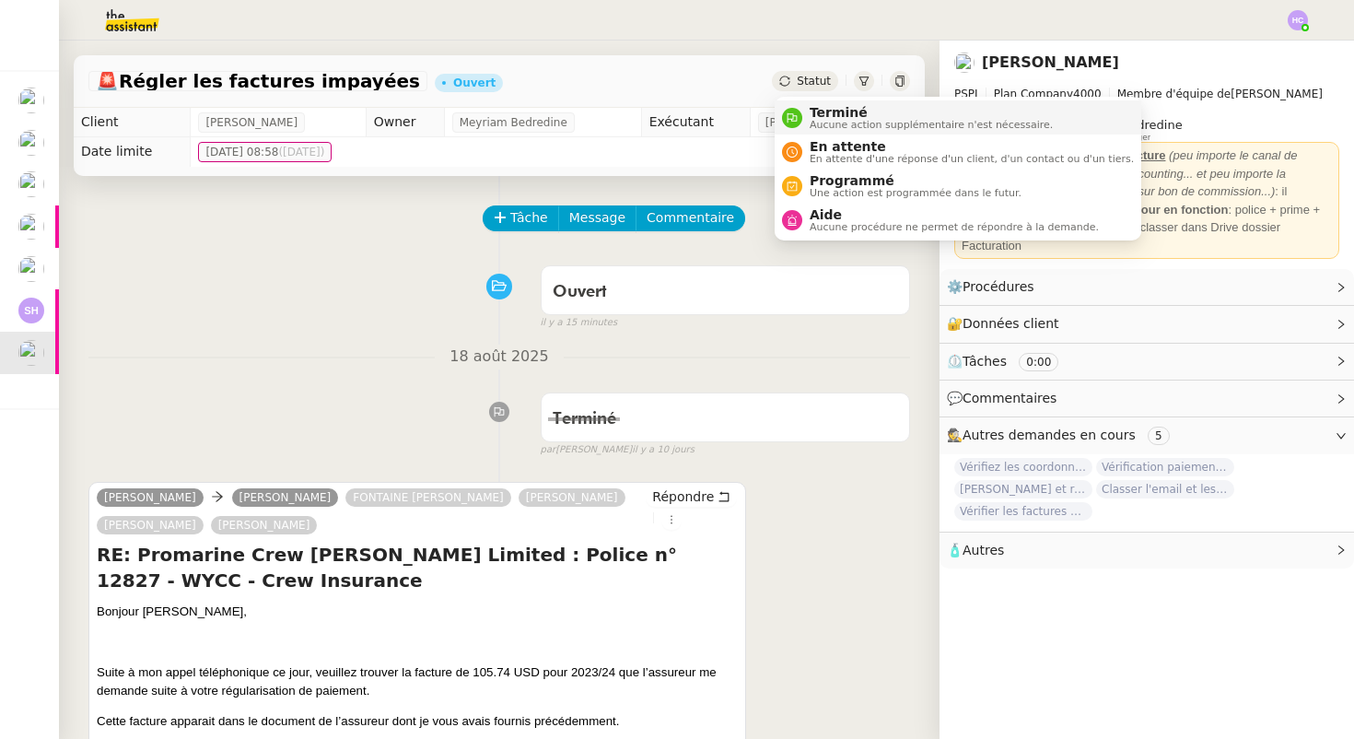
click at [825, 114] on span "Terminé" at bounding box center [931, 112] width 243 height 15
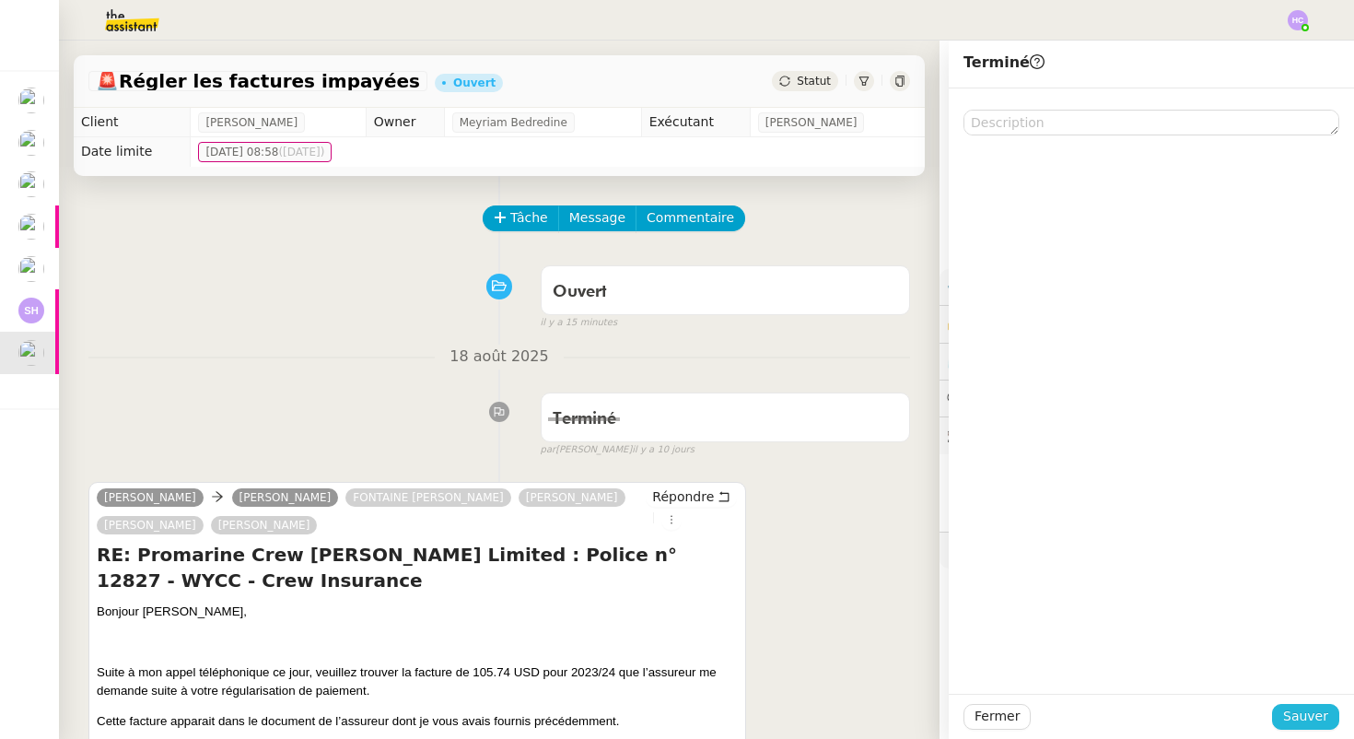
click at [1303, 711] on span "Sauver" at bounding box center [1305, 716] width 45 height 21
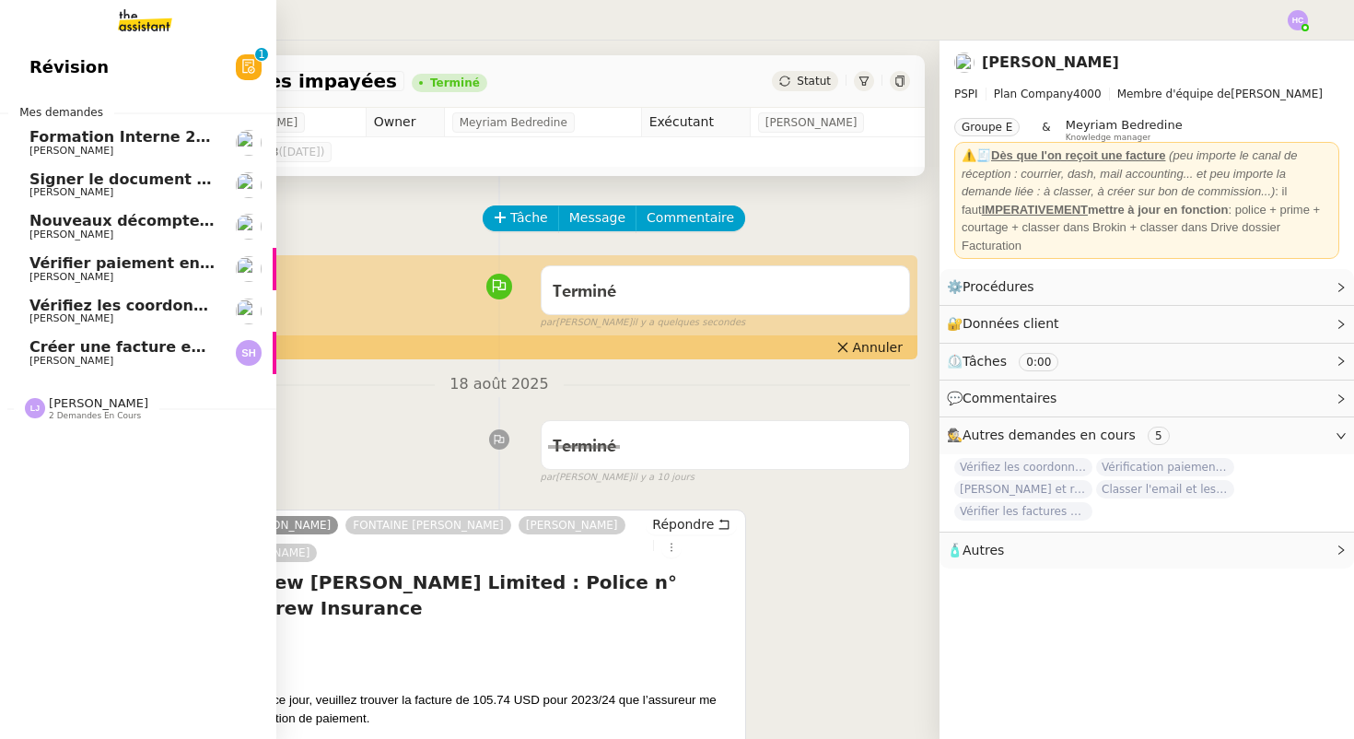
click at [127, 350] on span "Créer une facture en anglais immédiatement" at bounding box center [215, 347] width 373 height 18
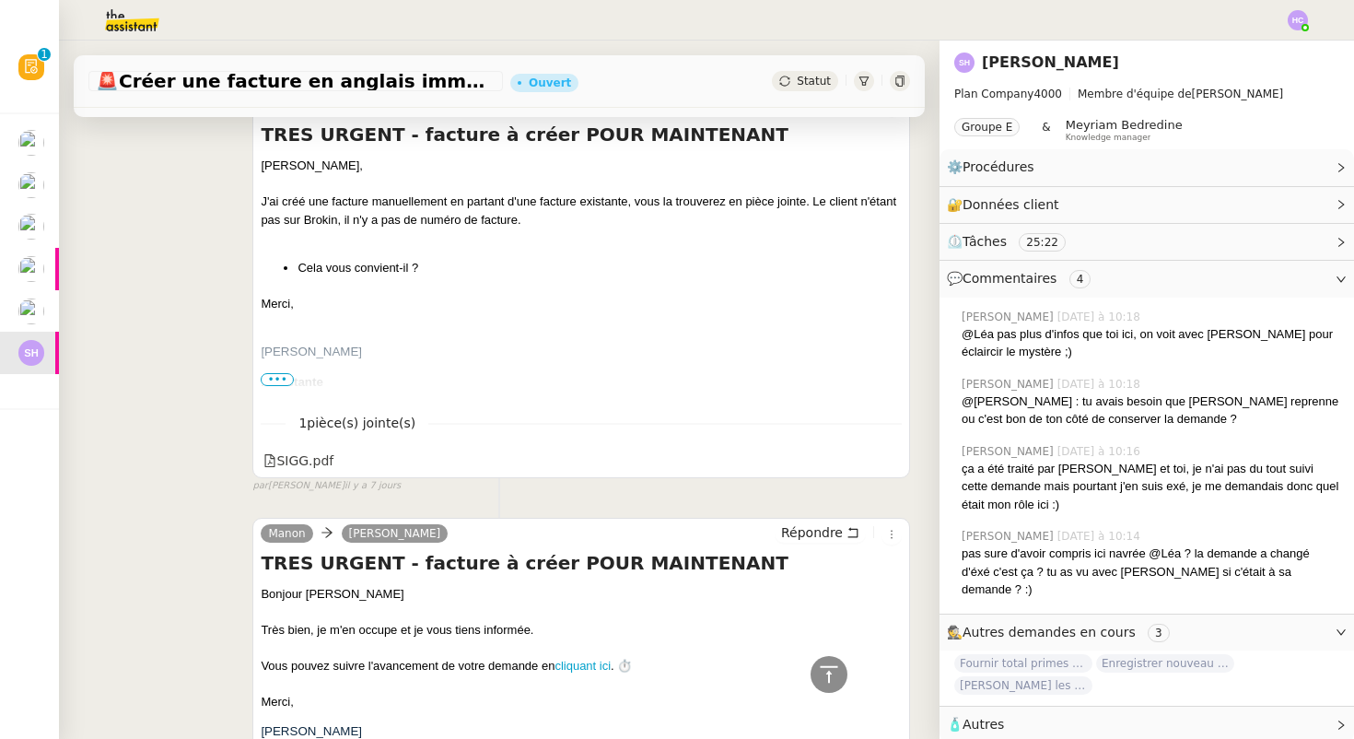
scroll to position [1152, 0]
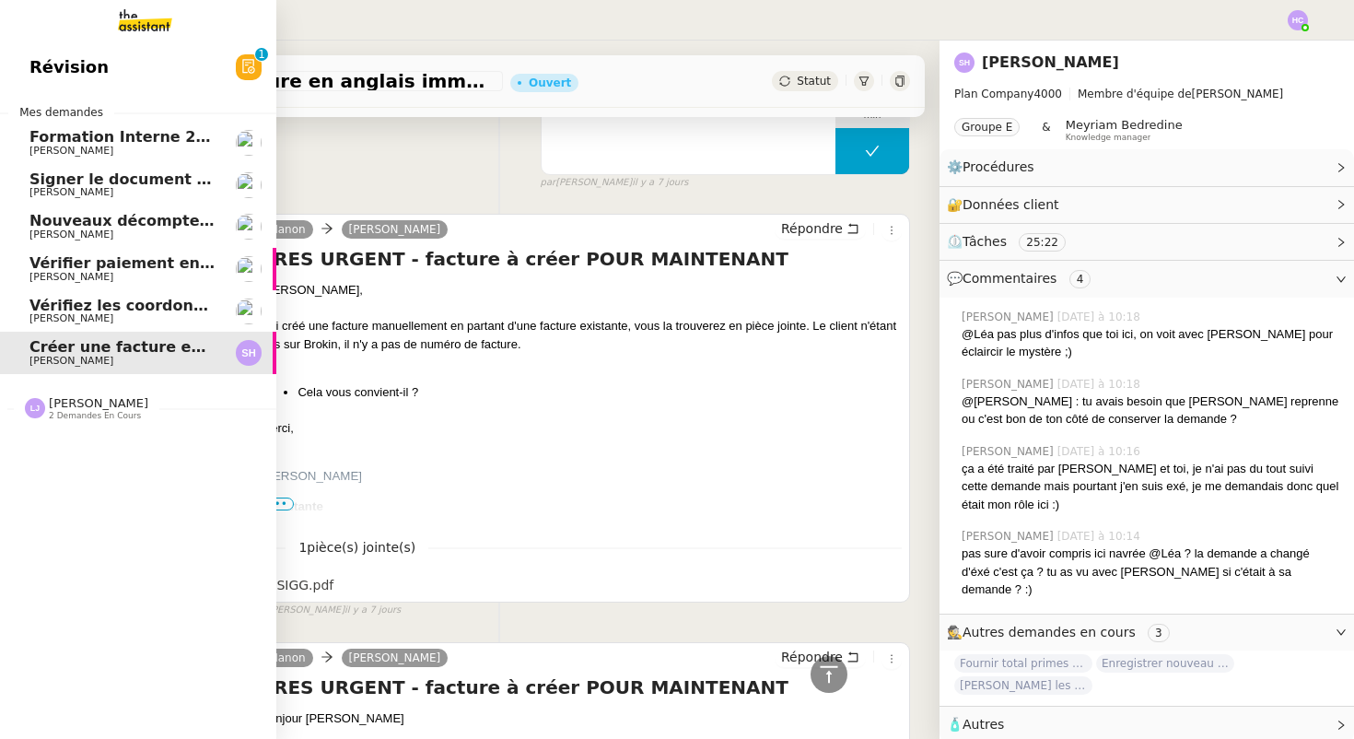
click at [100, 411] on span "2 demandes en cours" at bounding box center [95, 416] width 92 height 10
click at [128, 353] on span "Créer une facture en anglais immédiatement" at bounding box center [215, 347] width 373 height 18
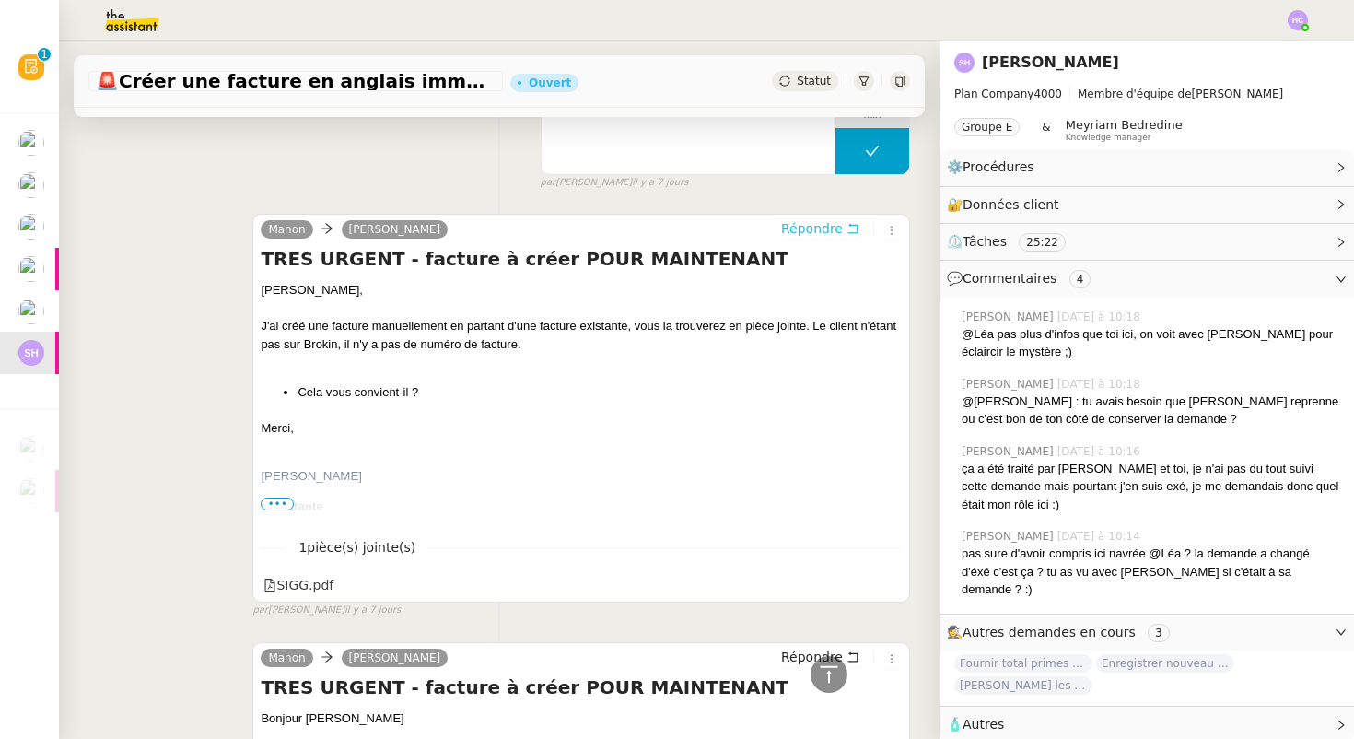
click at [815, 229] on span "Répondre" at bounding box center [812, 228] width 62 height 18
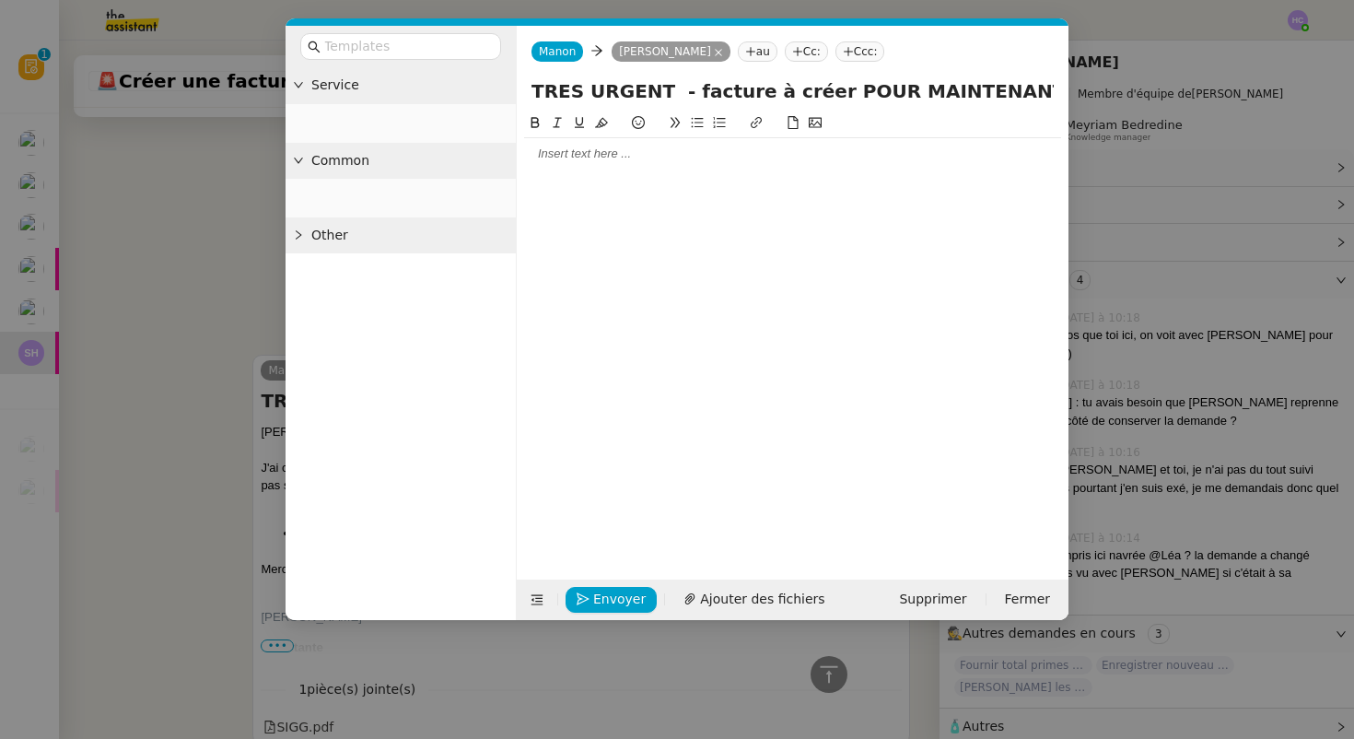
scroll to position [1293, 0]
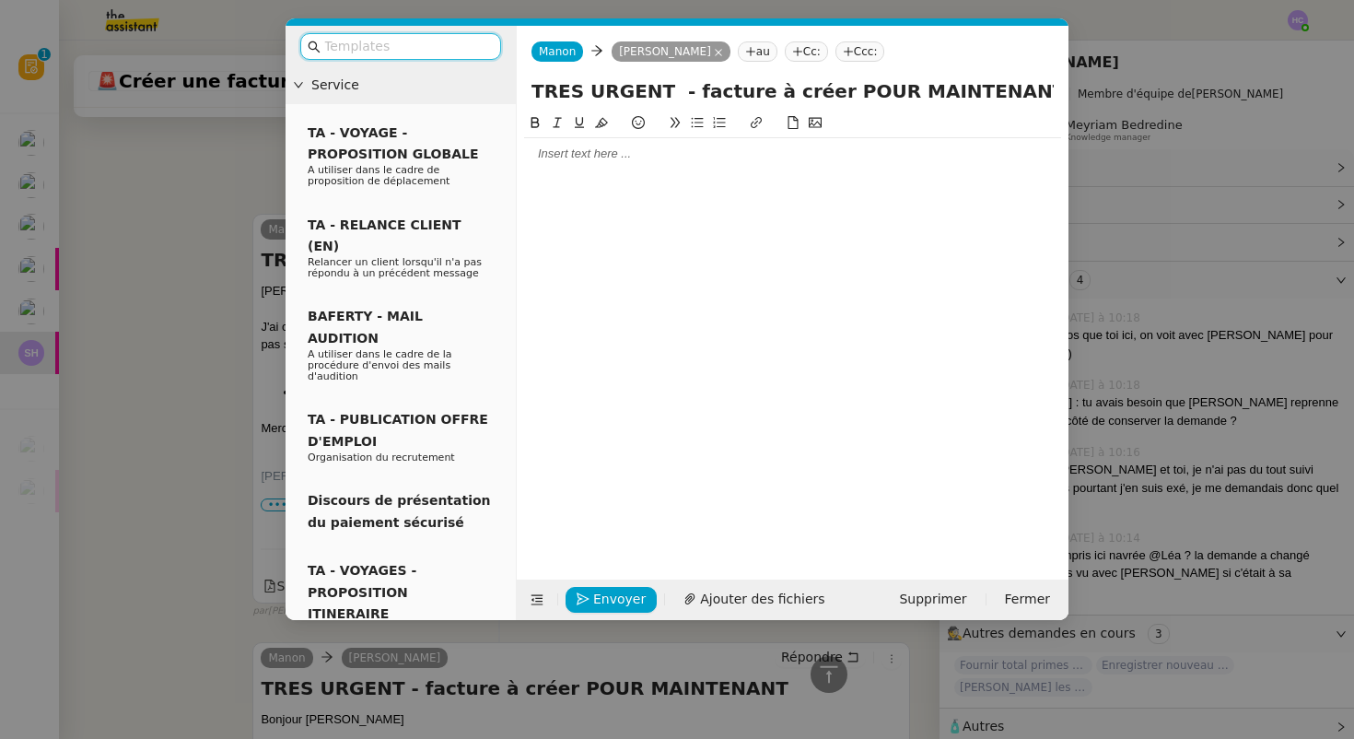
click at [555, 152] on div at bounding box center [792, 154] width 537 height 17
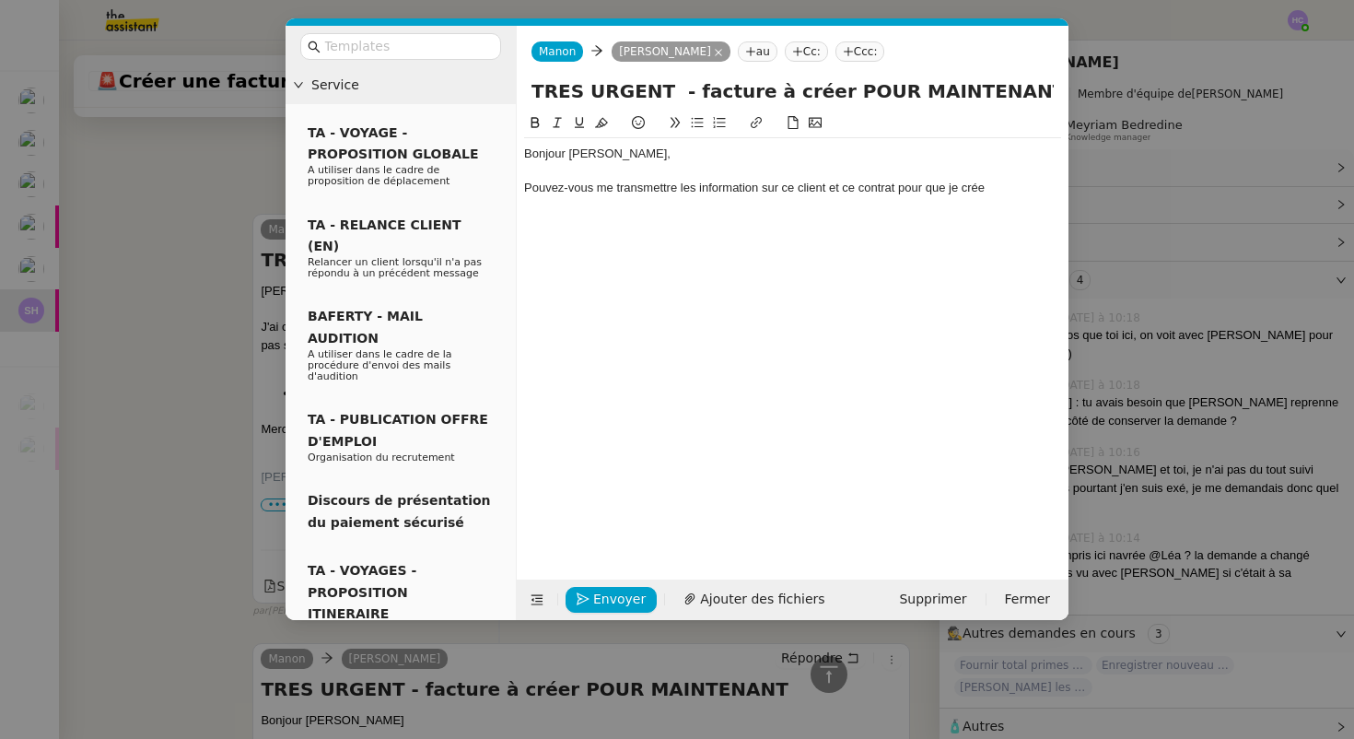
drag, startPoint x: 1000, startPoint y: 189, endPoint x: 762, endPoint y: 191, distance: 238.6
click at [761, 192] on div "Pouvez-vous me transmettre les information sur ce client et ce contrat pour que…" at bounding box center [792, 188] width 537 height 17
click at [729, 190] on div "Pouvez-vous me transmettre les information sur ce client et ce contrat pour que…" at bounding box center [792, 188] width 537 height 17
click at [0, 0] on lt-span "les information s" at bounding box center [0, 0] width 0 height 0
click at [1006, 190] on div "Pouvez-vous me transmettre les informations sur ce client et ce contrat pour qu…" at bounding box center [792, 188] width 537 height 17
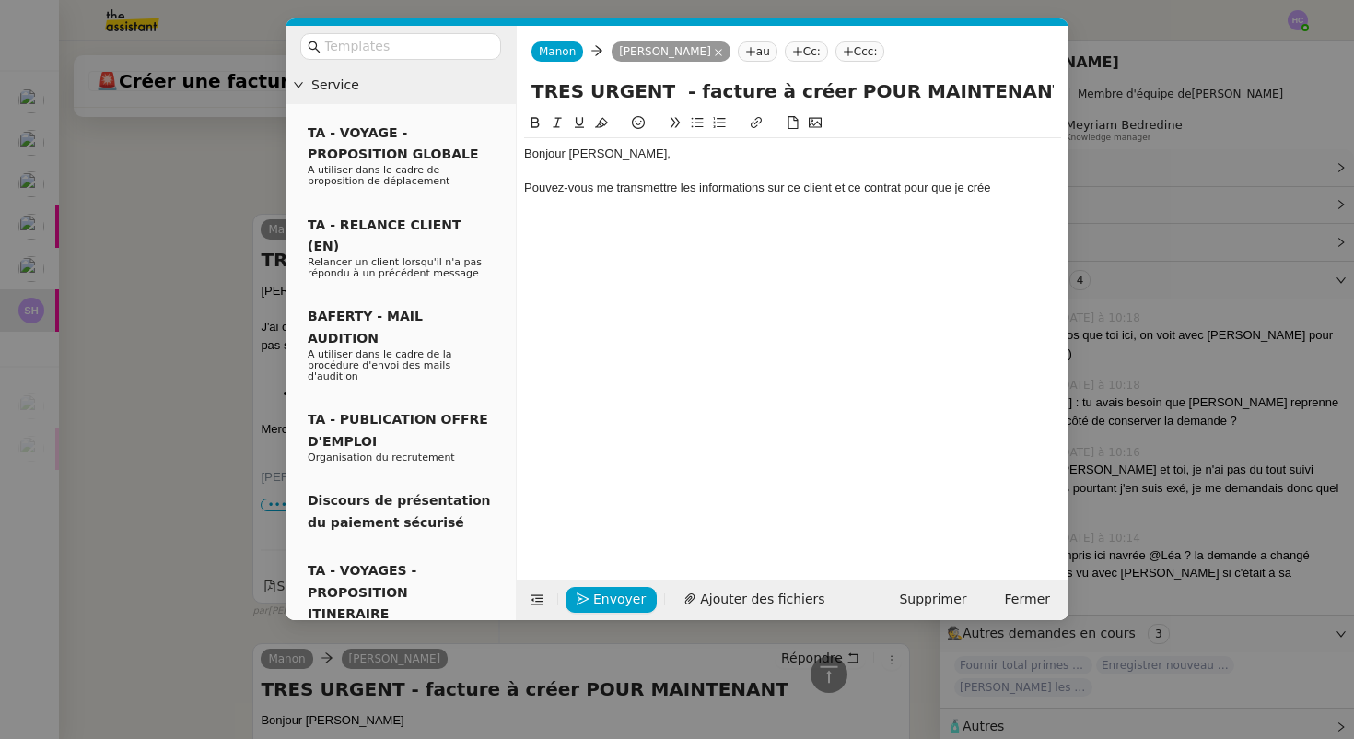
click at [968, 186] on div "Pouvez-vous me transmettre les informations sur ce client et ce contrat pour qu…" at bounding box center [792, 188] width 537 height 17
click at [526, 192] on div "Pouvez-vous me transmettre les informations sur ce client et ce contrat pour qu…" at bounding box center [792, 197] width 537 height 34
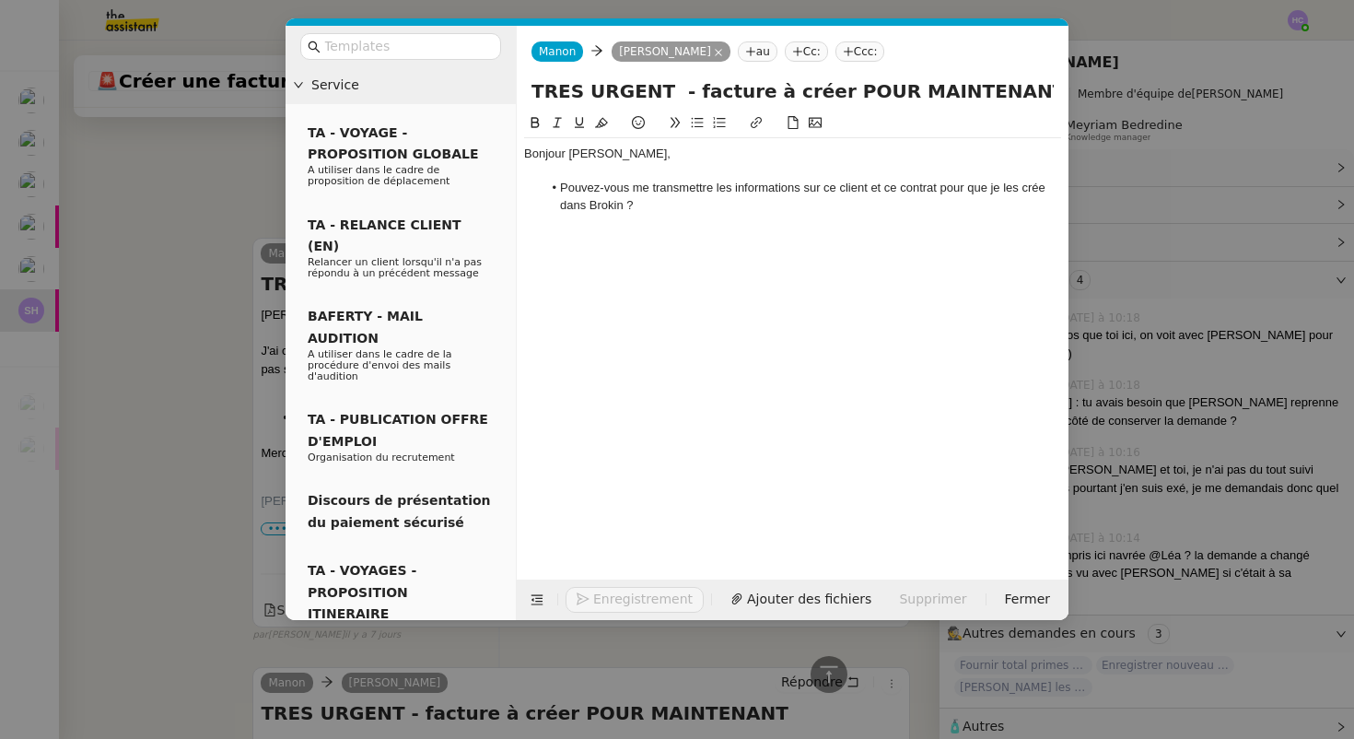
scroll to position [1371, 0]
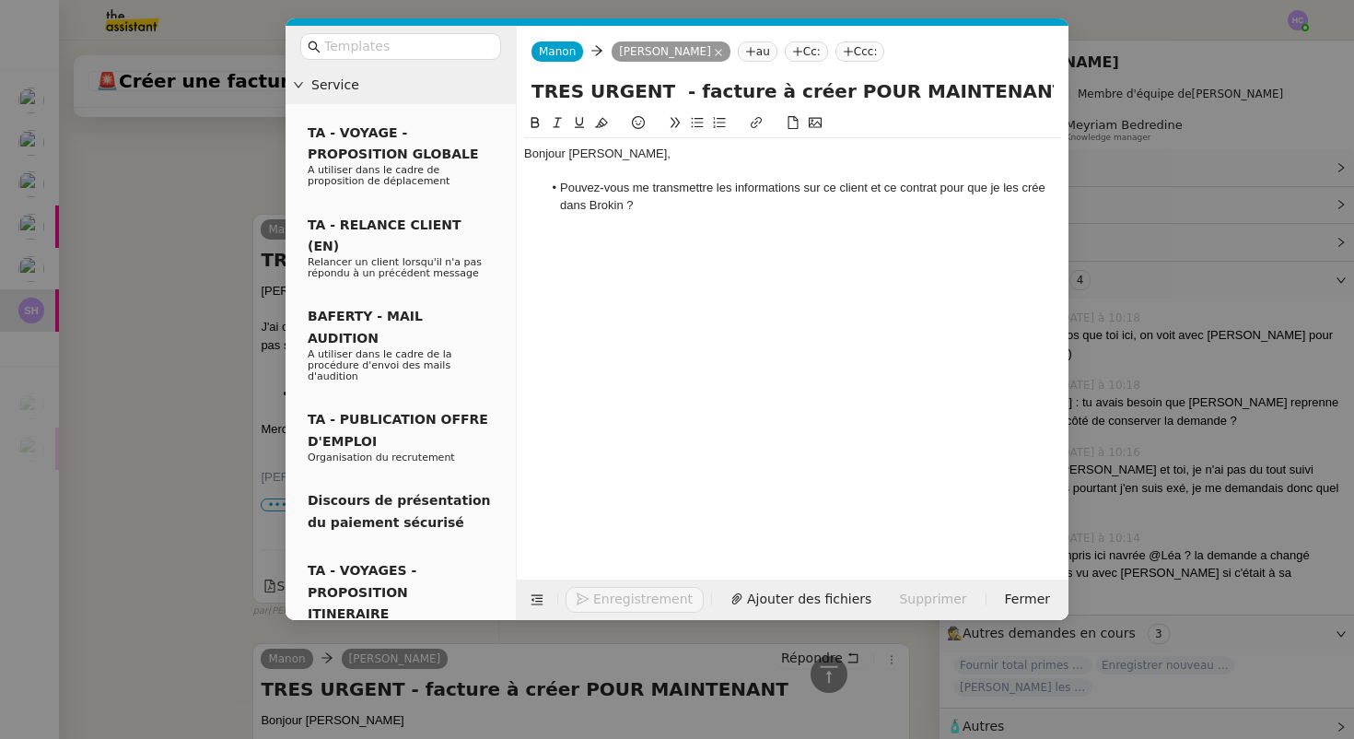
click at [647, 207] on li "Pouvez-vous me transmettre les informations sur ce client et ce contrat pour qu…" at bounding box center [803, 197] width 520 height 34
click at [150, 323] on nz-modal-container "Service TA - VOYAGE - PROPOSITION GLOBALE A utiliser dans le cadre de propositi…" at bounding box center [677, 369] width 1354 height 739
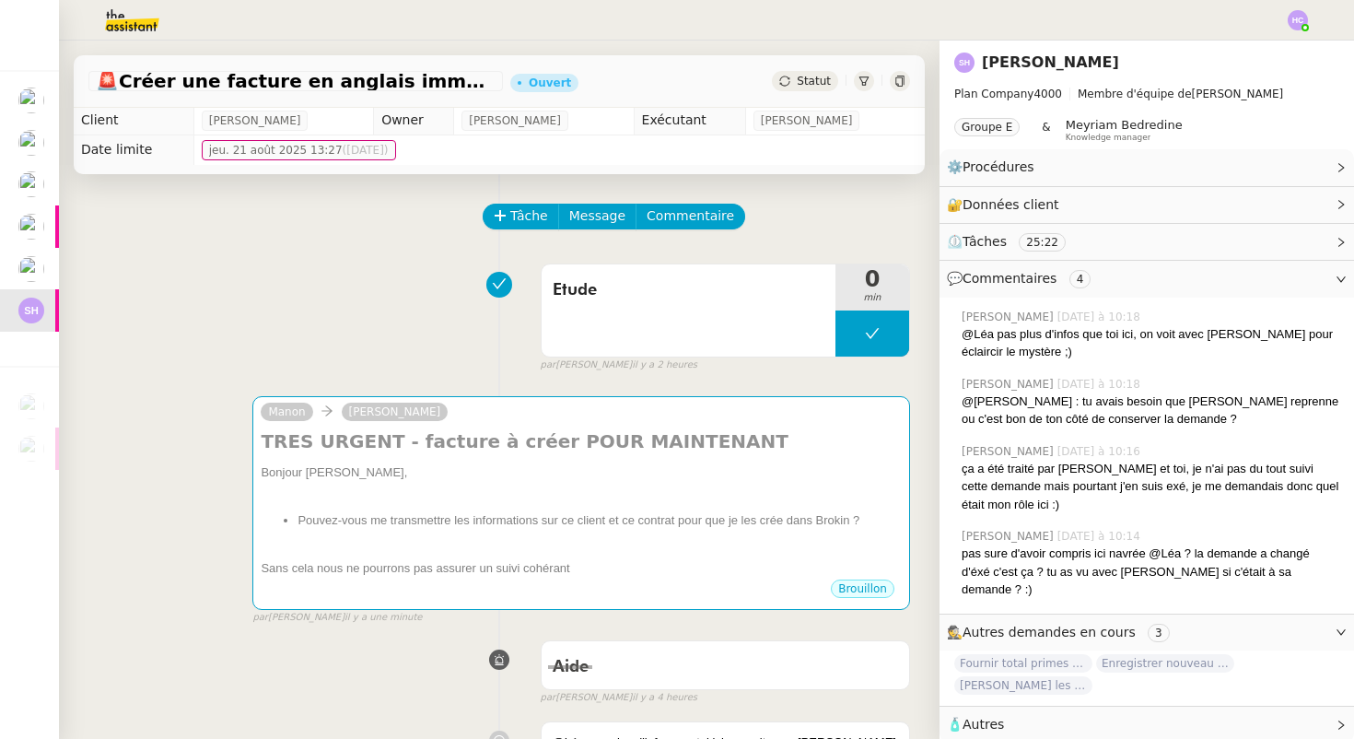
scroll to position [0, 0]
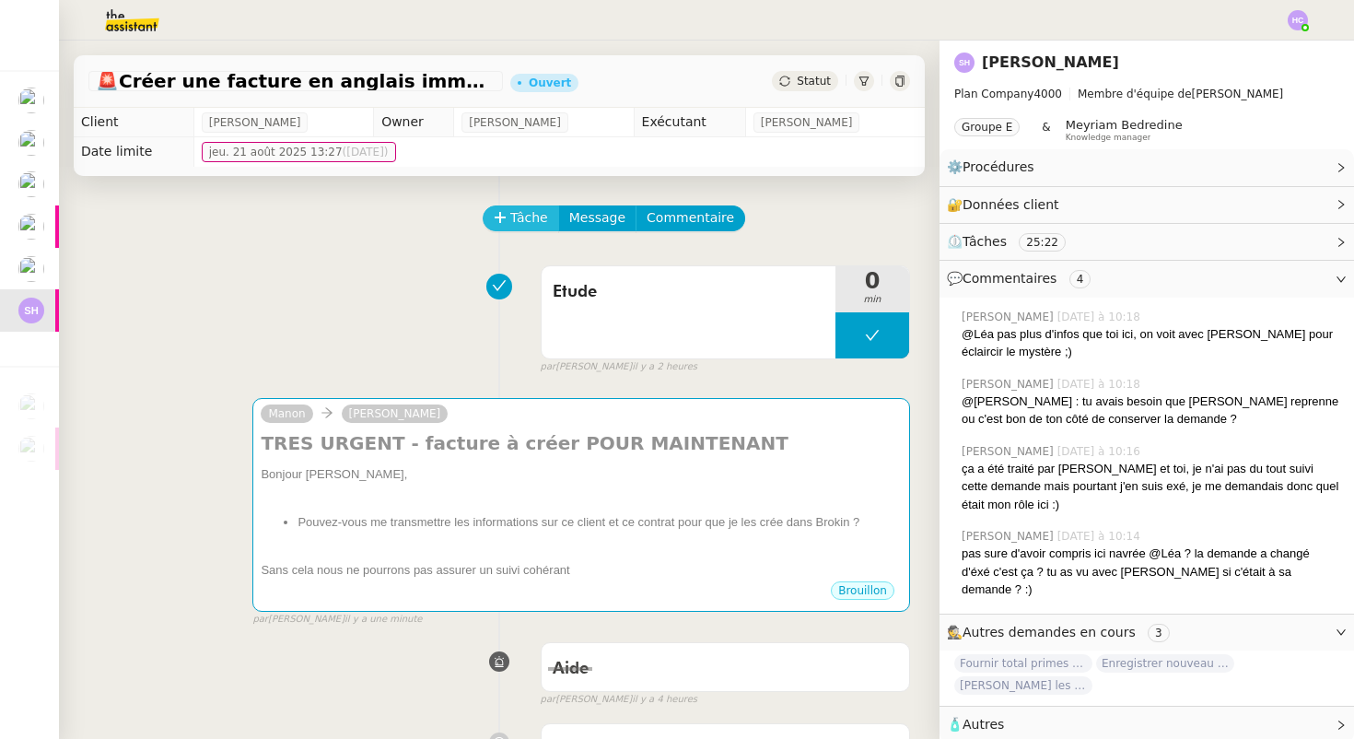
click at [525, 211] on span "Tâche" at bounding box center [529, 217] width 38 height 21
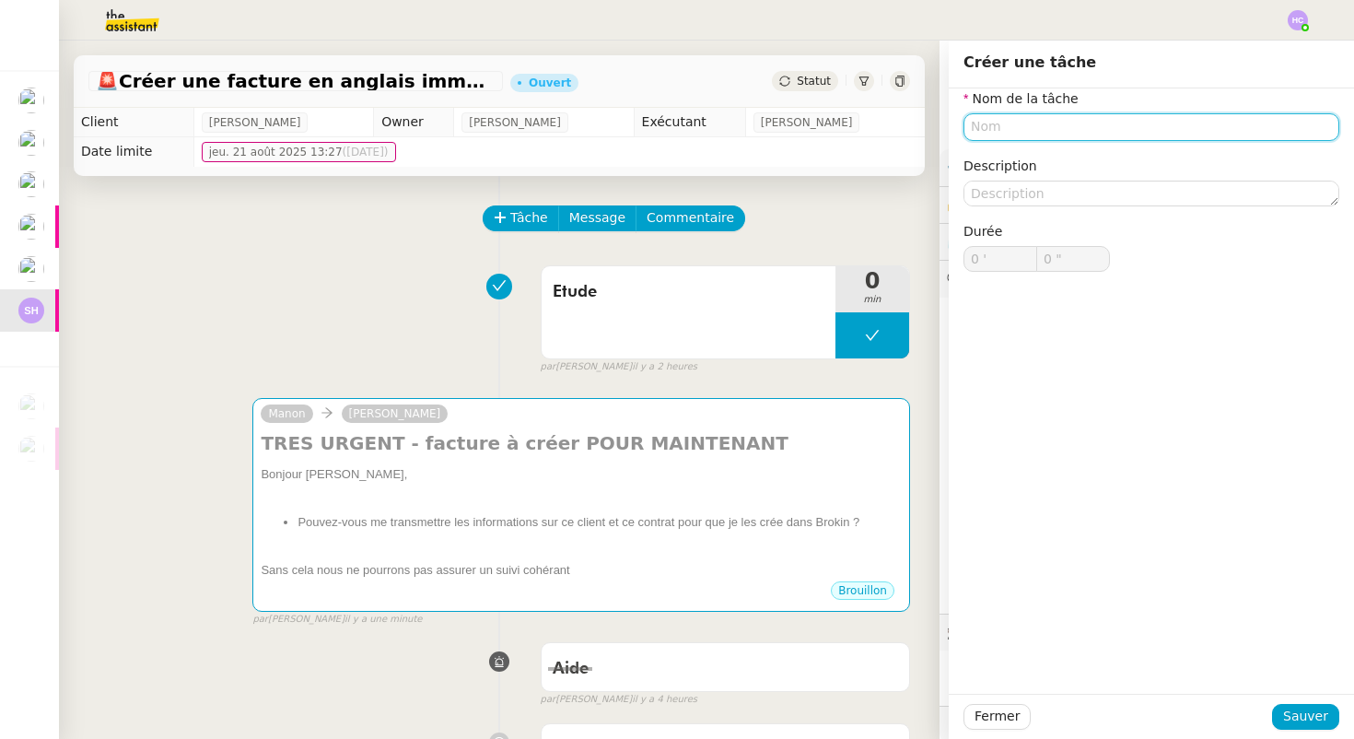
click at [997, 125] on input "text" at bounding box center [1152, 126] width 376 height 27
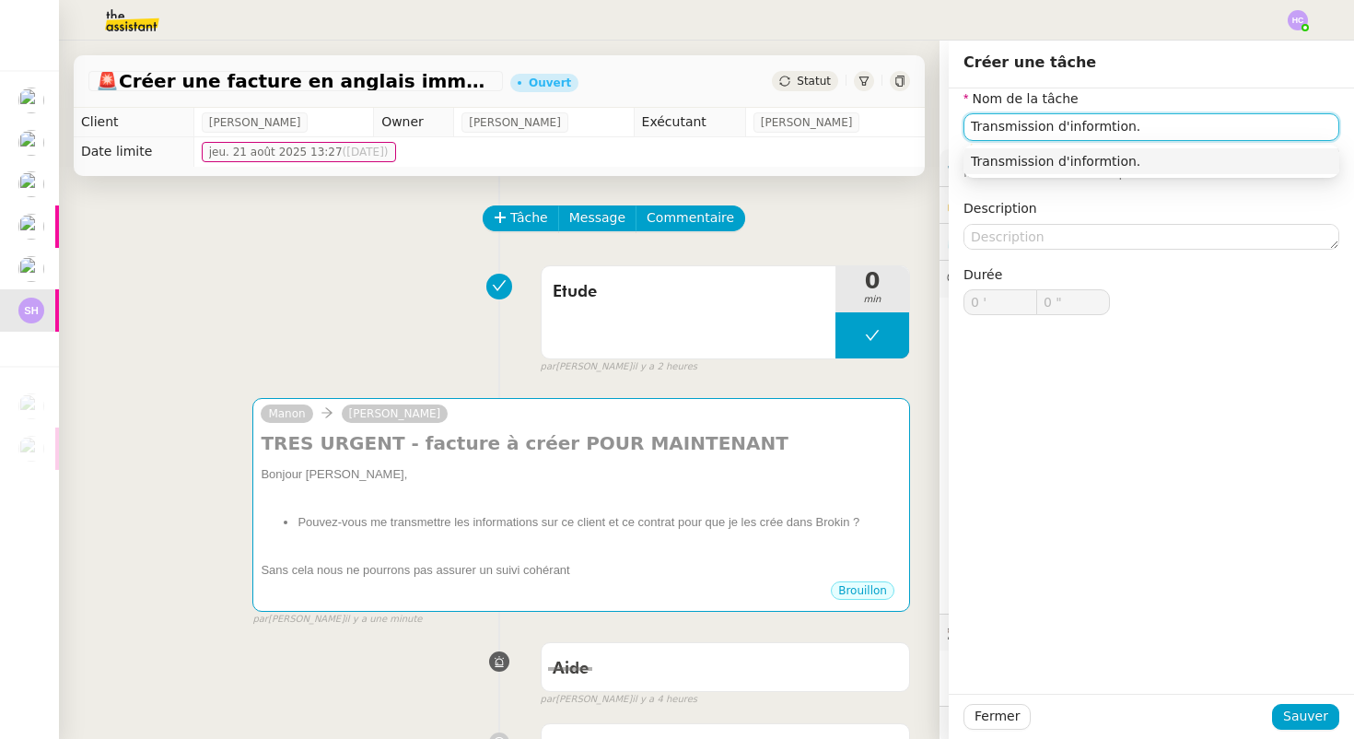
click at [1103, 154] on div "Transmission d'informtion." at bounding box center [1151, 161] width 361 height 17
click at [1098, 119] on input "Transmission d'informtion." at bounding box center [1152, 126] width 376 height 27
click at [1141, 159] on div "Transmission d'information." at bounding box center [1151, 161] width 361 height 17
type input "Transmission d'information."
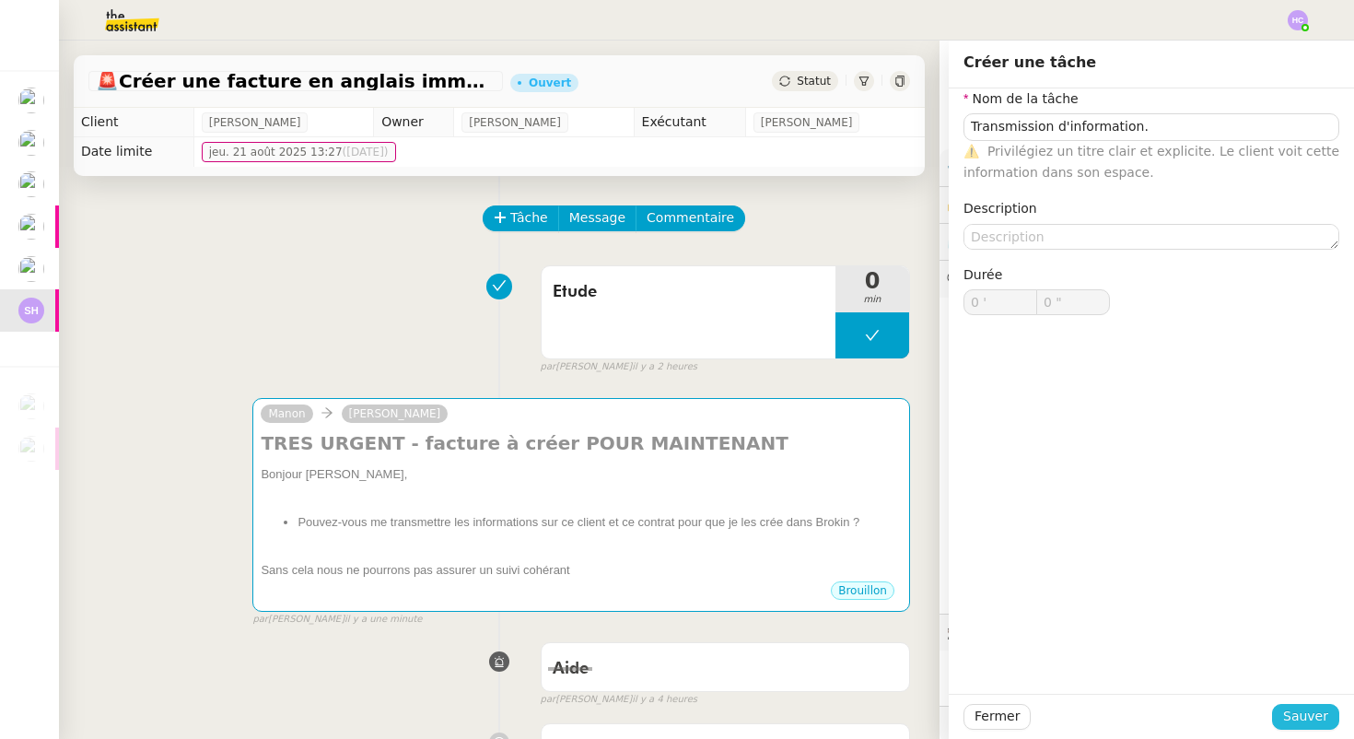
click at [1303, 717] on span "Sauver" at bounding box center [1305, 716] width 45 height 21
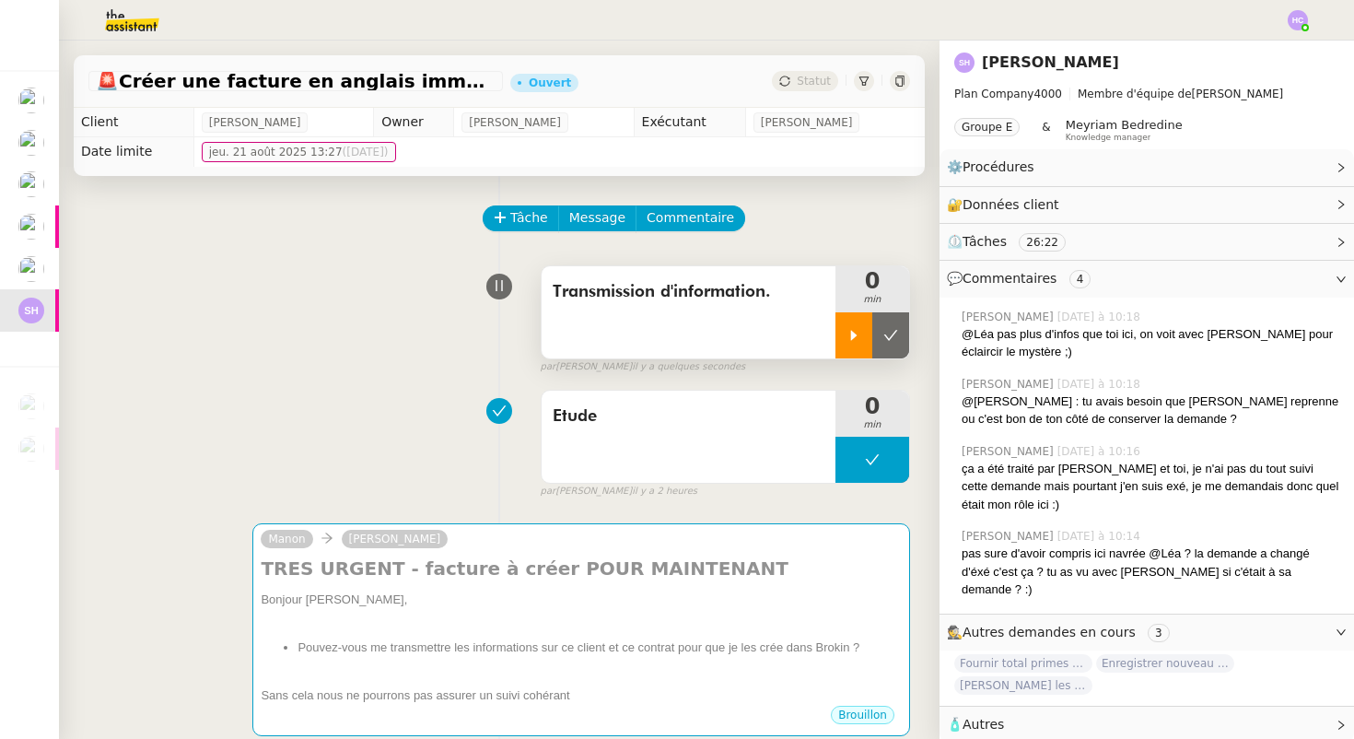
click at [855, 328] on icon at bounding box center [854, 335] width 15 height 15
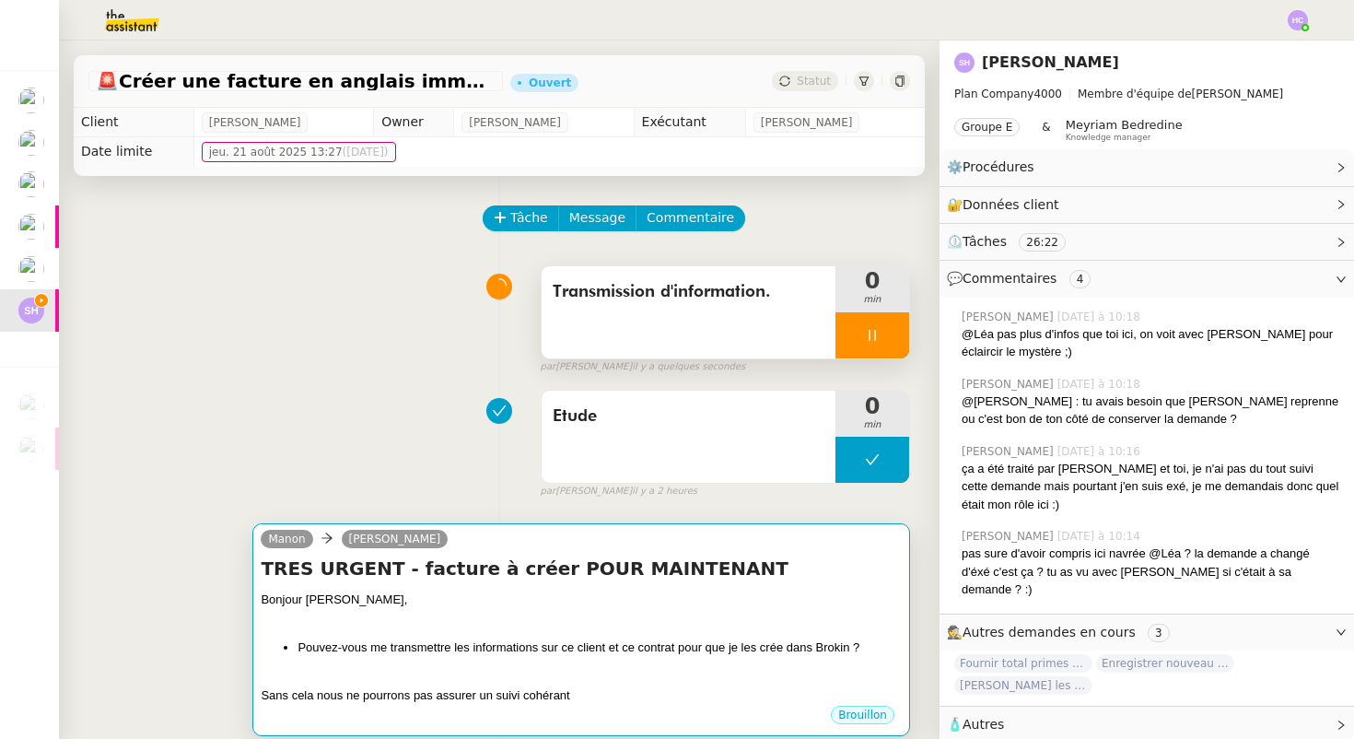
click at [719, 588] on div "TRES URGENT - facture à créer POUR MAINTENANT Bonjour [PERSON_NAME], Pouvez-vou…" at bounding box center [581, 629] width 641 height 149
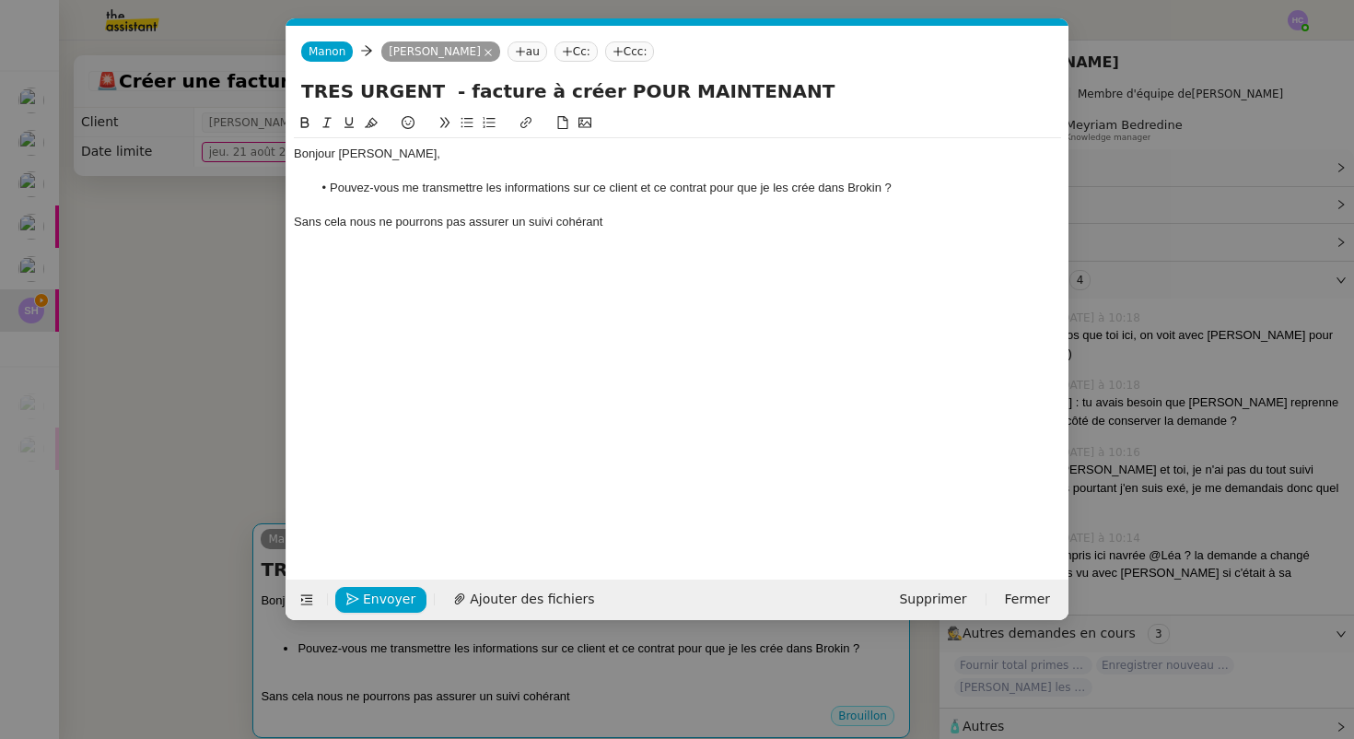
scroll to position [0, 39]
click at [625, 214] on div "Sans cela nous ne pourrons pas assurer un suivi cohérant" at bounding box center [677, 222] width 767 height 17
click at [578, 224] on div "Sans cela nous ne pourrons pas assurer un suivi cohérant" at bounding box center [677, 222] width 767 height 17
click at [0, 0] on lt-strong "e" at bounding box center [0, 0] width 0 height 0
click at [363, 220] on div "Sans cela nous ne pourrons pas assurer un suivi cohérent" at bounding box center [677, 222] width 767 height 17
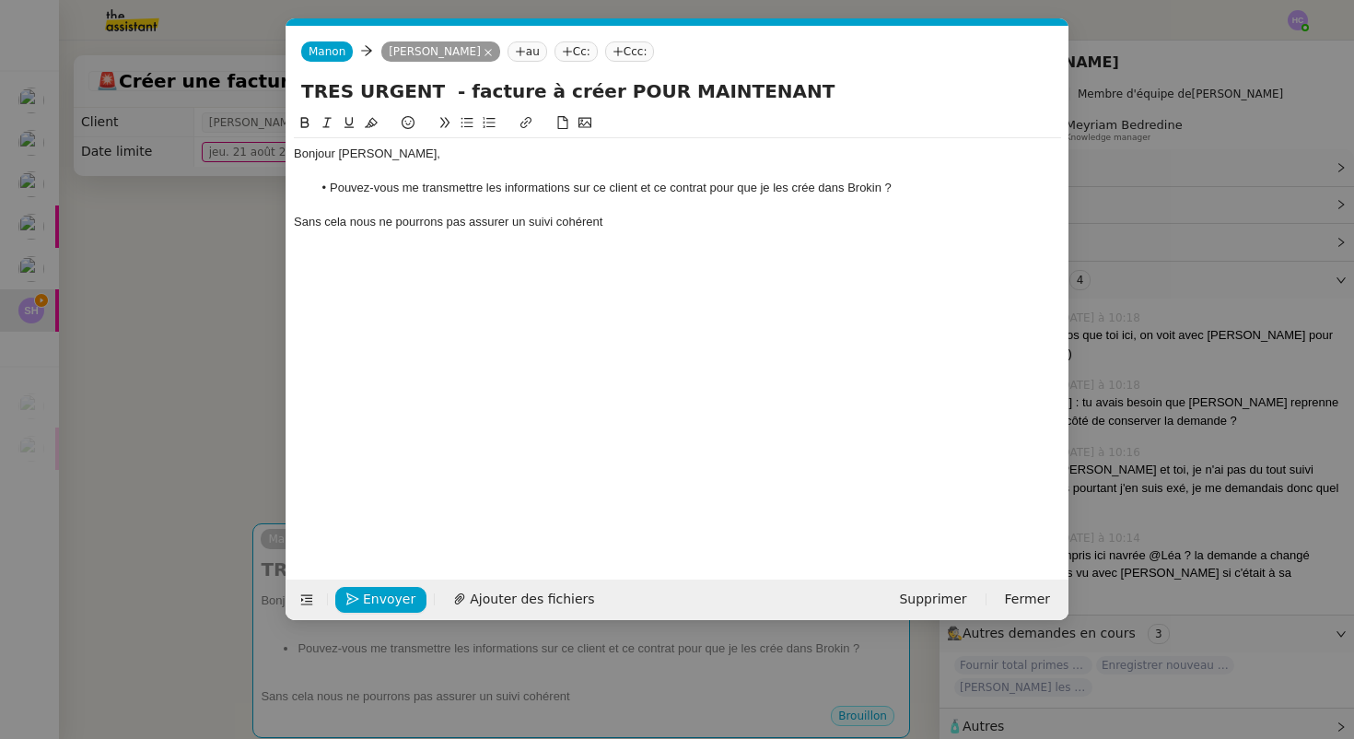
click at [0, 0] on lt-span ", nous" at bounding box center [0, 0] width 0 height 0
click at [664, 221] on div "Sans cela, nous ne pourrons pas assurer un suivi cohérent" at bounding box center [677, 222] width 767 height 17
click at [580, 192] on li "Pouvez-vous me transmettre les informations sur ce client et ce contrat pour qu…" at bounding box center [687, 188] width 750 height 17
click at [860, 190] on li "Pouvez-vous me transmettre les informations concernant ce client et ce contrat …" at bounding box center [687, 188] width 750 height 17
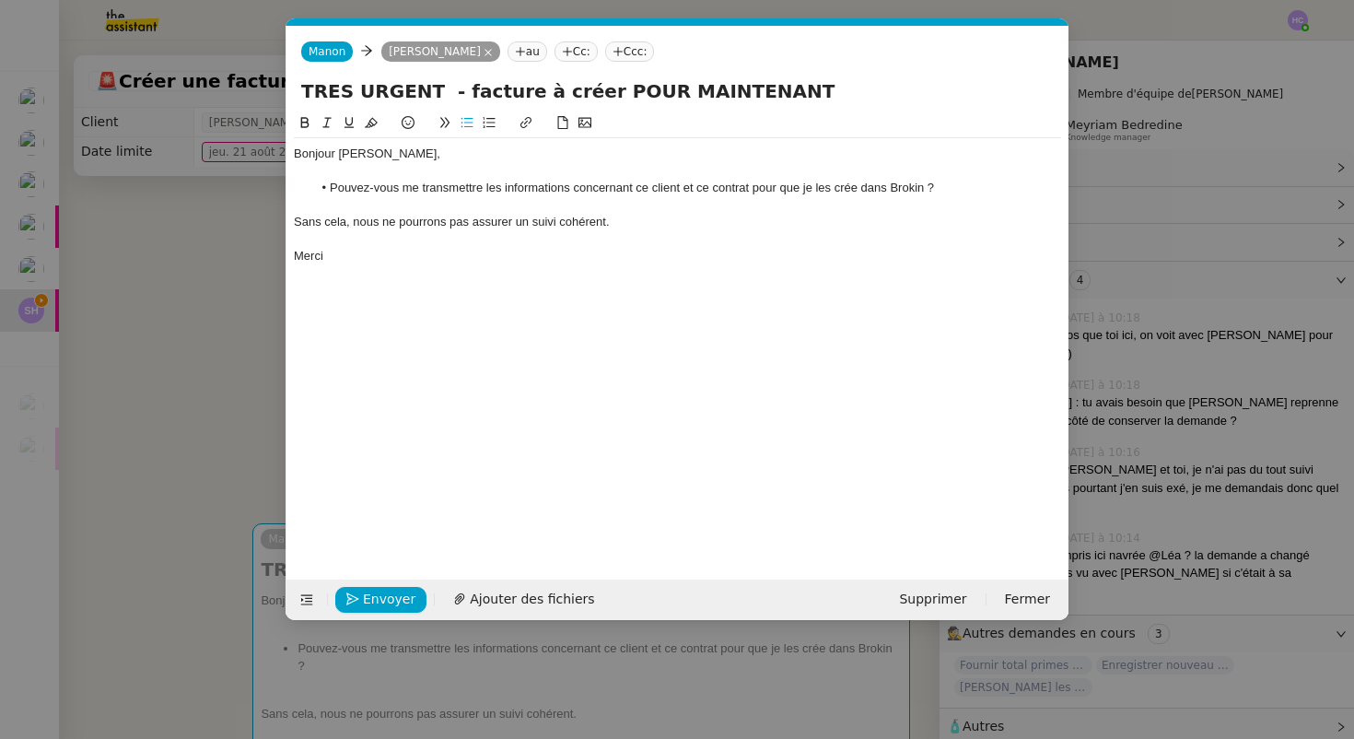
click at [676, 228] on div "Sans cela, nous ne pourrons pas assurer un suivi cohérent." at bounding box center [677, 222] width 767 height 17
drag, startPoint x: 681, startPoint y: 227, endPoint x: 614, endPoint y: 225, distance: 66.4
click at [613, 225] on div "Sans cela, nous ne pourrons pas assurer un suivi cohérent. La facture é" at bounding box center [677, 222] width 767 height 17
click at [618, 224] on div "Sans cela, nous ne pourrons pas assurer un suivi cohérent car la facture a été …" at bounding box center [677, 222] width 767 height 17
click at [0, 0] on lt-span ", car" at bounding box center [0, 0] width 0 height 0
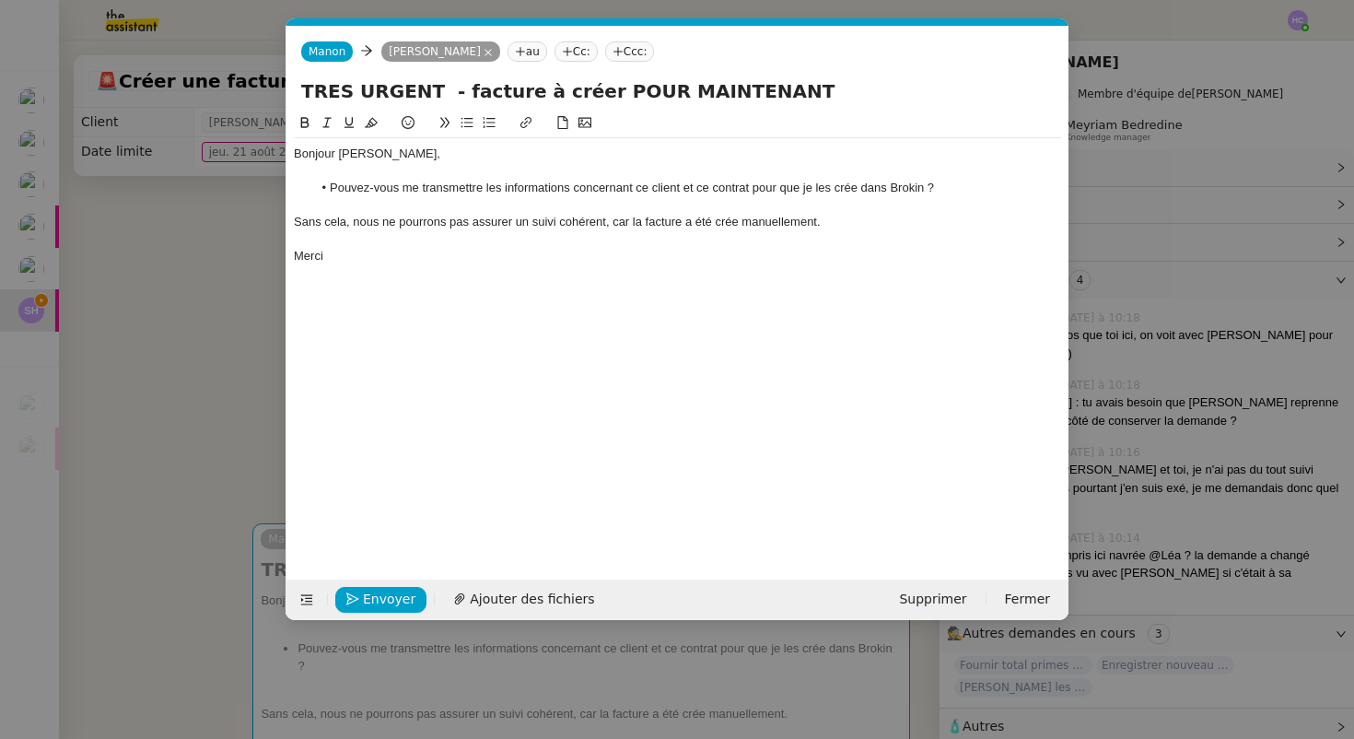
click at [386, 160] on div "Bonjour [PERSON_NAME]," at bounding box center [677, 154] width 767 height 17
click at [737, 187] on li "Pouvez-vous me transmettre les informations concernant ce client et ce contrat …" at bounding box center [687, 188] width 750 height 17
click at [897, 189] on li "Pouvez-vous me transmettre les informations concernant ce client et ce contrat …" at bounding box center [687, 188] width 750 height 17
click at [976, 187] on li "Pouvez-vous me transmettre les informations concernant ce client et ce contrat …" at bounding box center [687, 188] width 750 height 17
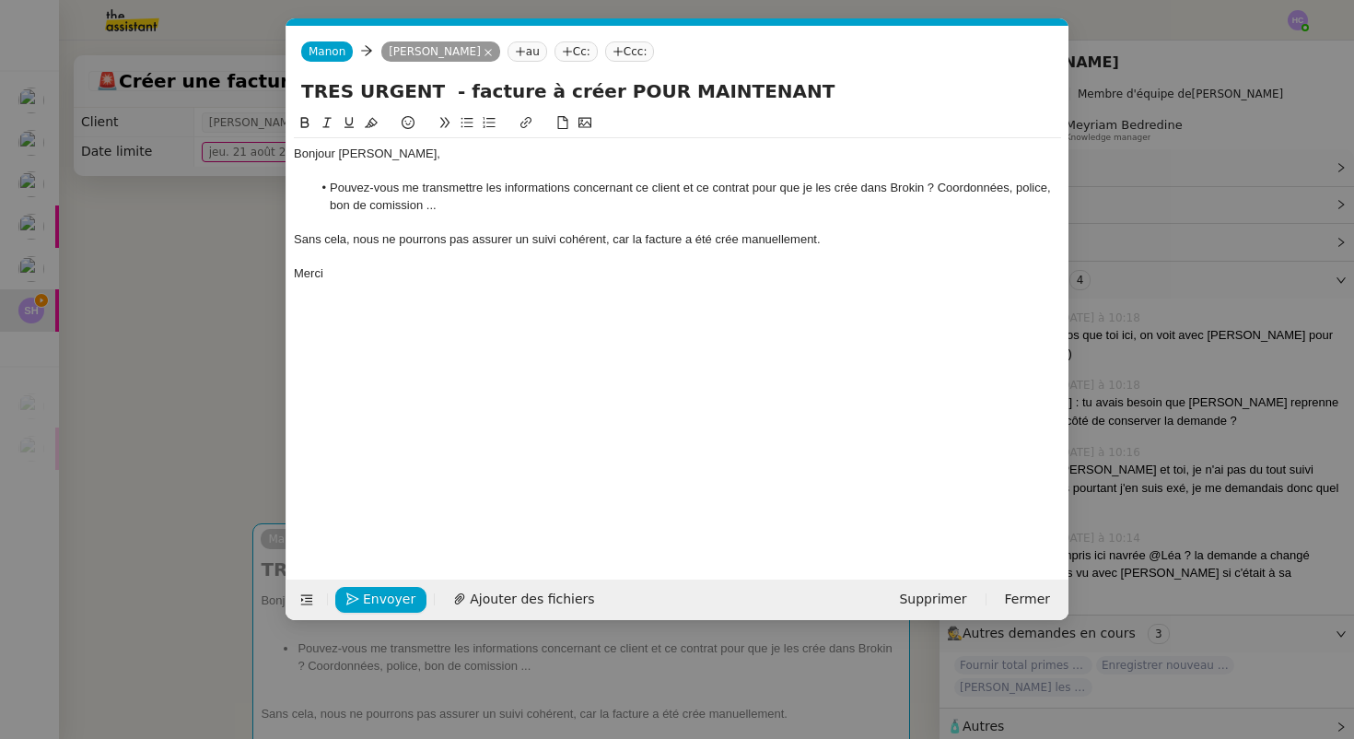
click at [382, 211] on li "Pouvez-vous me transmettre les informations concernant ce client et ce contrat …" at bounding box center [687, 197] width 750 height 34
click at [0, 0] on lt-span "commission" at bounding box center [0, 0] width 0 height 0
click at [463, 211] on li "Pouvez-vous me transmettre les informations concernant ce client et ce contrat …" at bounding box center [687, 197] width 750 height 34
click at [725, 242] on div "Sans cela, nous ne pourrons pas assurer un suivi cohérent, car la facture a été…" at bounding box center [677, 239] width 767 height 17
click at [0, 0] on lt-span "cré é" at bounding box center [0, 0] width 0 height 0
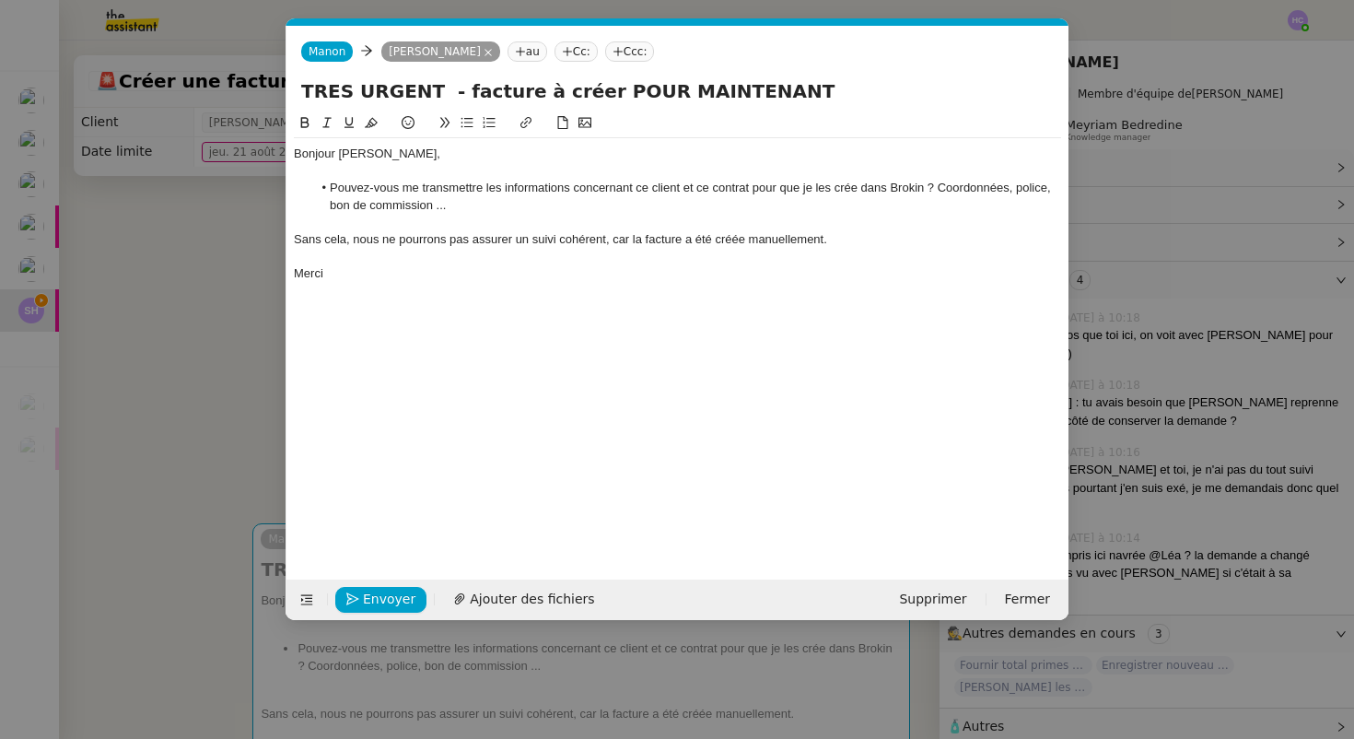
click at [520, 240] on div "Sans cela, nous ne pourrons pas assurer un suivi cohérent, car la facture a été…" at bounding box center [677, 239] width 767 height 17
click at [612, 244] on div "Sans cela, nous ne pourrons pas assurer de suivi cohérent, car la facture a été…" at bounding box center [677, 239] width 767 height 17
click at [373, 273] on div "Merci" at bounding box center [677, 273] width 767 height 17
click at [359, 597] on button "Envoyer" at bounding box center [380, 600] width 91 height 26
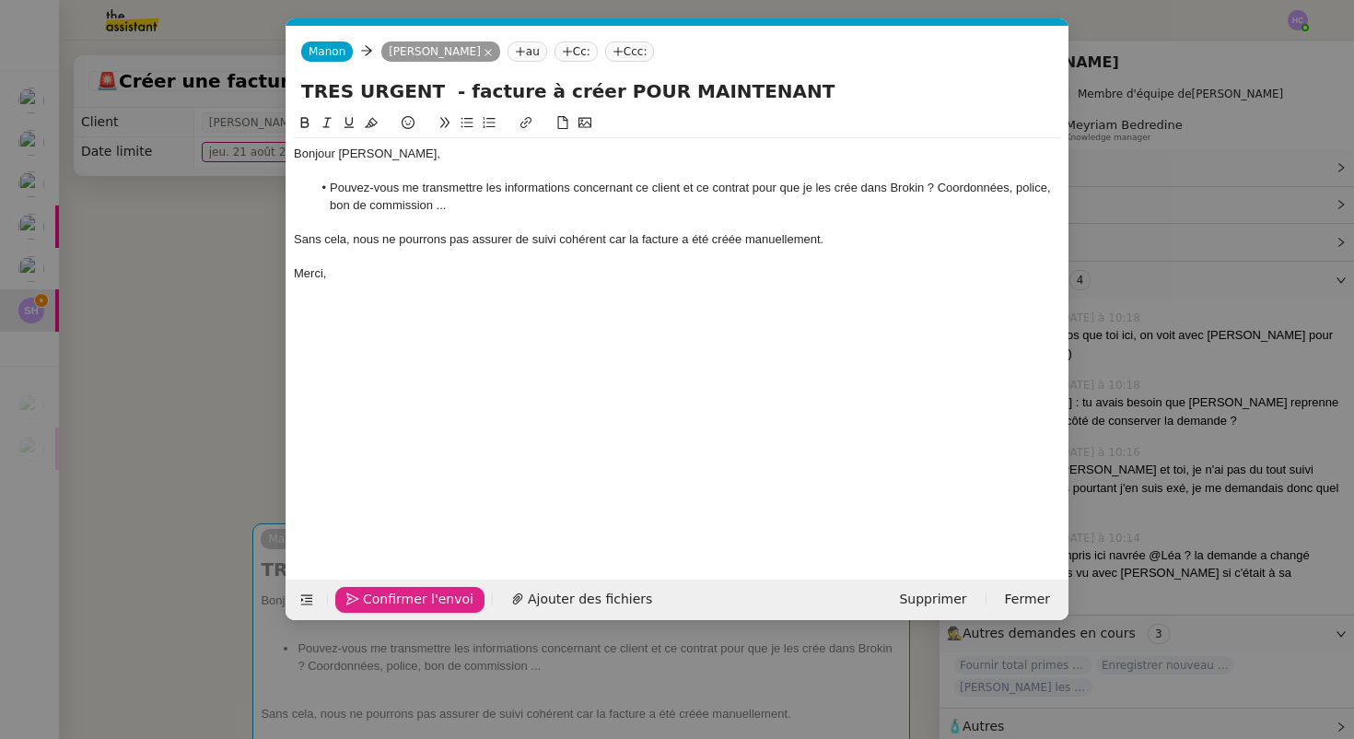
click at [359, 597] on button "Confirmer l'envoi" at bounding box center [409, 600] width 149 height 26
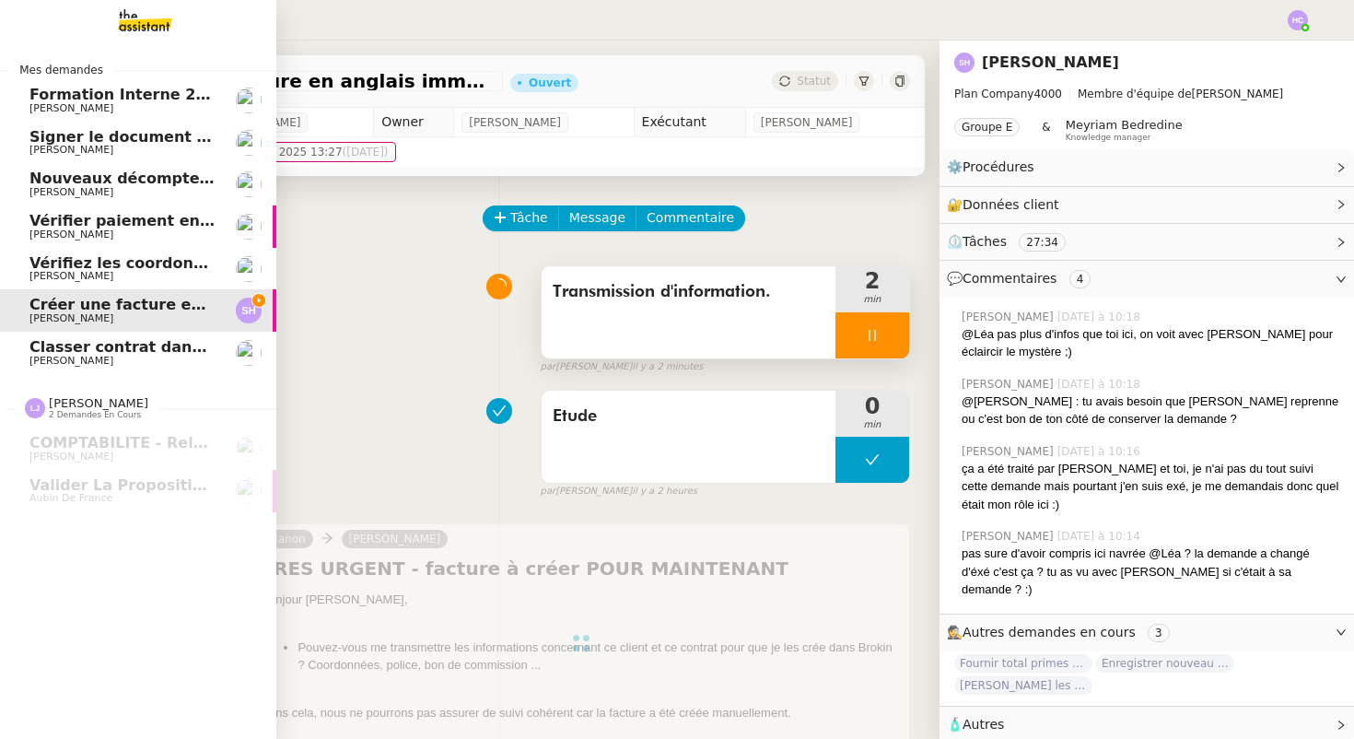
click at [62, 350] on span "Classer contrat dans TOBA" at bounding box center [140, 347] width 222 height 18
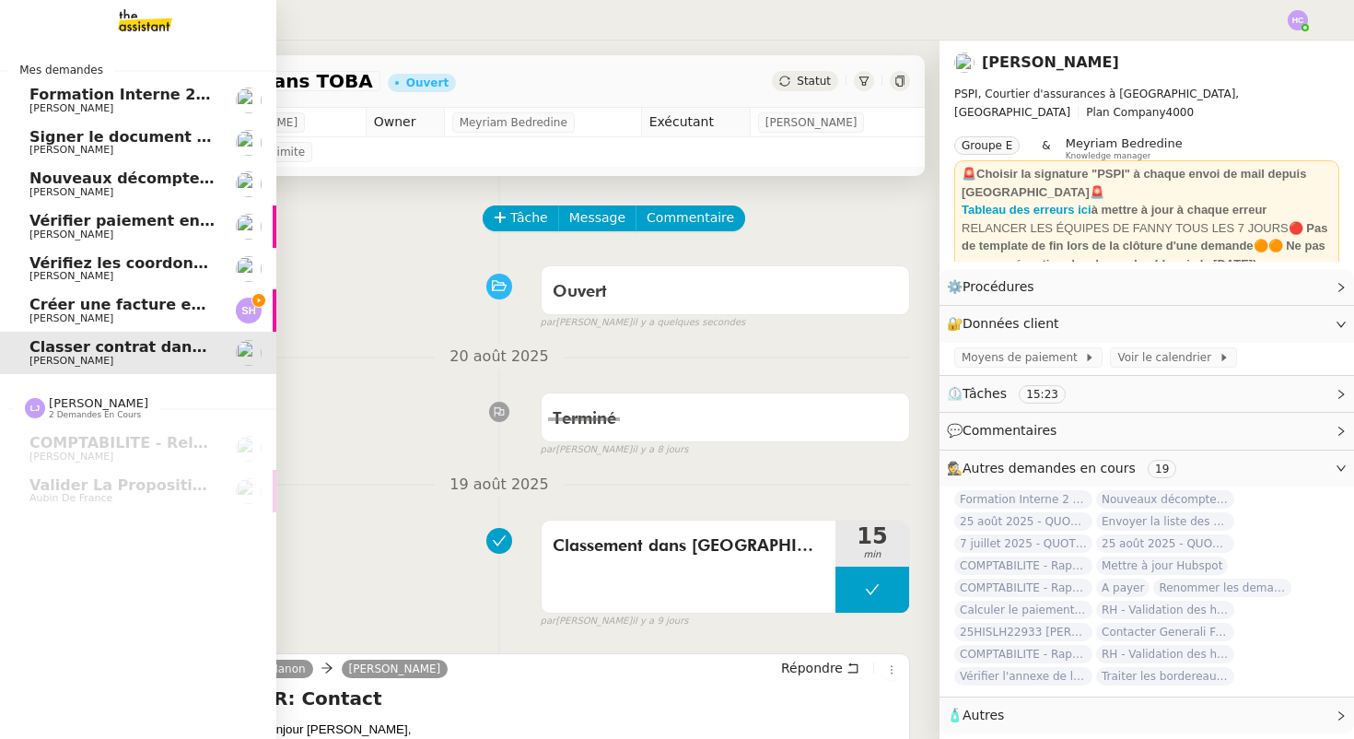
click at [49, 308] on span "Créer une facture en anglais immédiatement" at bounding box center [215, 305] width 373 height 18
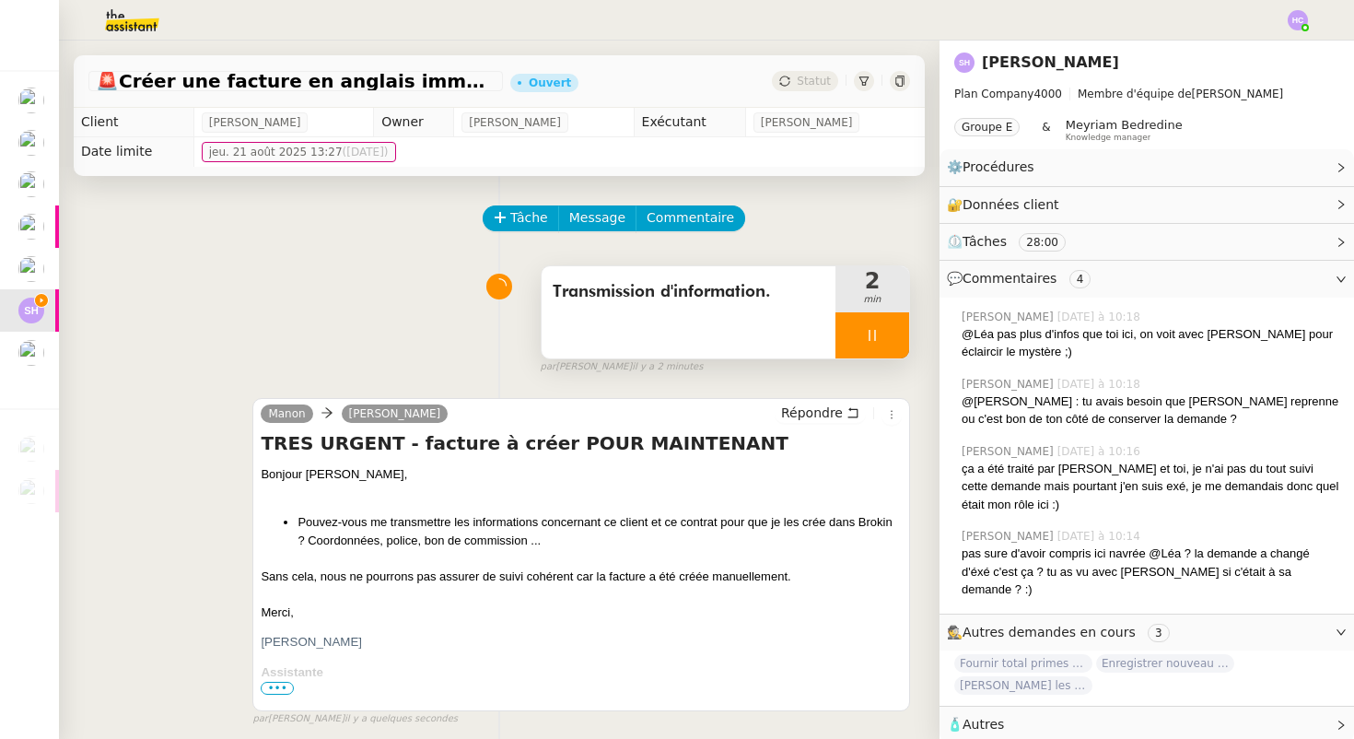
click at [849, 338] on div at bounding box center [873, 335] width 74 height 46
click at [884, 343] on button at bounding box center [890, 335] width 37 height 46
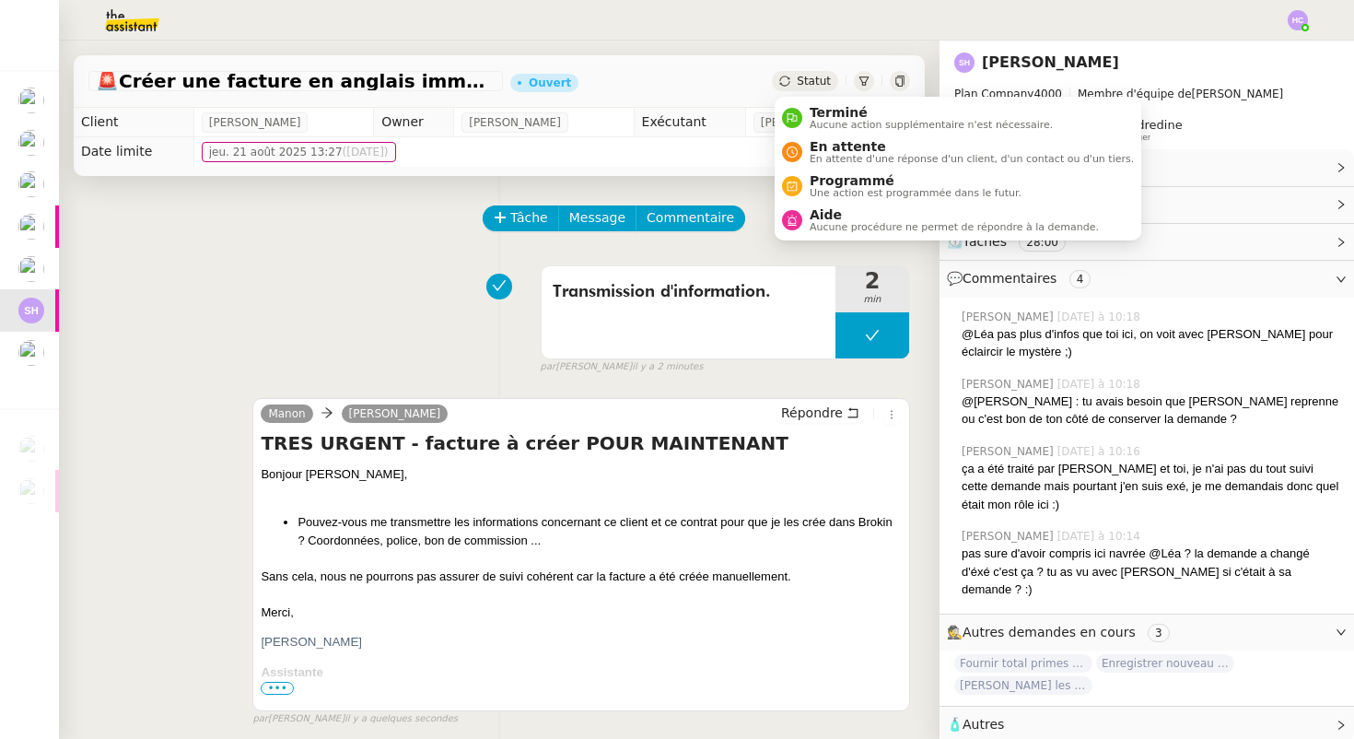
click at [817, 79] on span "Statut" at bounding box center [814, 81] width 34 height 13
click at [824, 145] on span "En attente" at bounding box center [972, 146] width 324 height 15
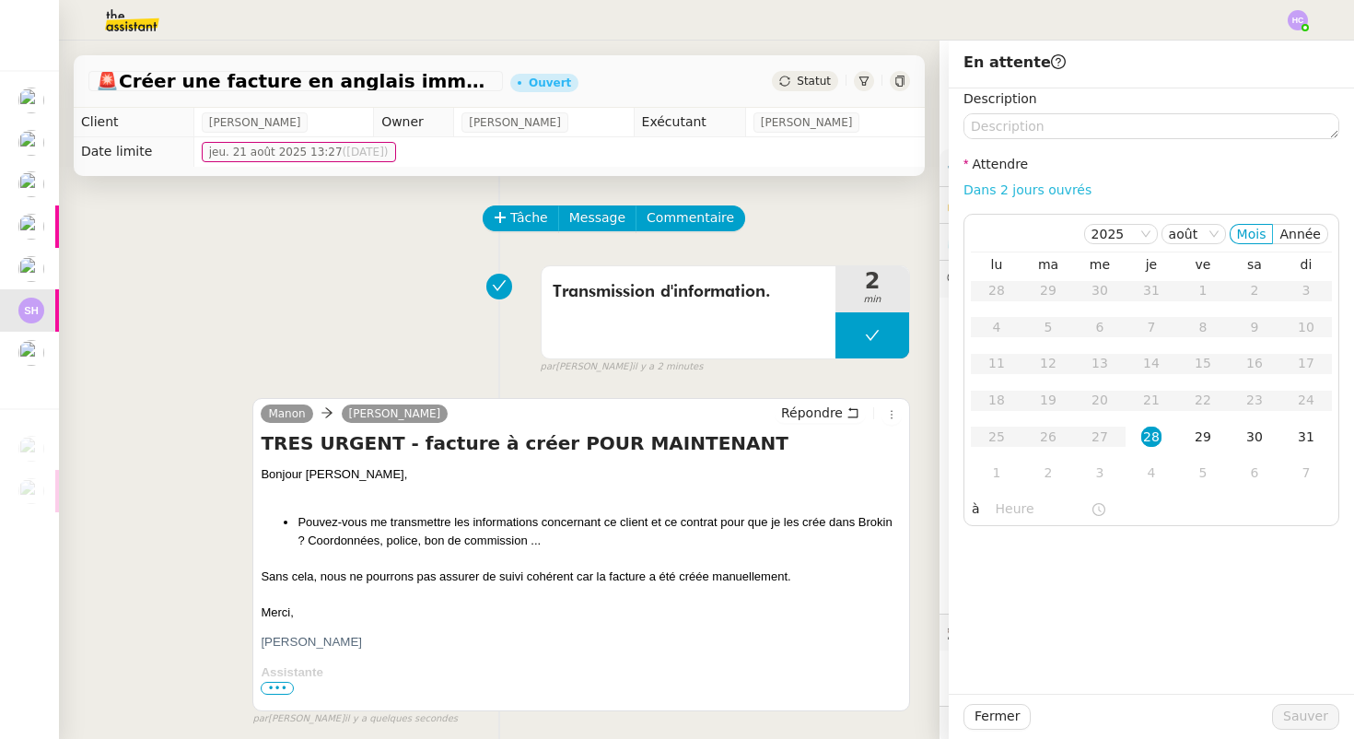
click at [1010, 189] on link "Dans 2 jours ouvrés" at bounding box center [1028, 189] width 128 height 15
type input "07:00"
click at [1314, 718] on span "Sauver" at bounding box center [1305, 716] width 45 height 21
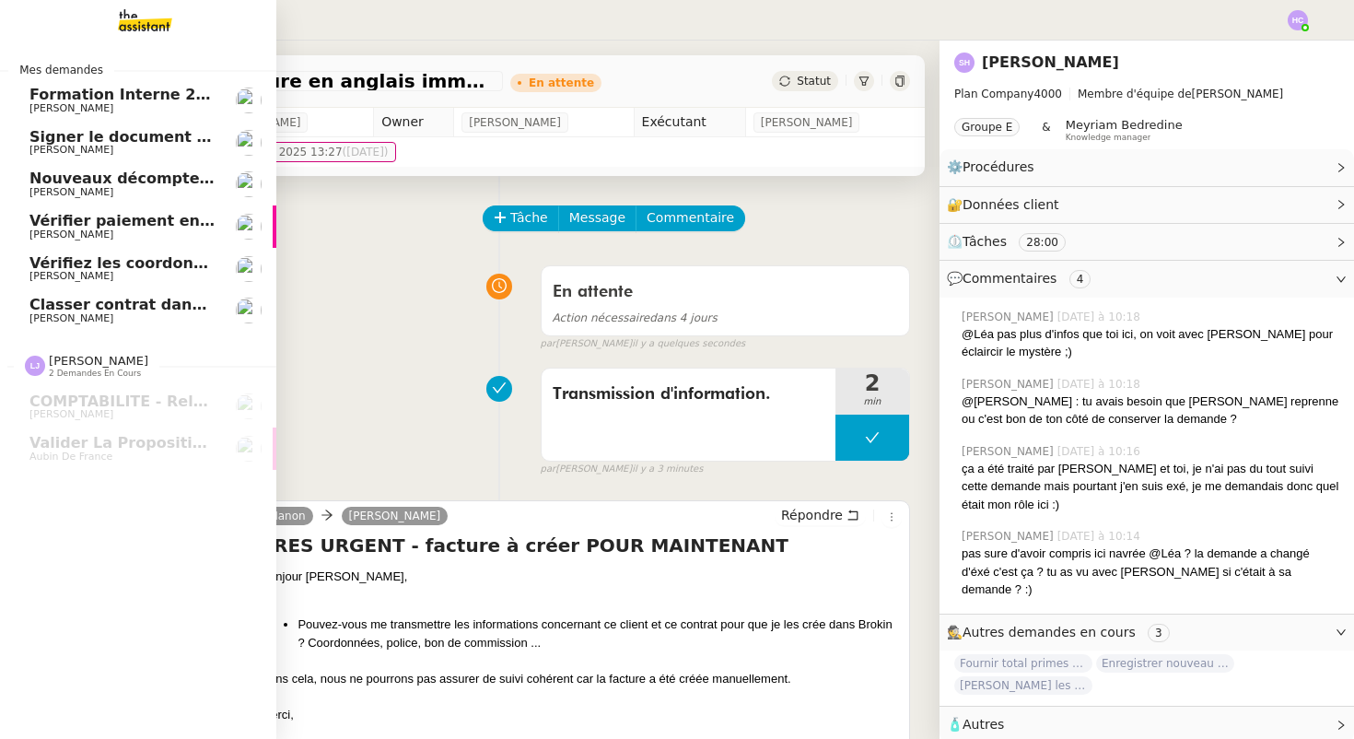
click at [159, 140] on span "Signer le document par [PERSON_NAME]" at bounding box center [197, 137] width 337 height 18
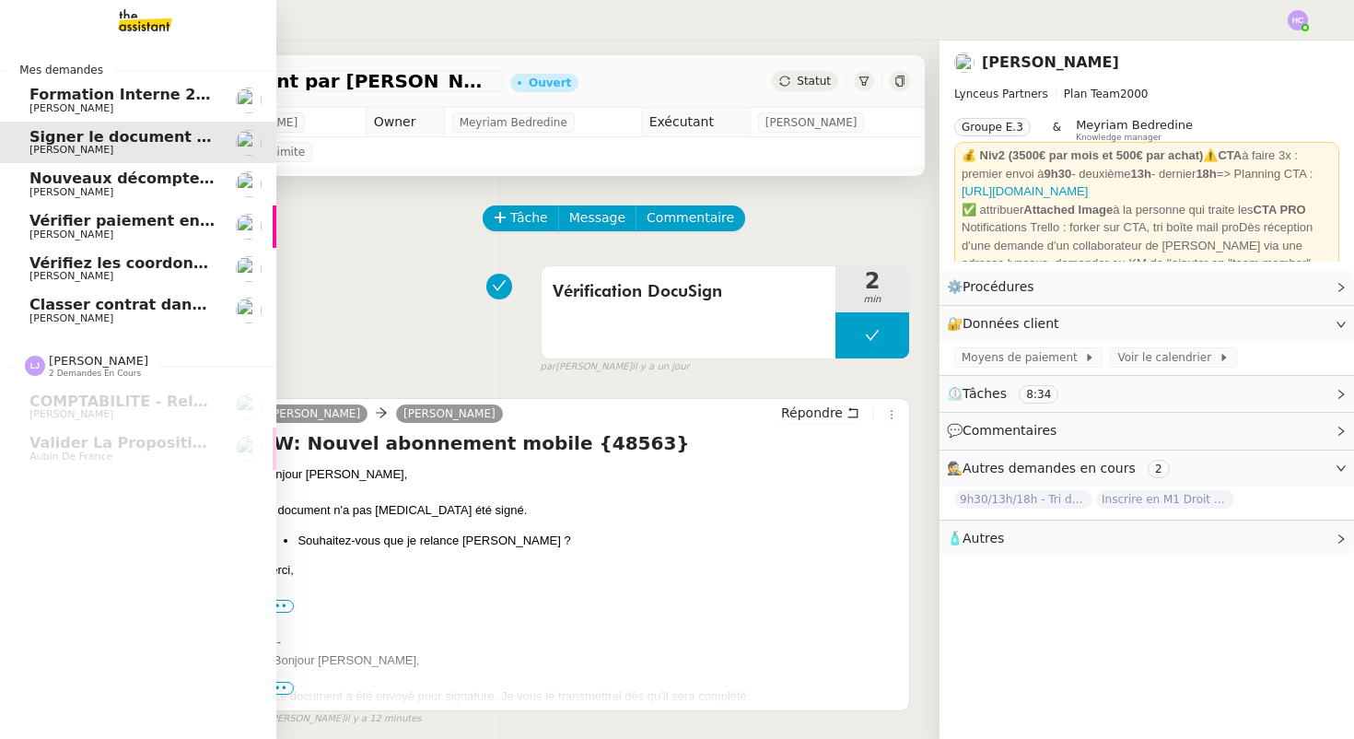
click at [159, 176] on span "Nouveaux décomptes de commissions" at bounding box center [187, 178] width 316 height 18
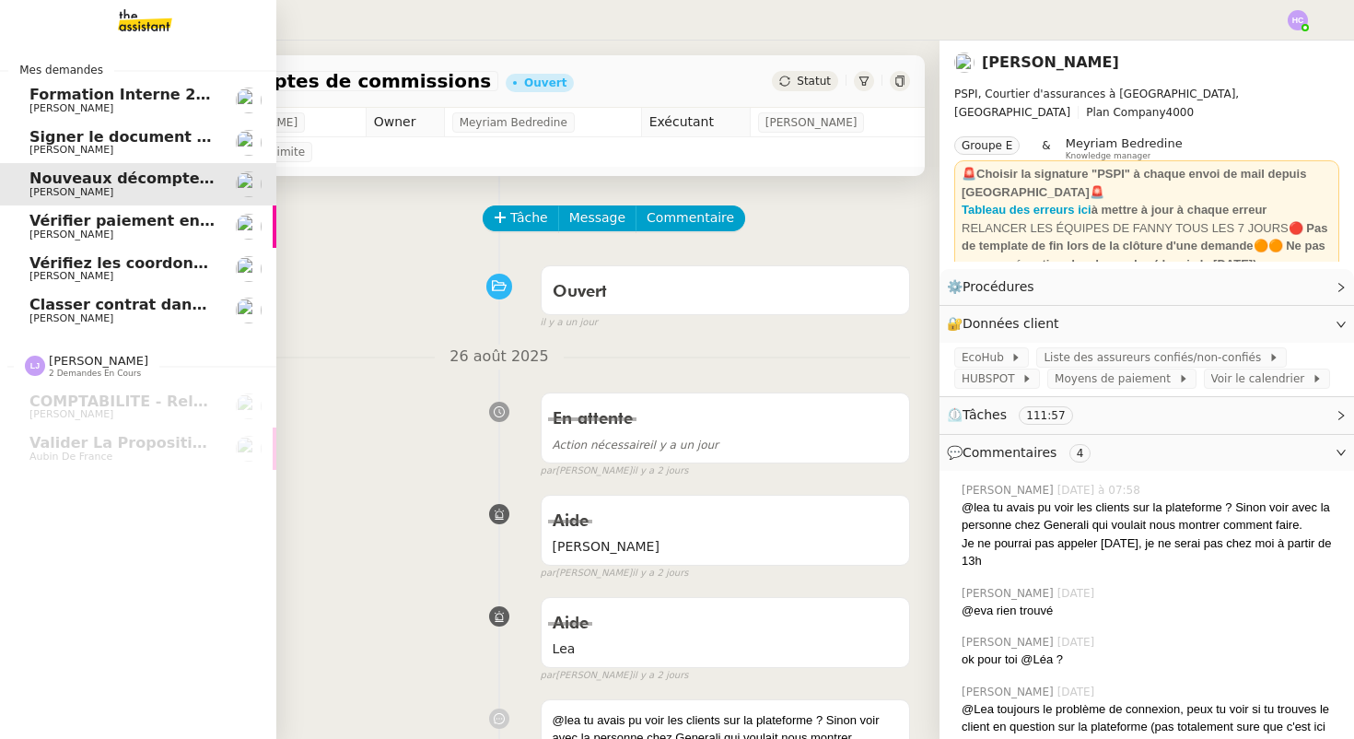
click at [151, 229] on span "[PERSON_NAME]" at bounding box center [122, 234] width 186 height 11
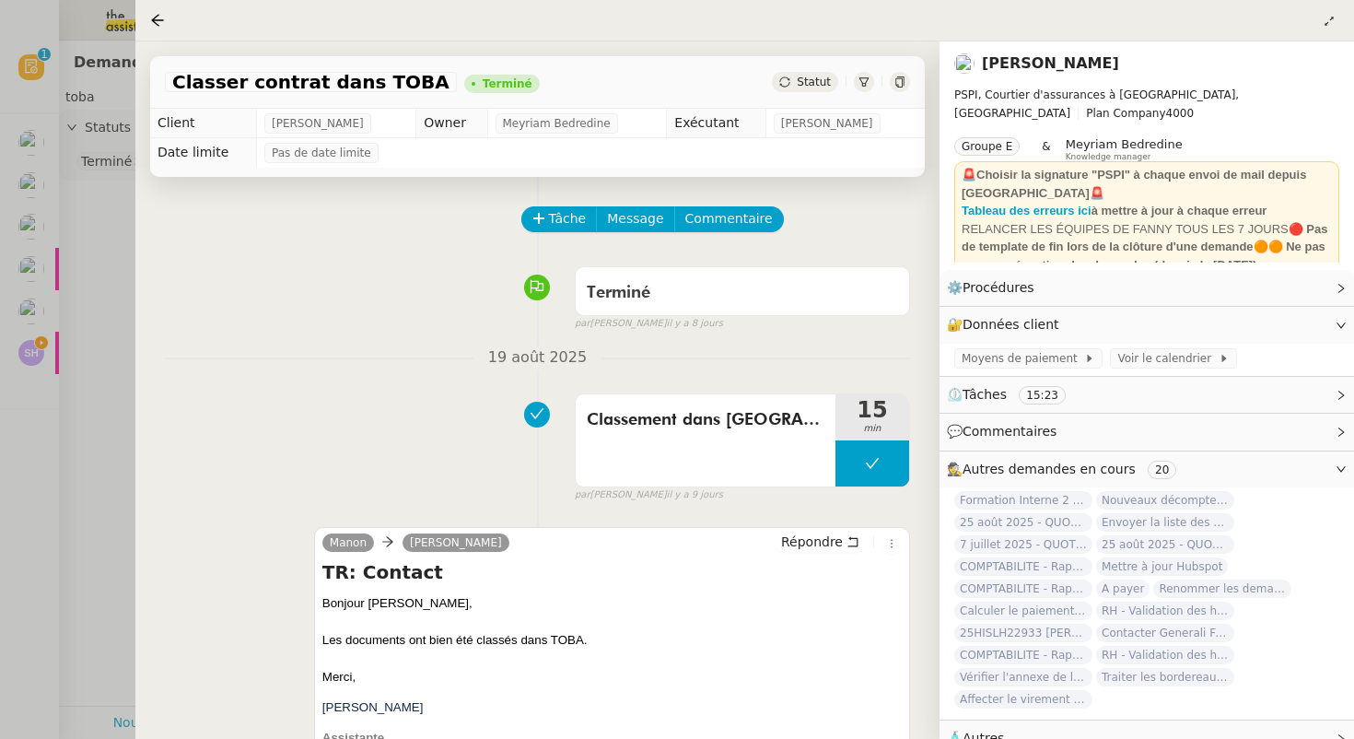
click at [811, 83] on span "Statut" at bounding box center [814, 82] width 34 height 13
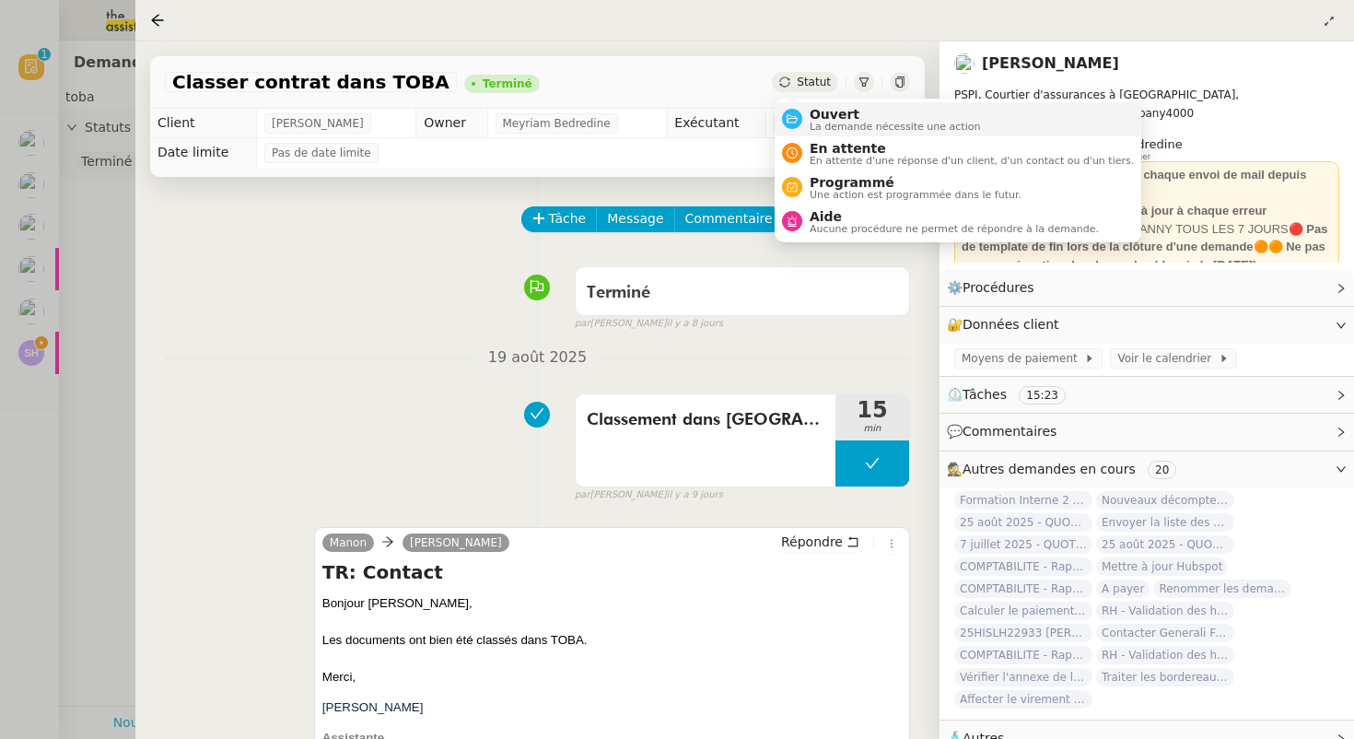
click at [829, 122] on span "La demande nécessite une action" at bounding box center [895, 127] width 171 height 10
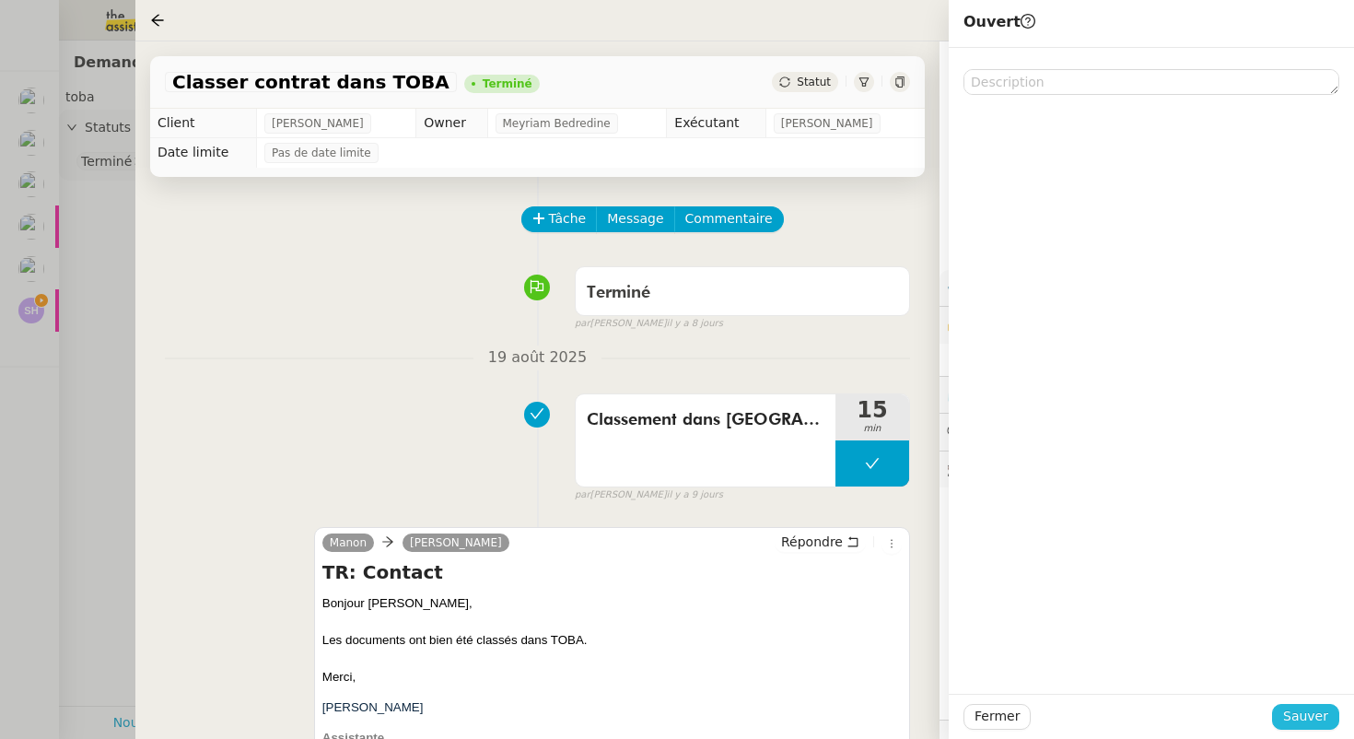
click at [1299, 712] on span "Sauver" at bounding box center [1305, 716] width 45 height 21
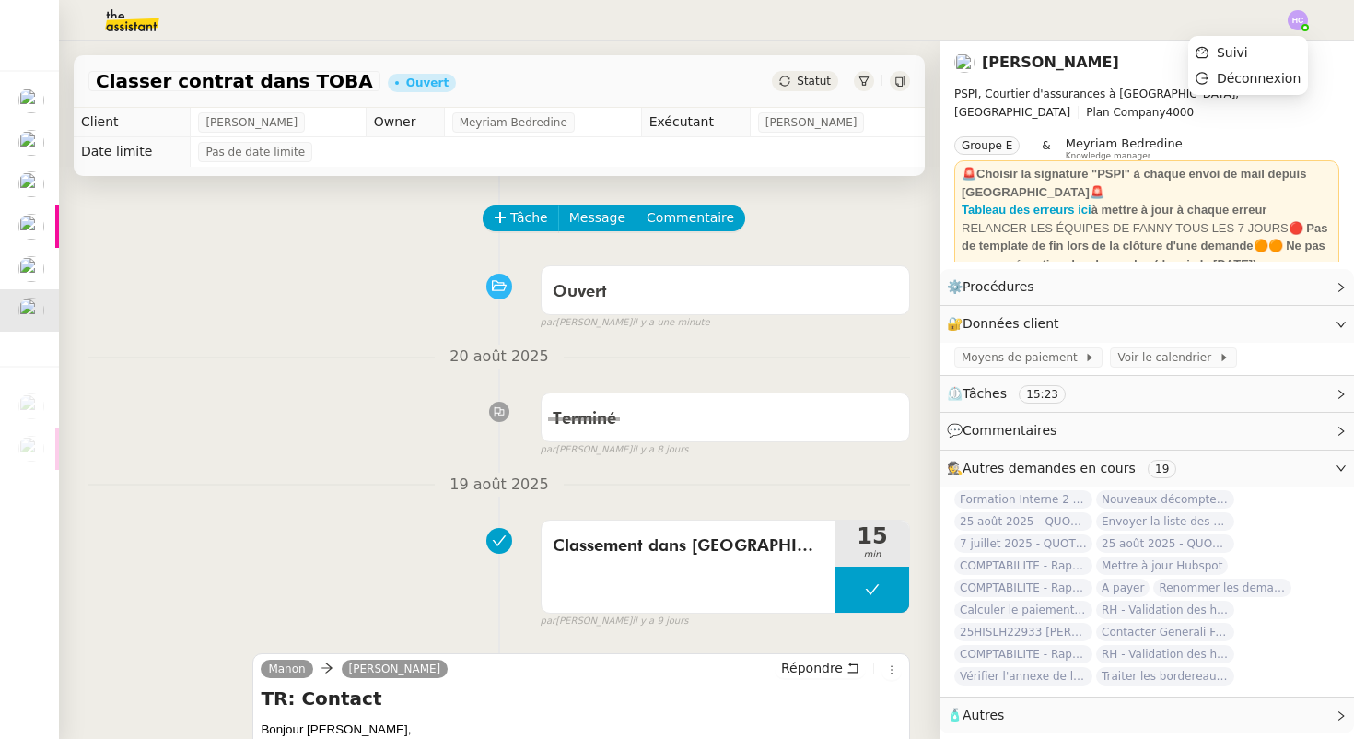
click at [1296, 19] on img at bounding box center [1298, 20] width 20 height 20
click at [1253, 52] on li "Suivi" at bounding box center [1248, 53] width 120 height 26
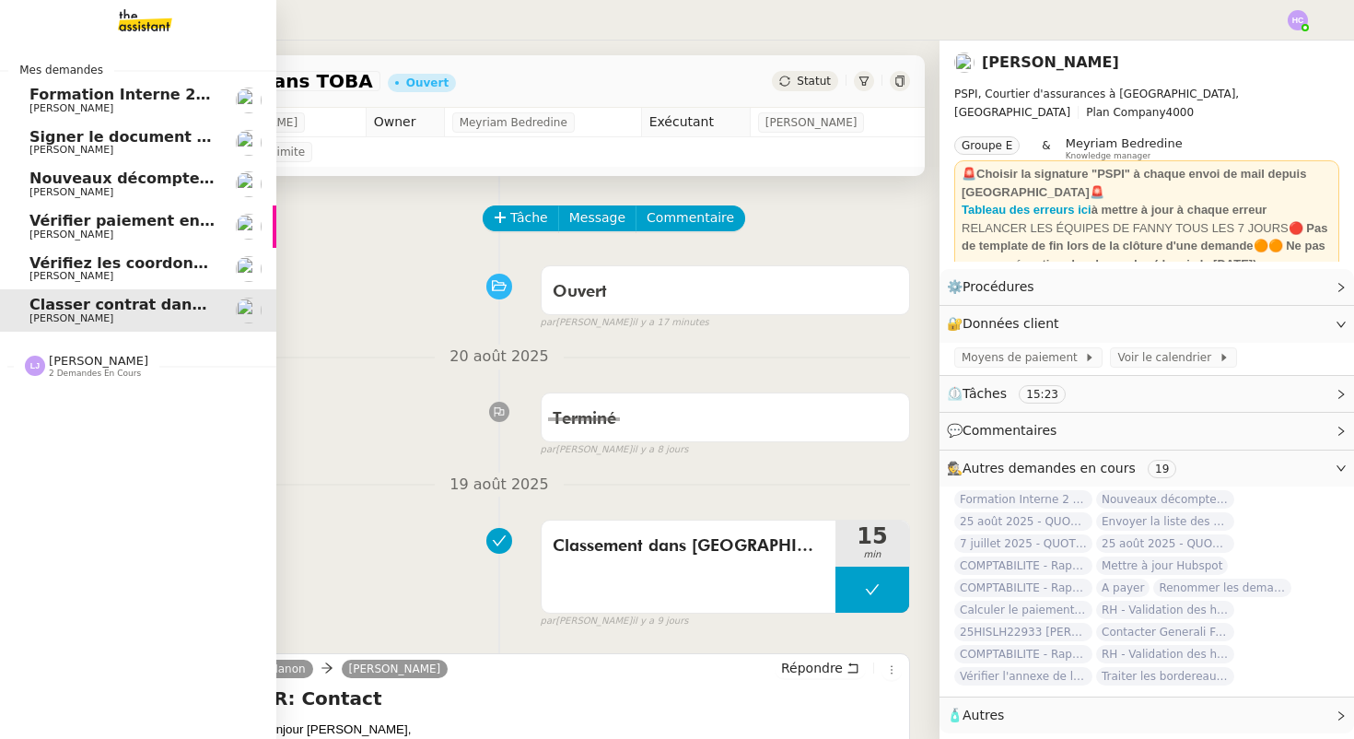
click at [143, 140] on span "Signer le document par [PERSON_NAME]" at bounding box center [197, 137] width 337 height 18
